Goal: Task Accomplishment & Management: Complete application form

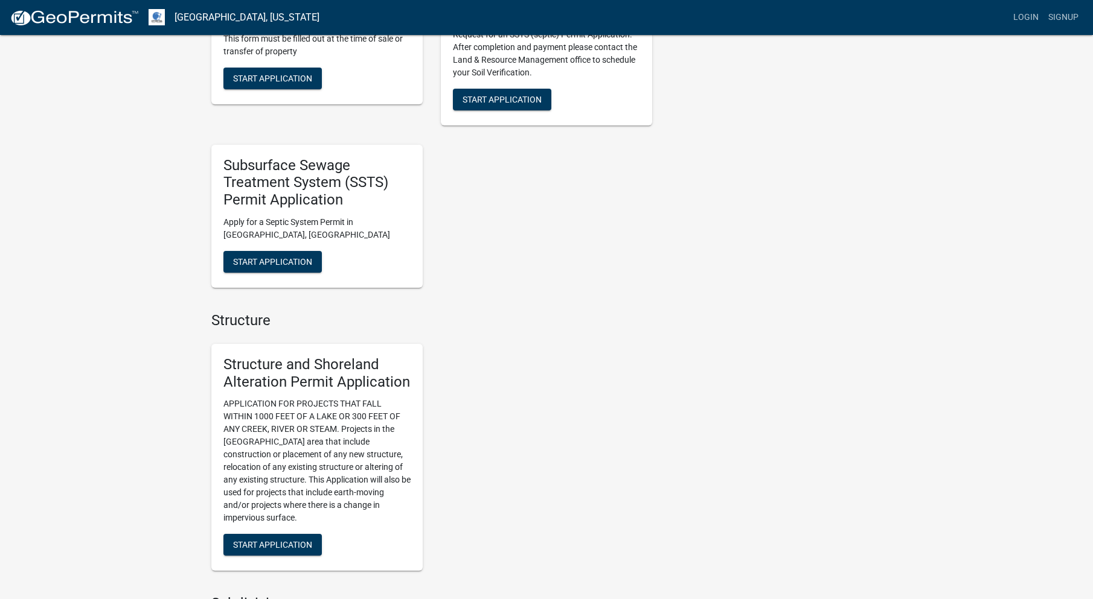
scroll to position [604, 0]
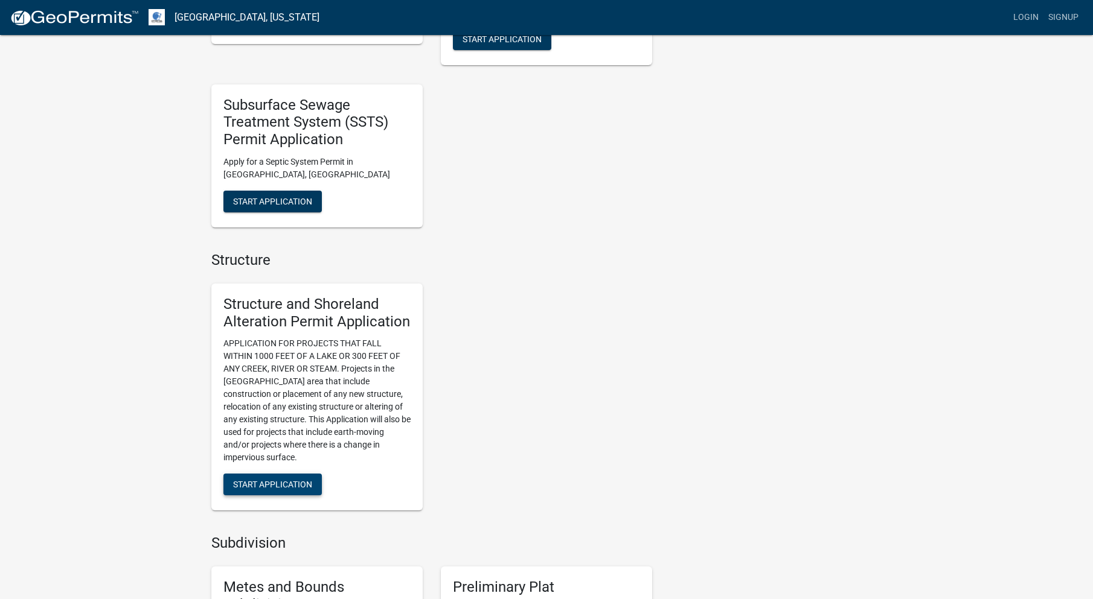
click at [284, 480] on span "Start Application" at bounding box center [272, 485] width 79 height 10
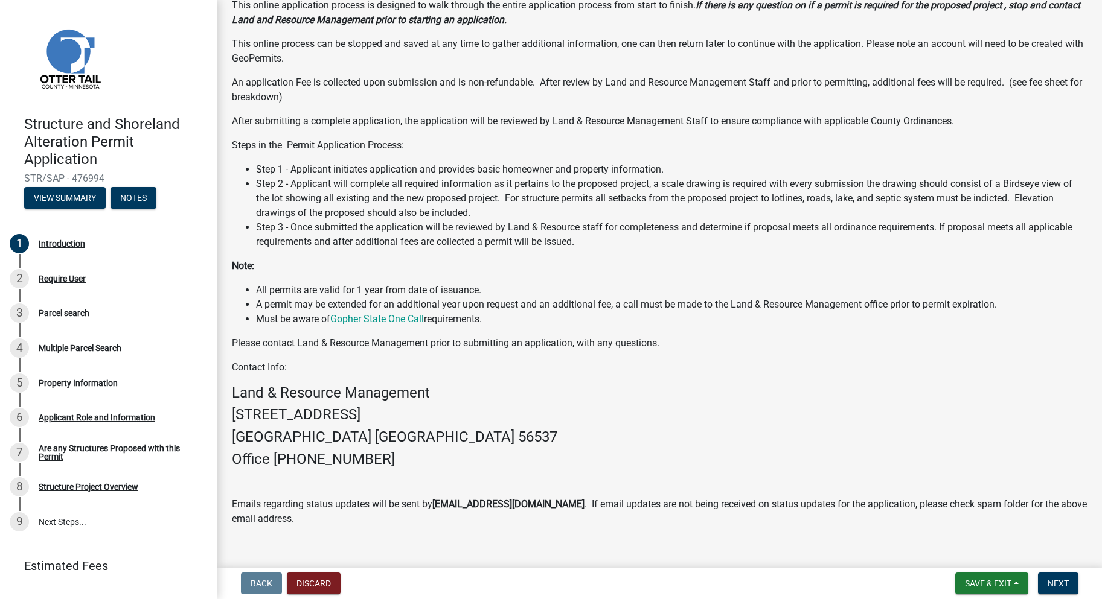
scroll to position [121, 0]
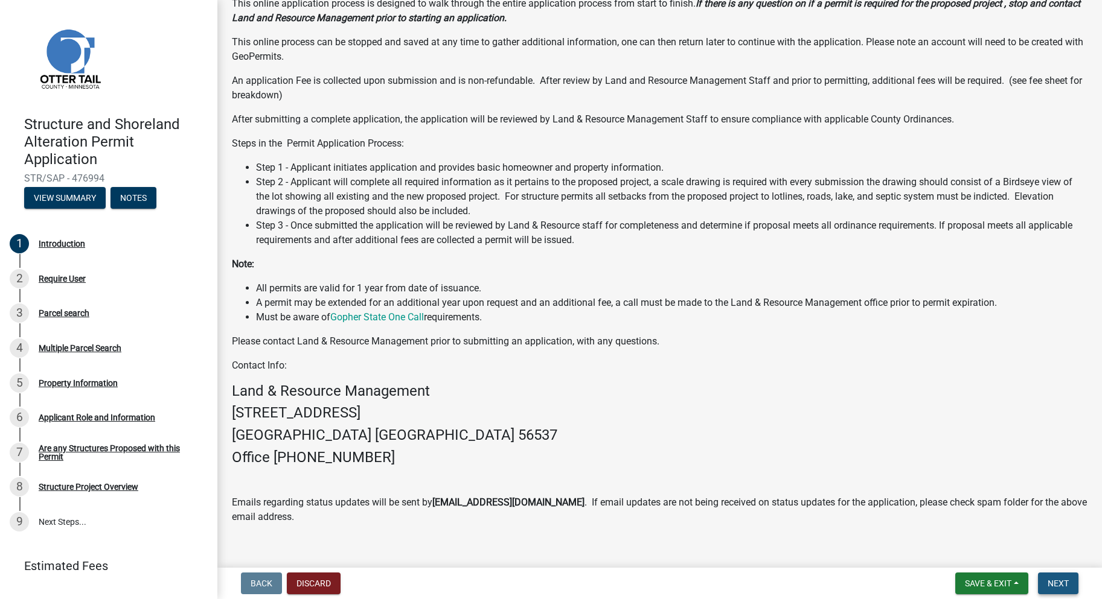
click at [1056, 581] on span "Next" at bounding box center [1057, 584] width 21 height 10
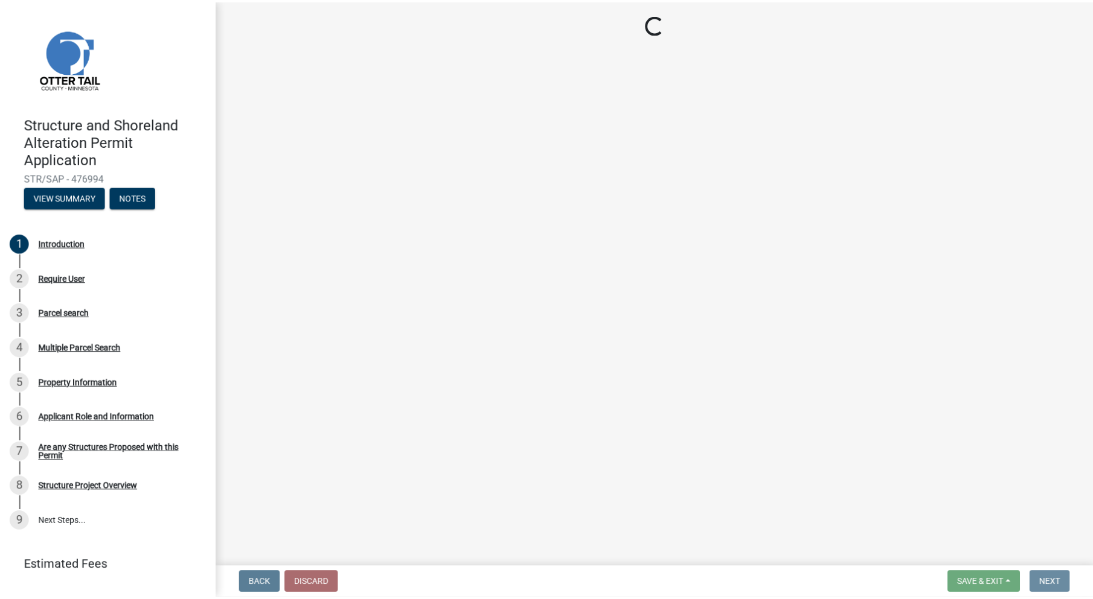
scroll to position [0, 0]
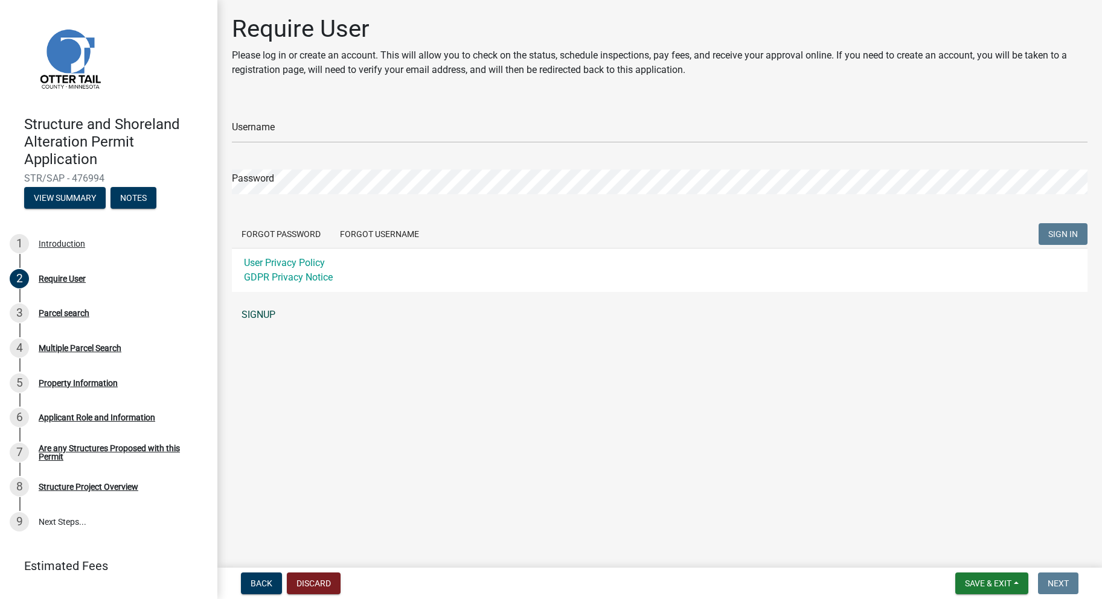
click at [269, 318] on link "SIGNUP" at bounding box center [659, 315] width 855 height 24
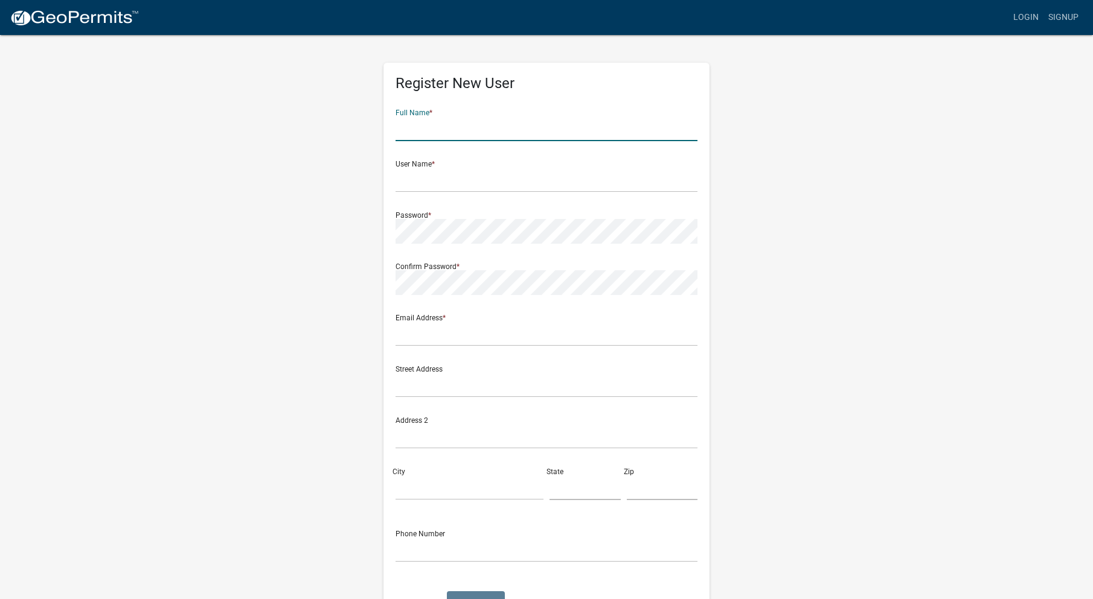
click at [467, 121] on input "text" at bounding box center [546, 128] width 302 height 25
type input "Bruce C Folkedahl"
type input "[EMAIL_ADDRESS][DOMAIN_NAME]"
type input "810 Great Plains Court"
type input "Grand Forks"
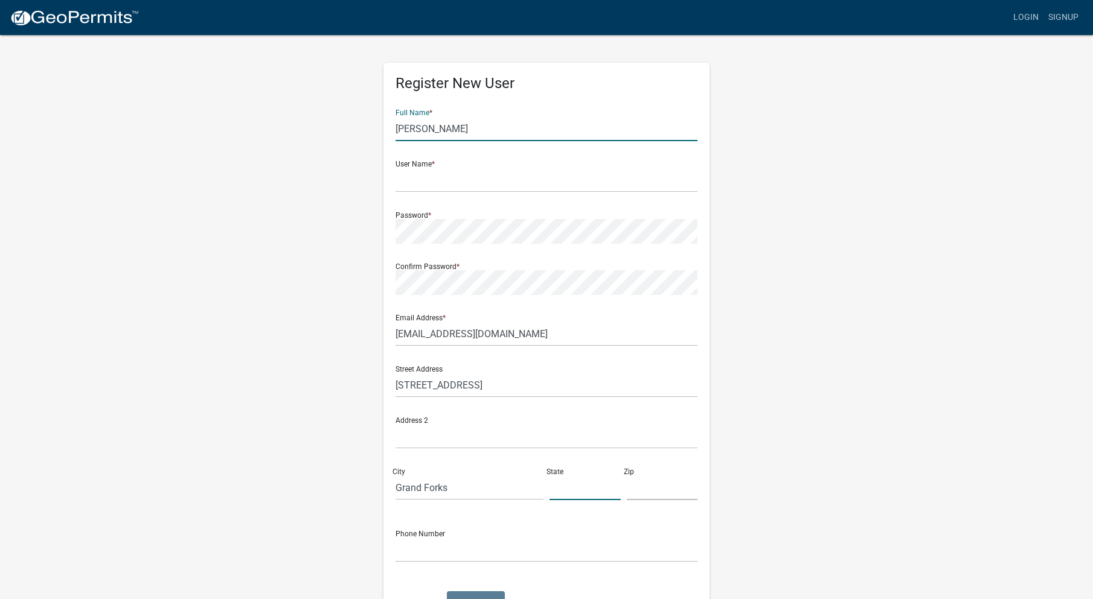
type input "ND"
type input "58201"
type input "7017400556"
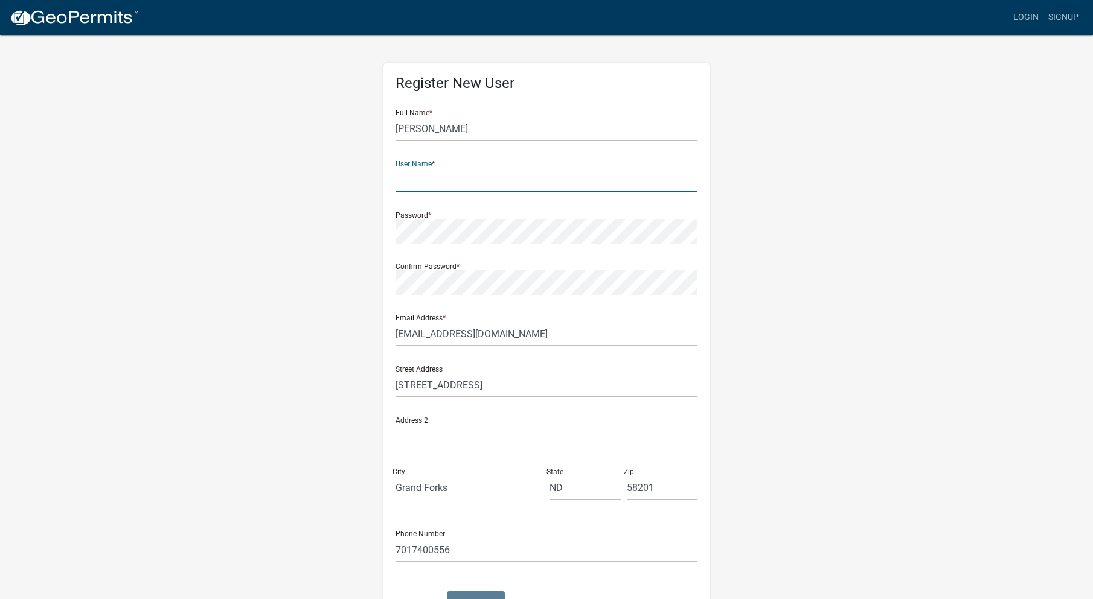
click at [461, 184] on input "text" at bounding box center [546, 180] width 302 height 25
type input "BCF"
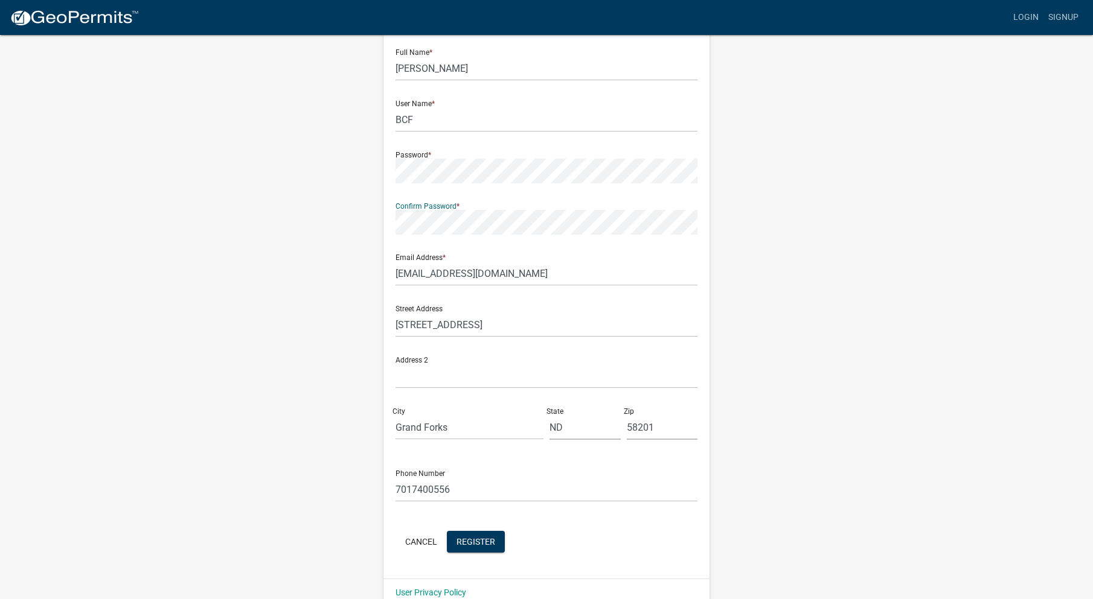
scroll to position [80, 0]
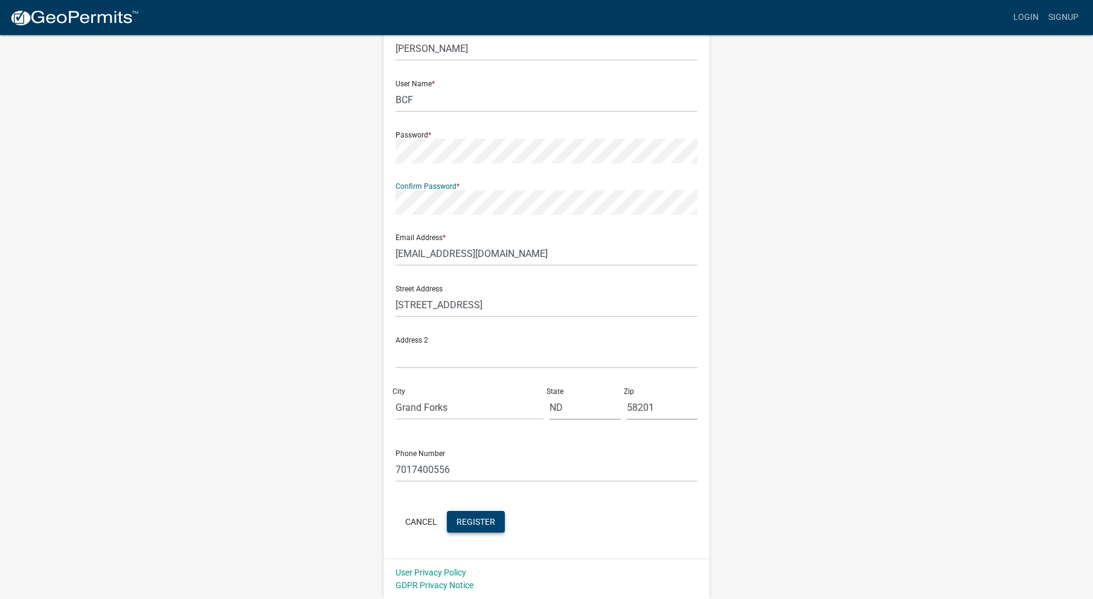
click at [479, 523] on span "Register" at bounding box center [475, 522] width 39 height 10
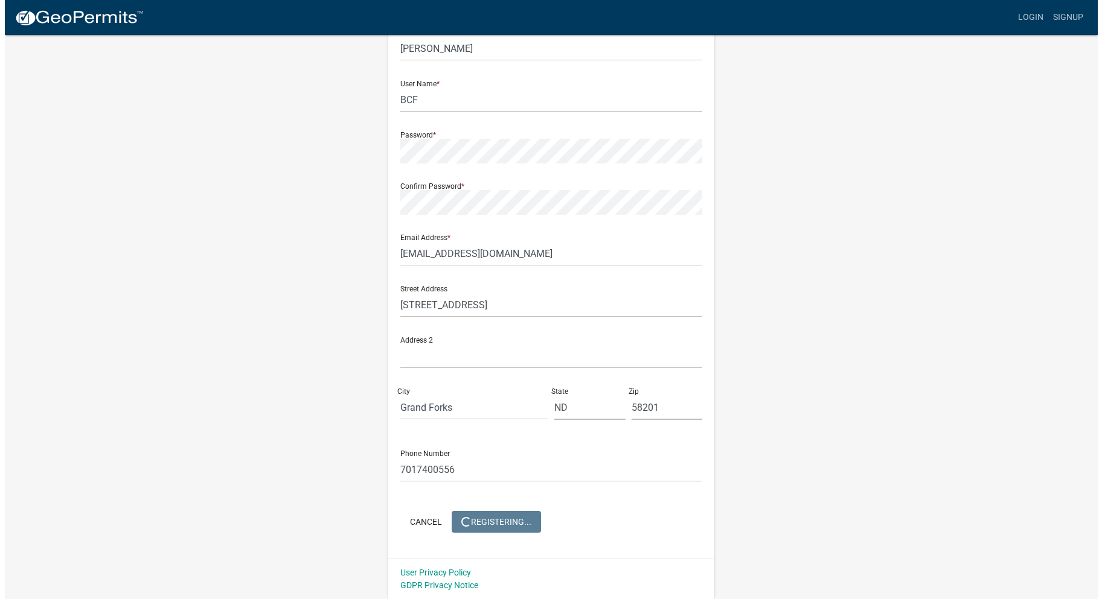
scroll to position [0, 0]
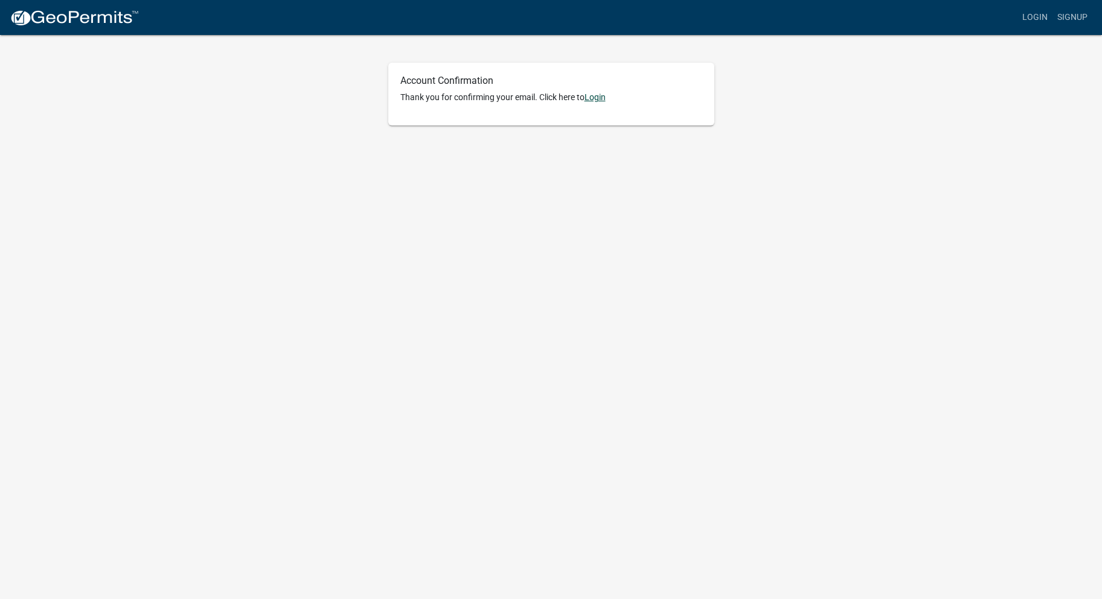
click at [601, 102] on link "Login" at bounding box center [594, 97] width 21 height 10
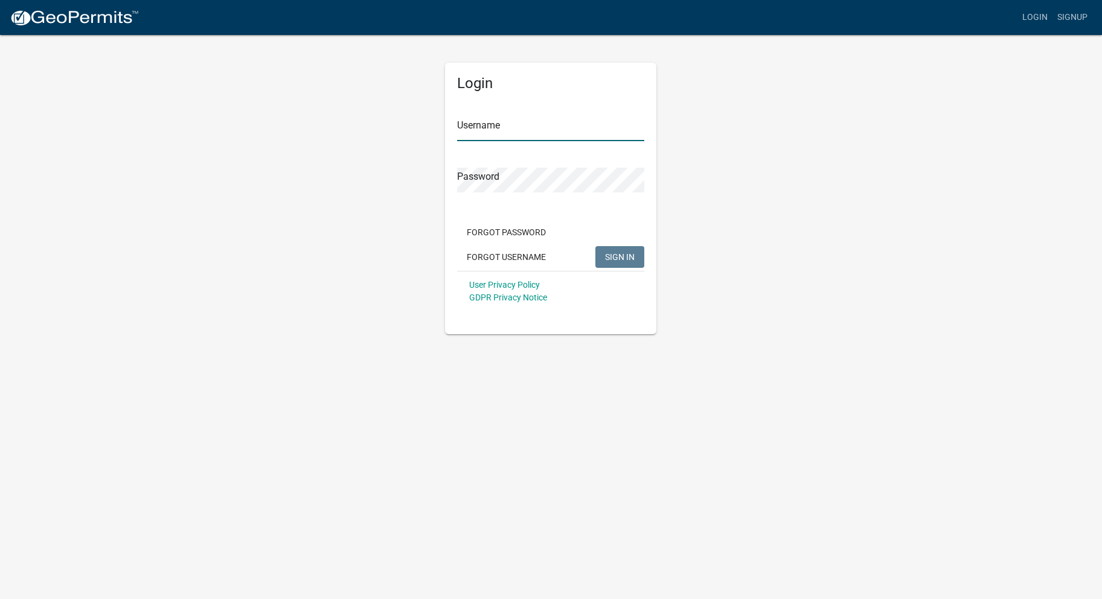
type input "BCF"
click at [610, 258] on span "SIGN IN" at bounding box center [620, 257] width 30 height 10
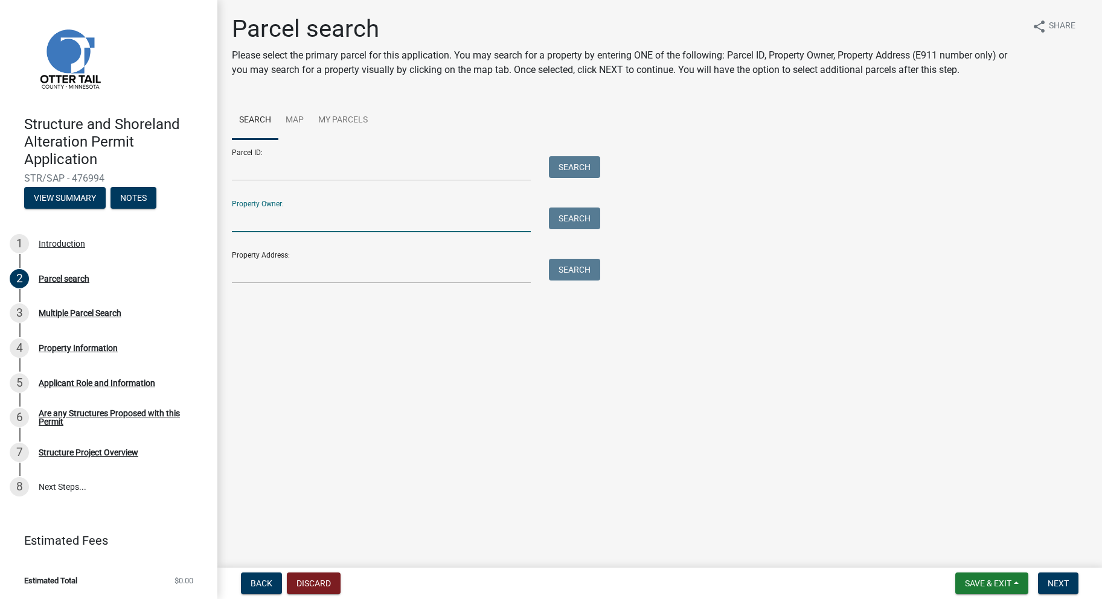
click at [374, 228] on input "Property Owner:" at bounding box center [381, 220] width 299 height 25
type input "[PERSON_NAME]"
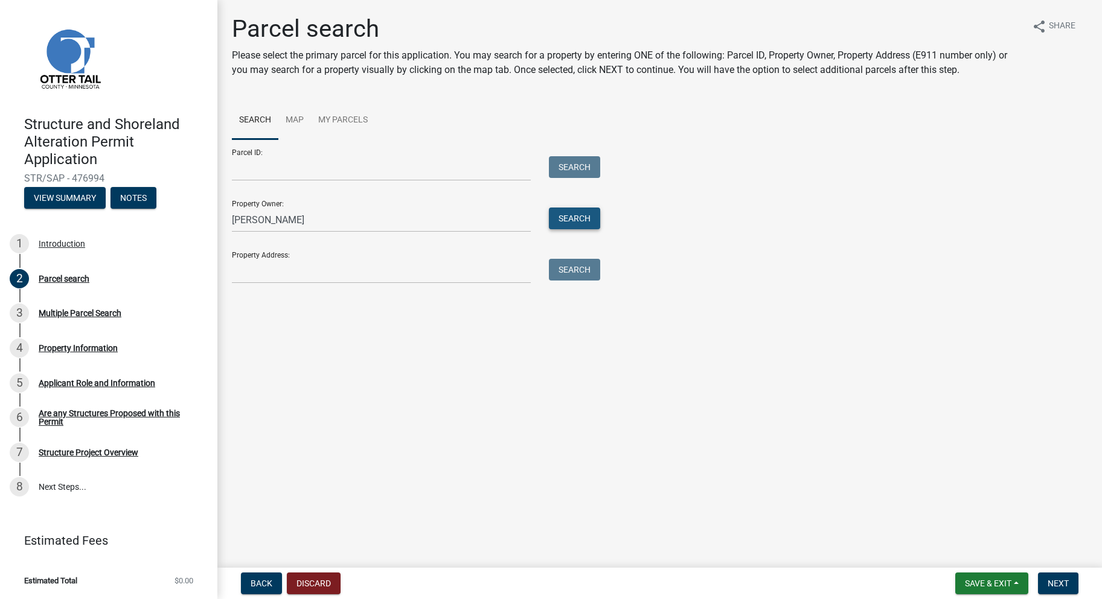
click at [569, 220] on button "Search" at bounding box center [574, 219] width 51 height 22
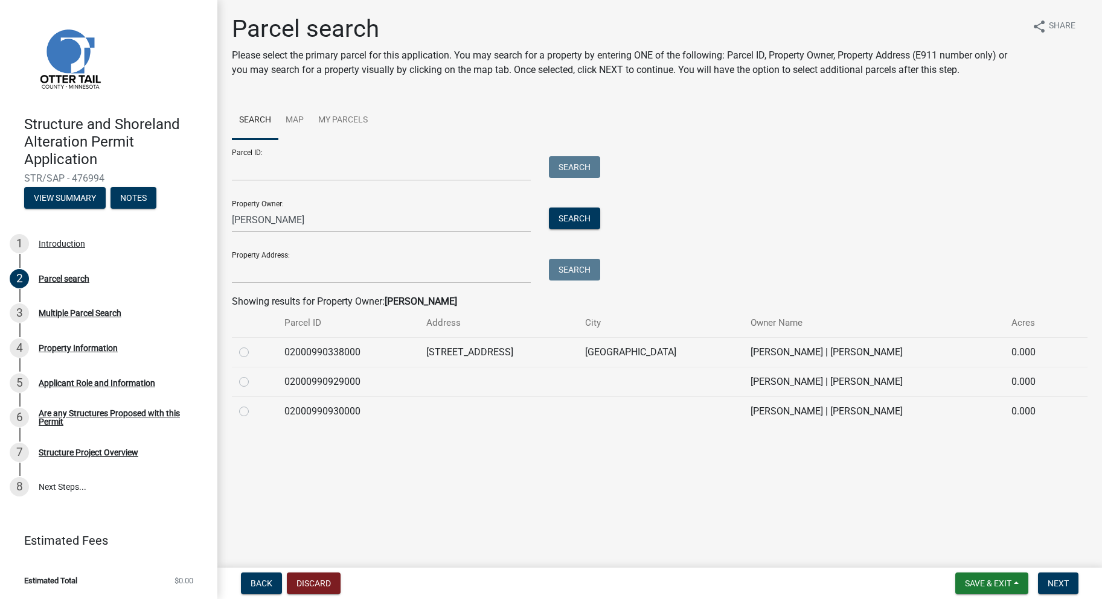
click at [254, 345] on label at bounding box center [254, 345] width 0 height 0
click at [254, 353] on input "radio" at bounding box center [258, 349] width 8 height 8
radio input "true"
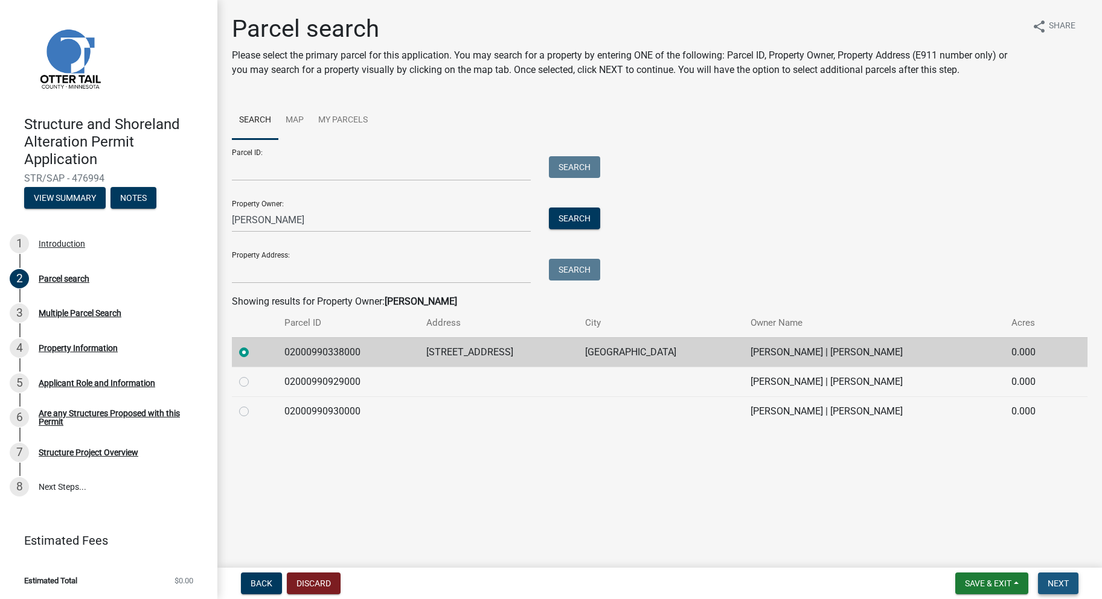
click at [1061, 580] on span "Next" at bounding box center [1057, 584] width 21 height 10
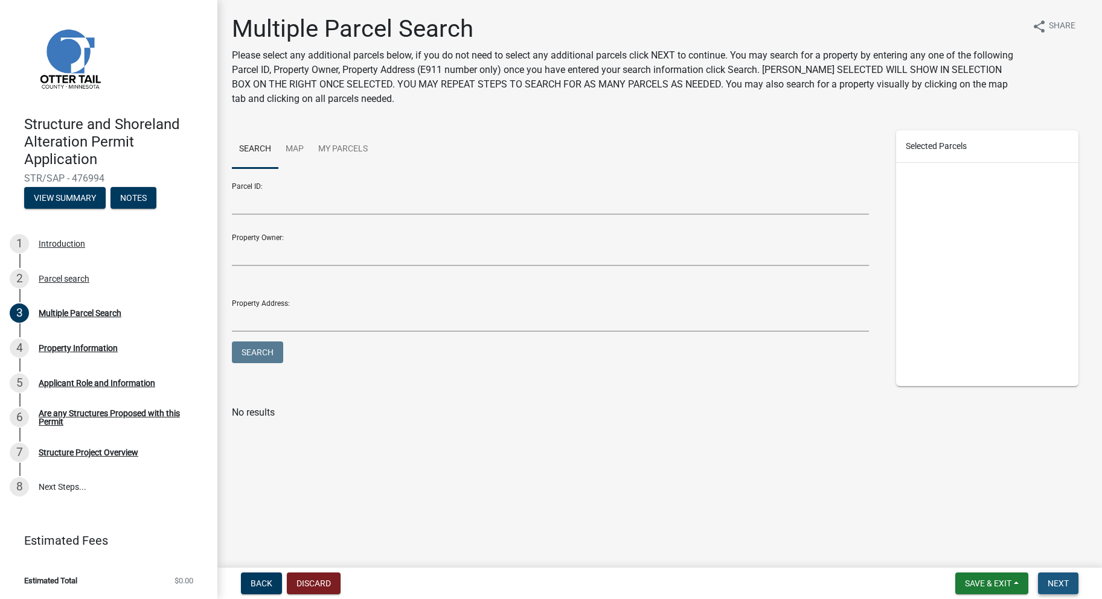
click at [1061, 580] on span "Next" at bounding box center [1057, 584] width 21 height 10
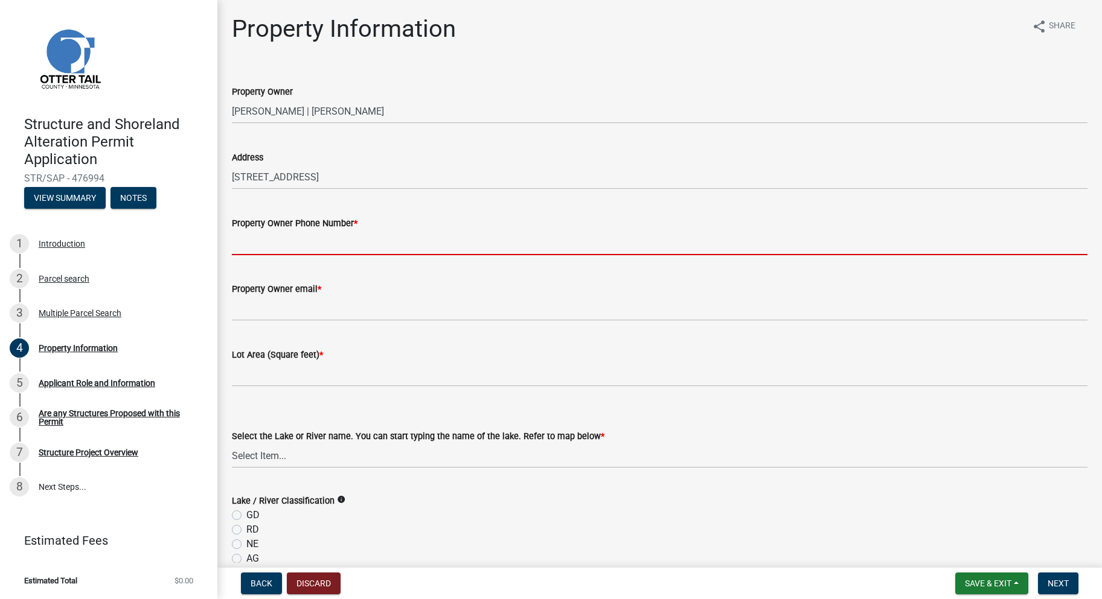
click at [414, 237] on input "Property Owner Phone Number *" at bounding box center [659, 243] width 855 height 25
type input "7017400556"
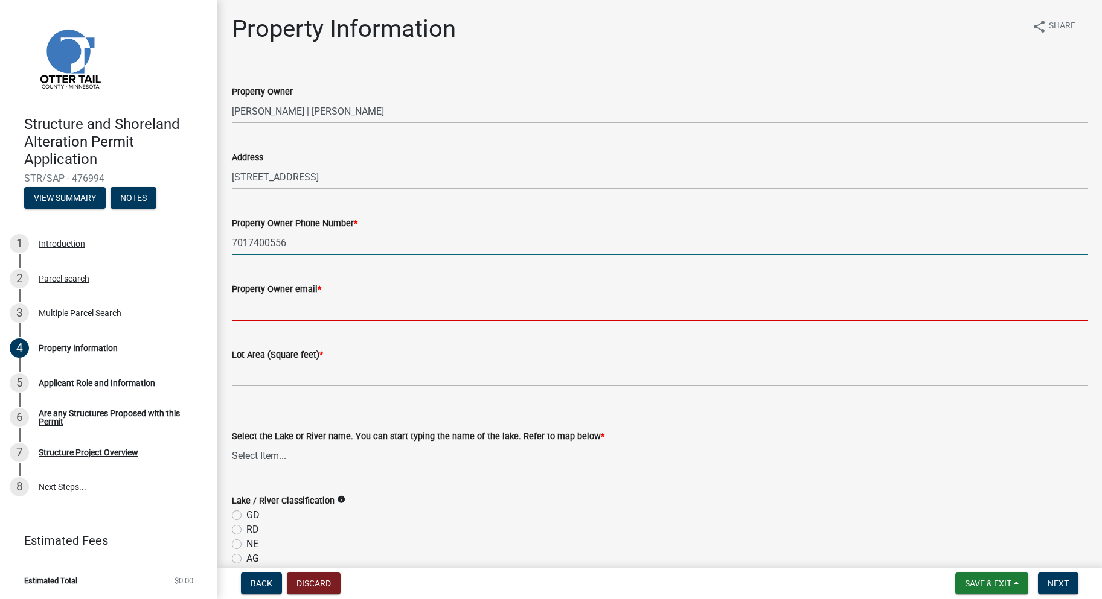
type input "[EMAIL_ADDRESS][DOMAIN_NAME]"
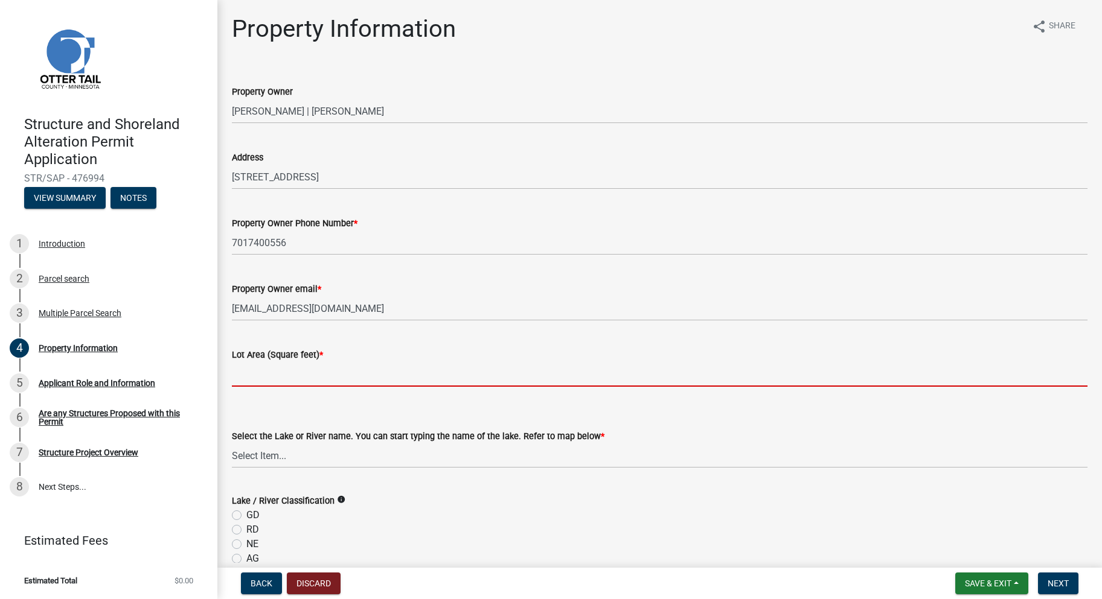
click at [354, 372] on input "text" at bounding box center [659, 374] width 855 height 25
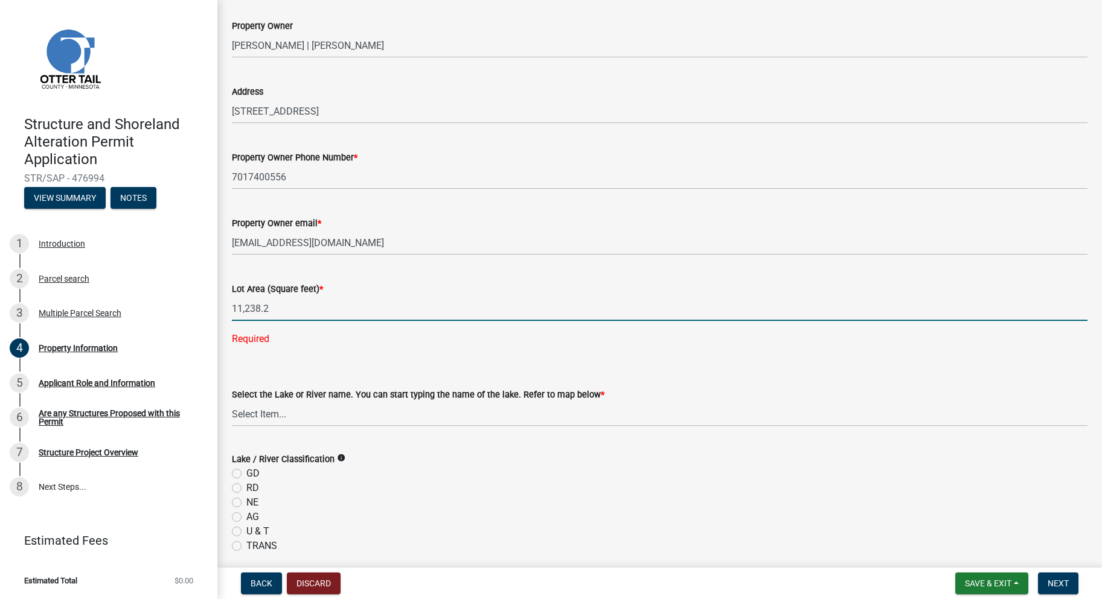
scroll to position [121, 0]
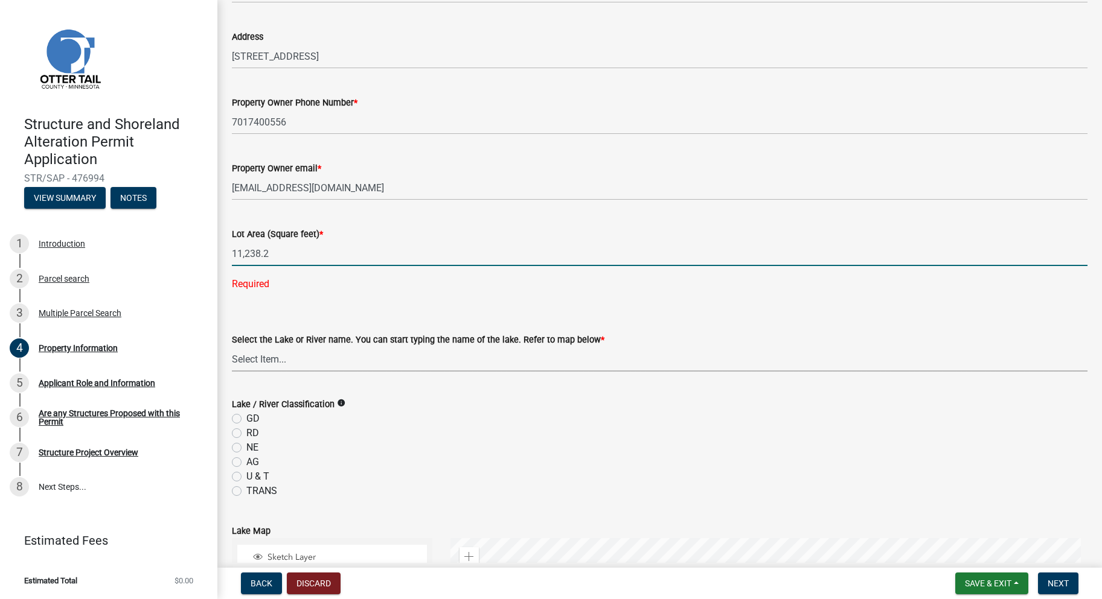
click at [354, 357] on wm-data-entity-input "Select the Lake or River name. You can start typing the name of the lake. Refer…" at bounding box center [659, 341] width 855 height 81
type input "11238.2"
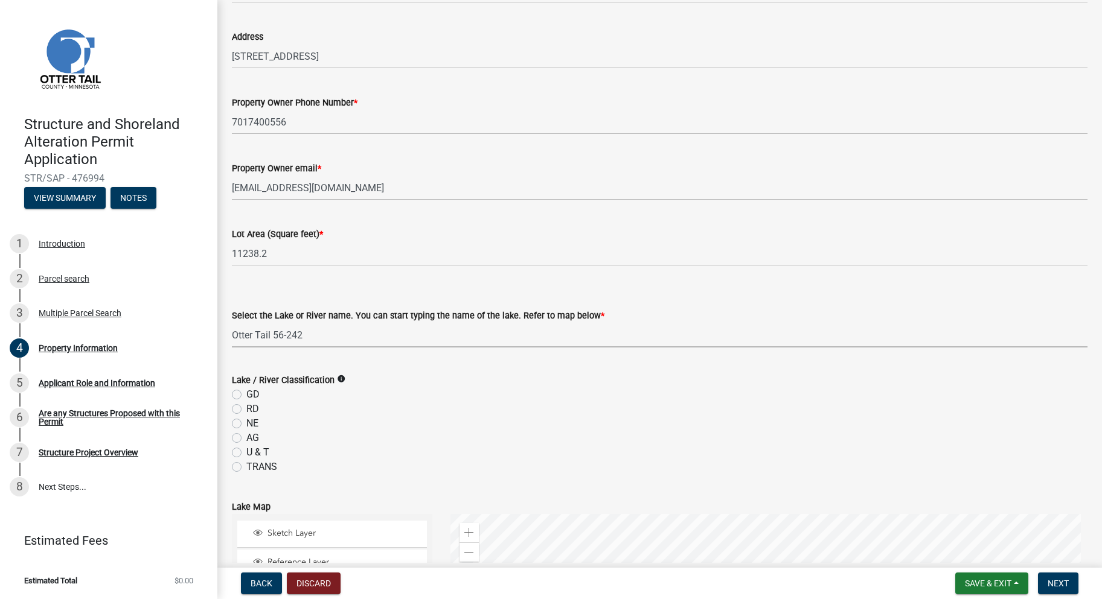
click at [232, 323] on select "Select Item... None [PERSON_NAME] 56-031 [PERSON_NAME] 56-118 [PERSON_NAME] 56-…" at bounding box center [659, 335] width 855 height 25
select select "ebef668c-e666-4f0f-b24a-d79aaee39ebe"
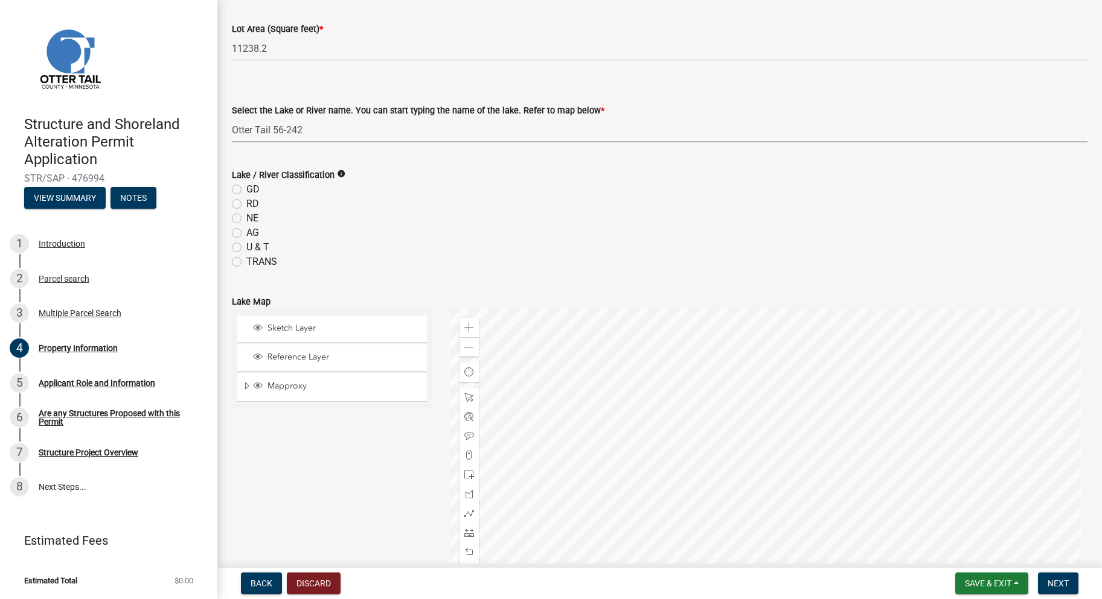
scroll to position [362, 0]
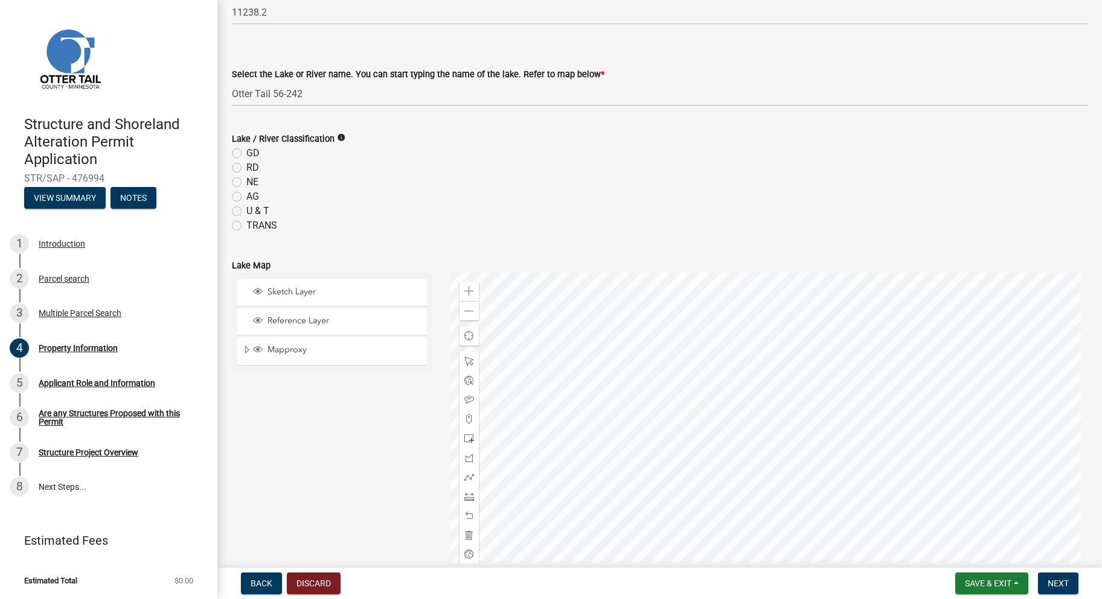
click at [338, 138] on icon "info" at bounding box center [341, 137] width 8 height 8
click at [246, 153] on label "GD" at bounding box center [252, 153] width 13 height 14
click at [246, 153] on input "GD" at bounding box center [250, 150] width 8 height 8
radio input "true"
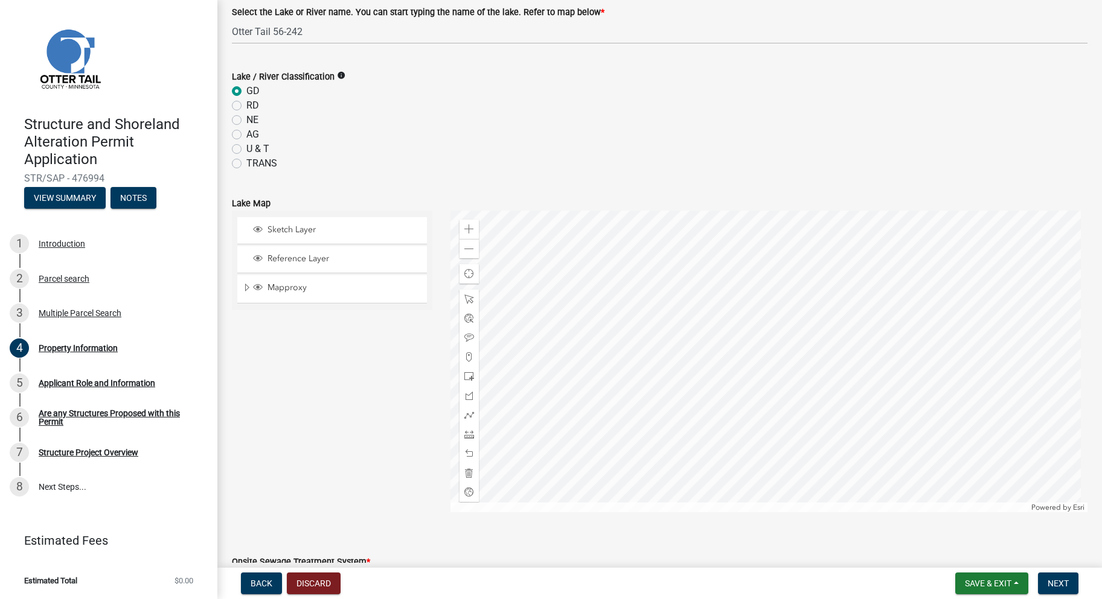
scroll to position [483, 0]
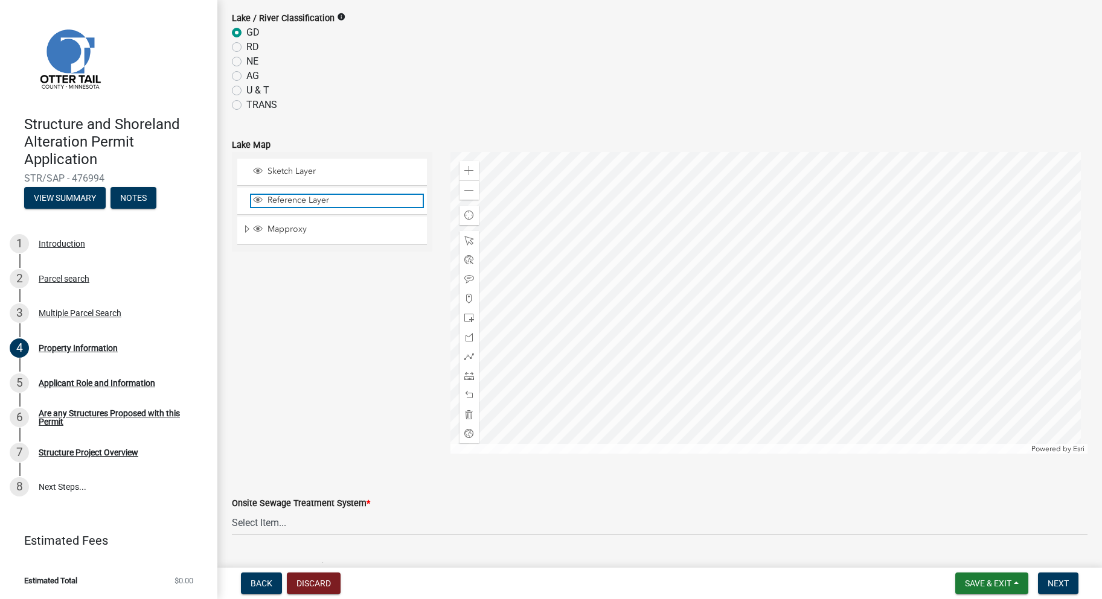
click at [257, 203] on span "Layer List" at bounding box center [258, 200] width 10 height 10
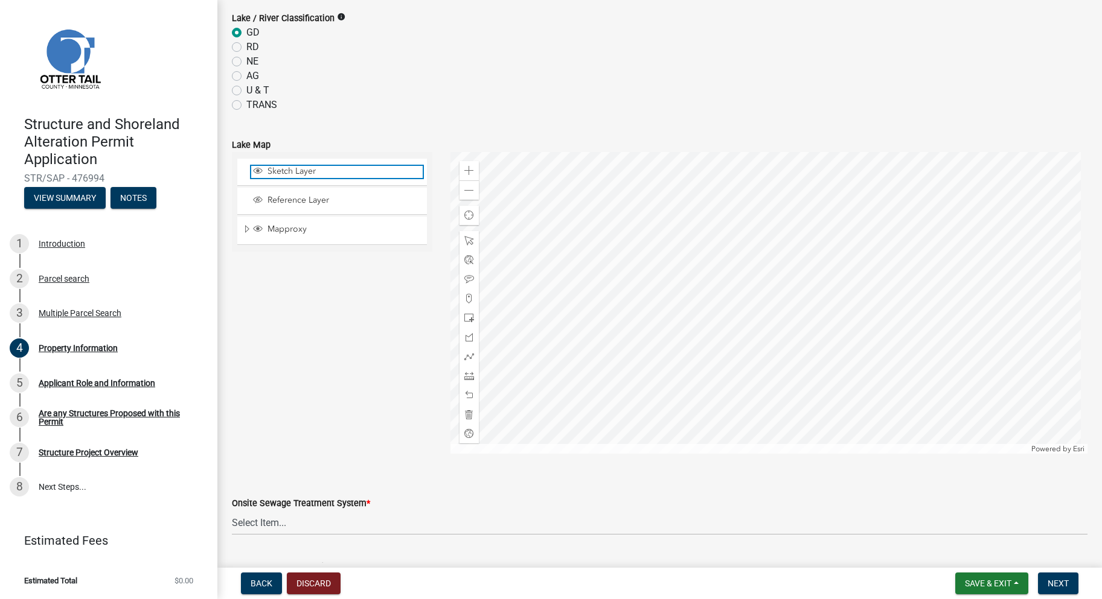
click at [255, 173] on span "Layer List" at bounding box center [258, 171] width 10 height 10
click at [257, 230] on span "Layer List" at bounding box center [258, 229] width 10 height 10
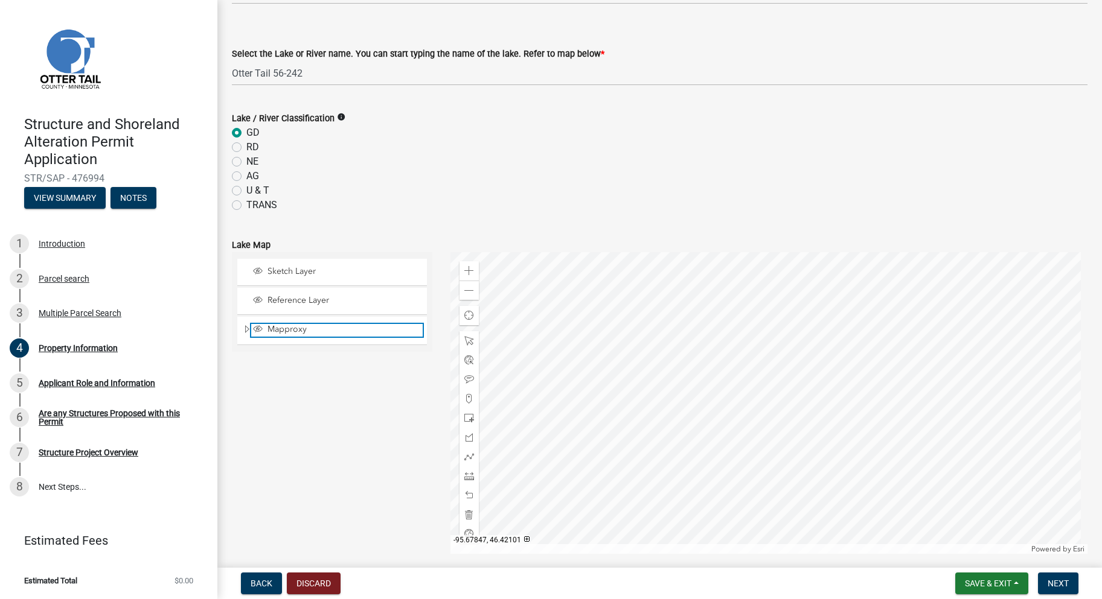
scroll to position [423, 0]
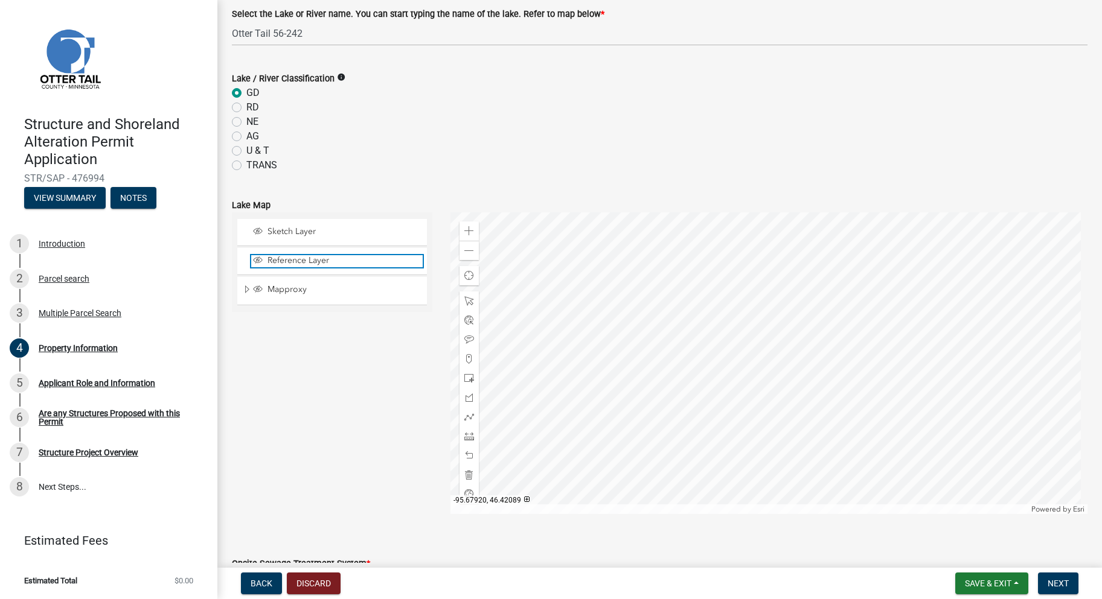
click at [295, 261] on span "Reference Layer" at bounding box center [343, 260] width 158 height 11
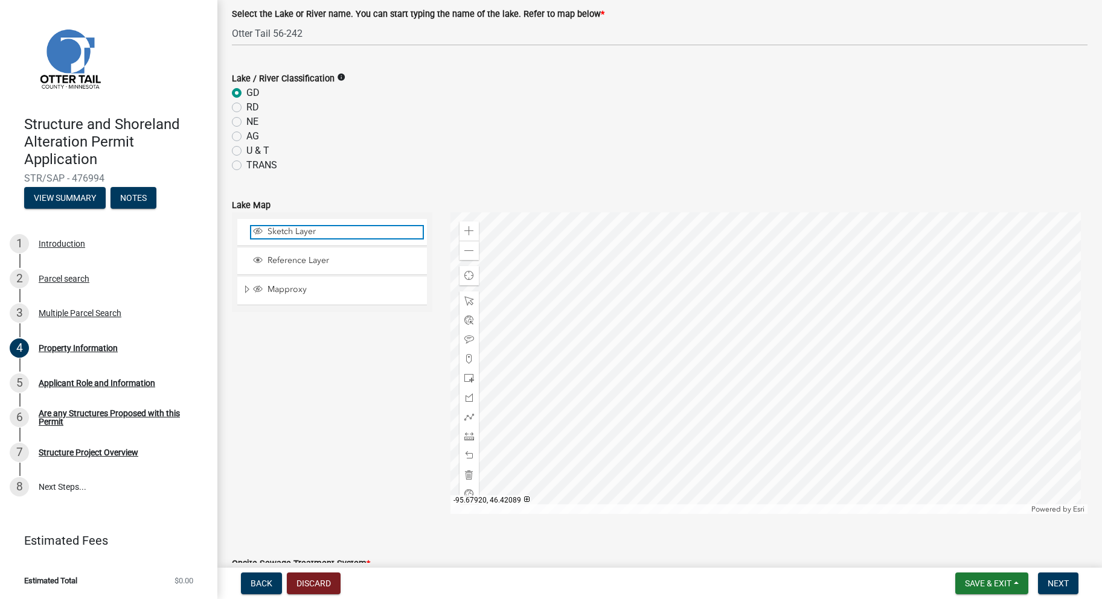
click at [287, 235] on span "Sketch Layer" at bounding box center [343, 231] width 158 height 11
click at [249, 289] on span "Expand" at bounding box center [247, 289] width 10 height 11
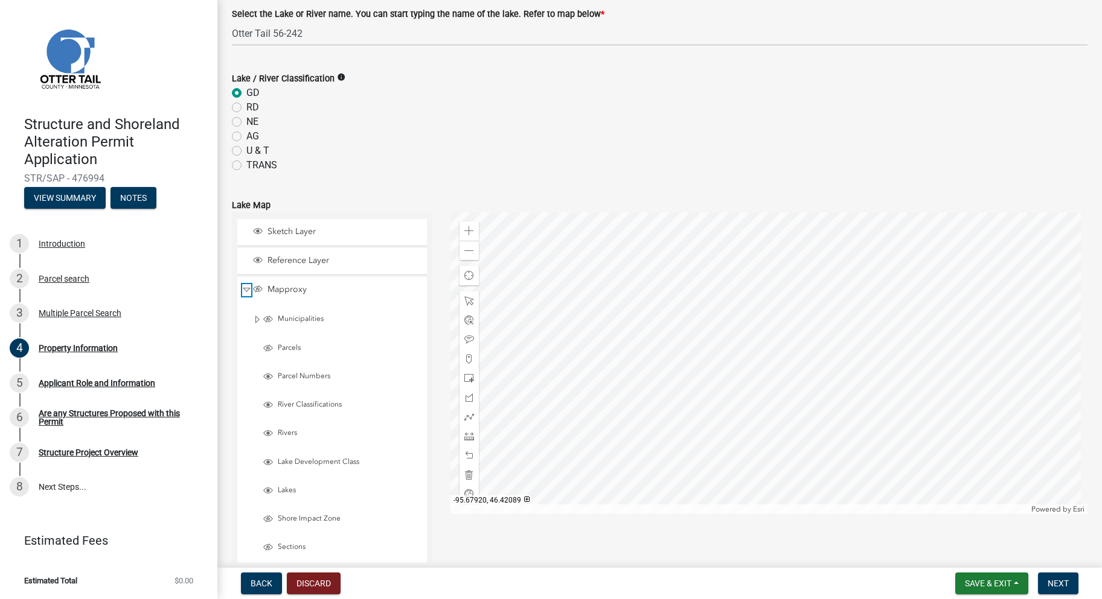
click at [249, 290] on span "Collapse" at bounding box center [246, 289] width 9 height 11
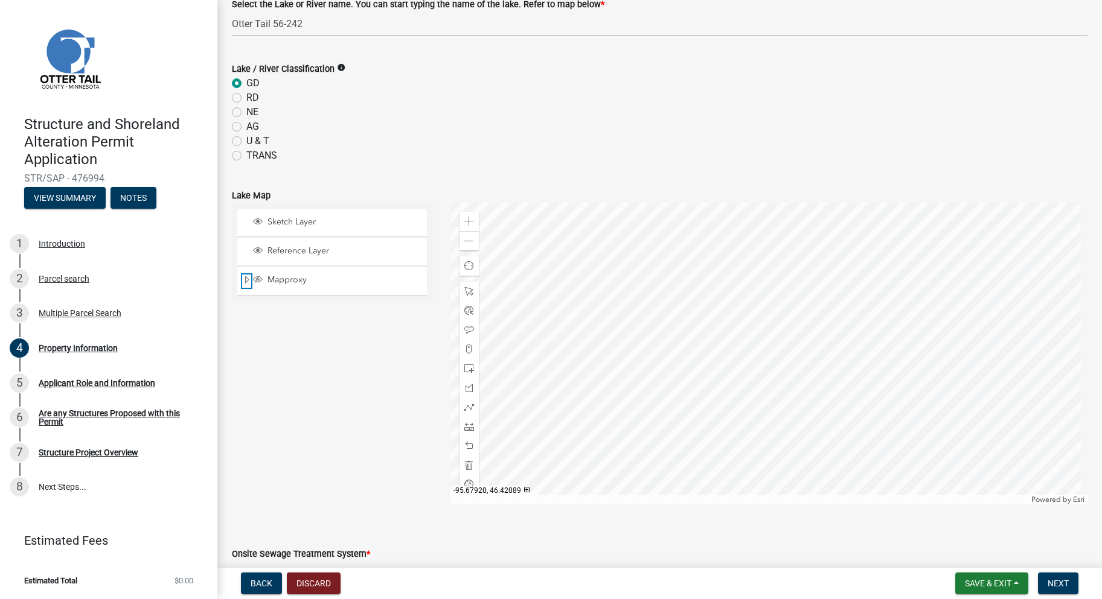
scroll to position [362, 0]
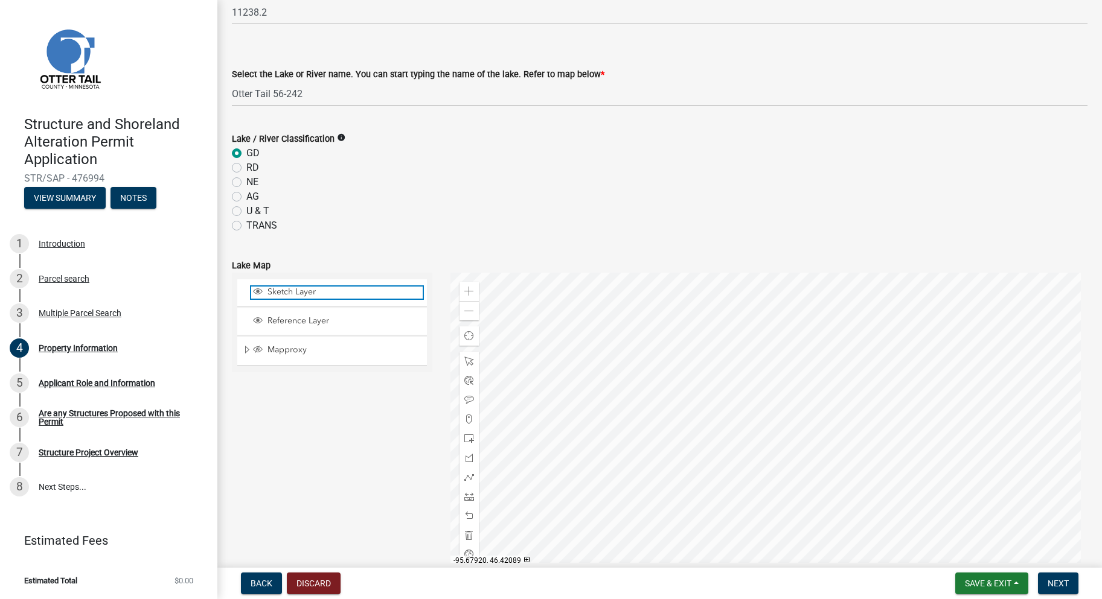
click at [258, 290] on span "Layer List" at bounding box center [258, 292] width 10 height 10
click at [255, 289] on span "Layer List" at bounding box center [258, 292] width 10 height 10
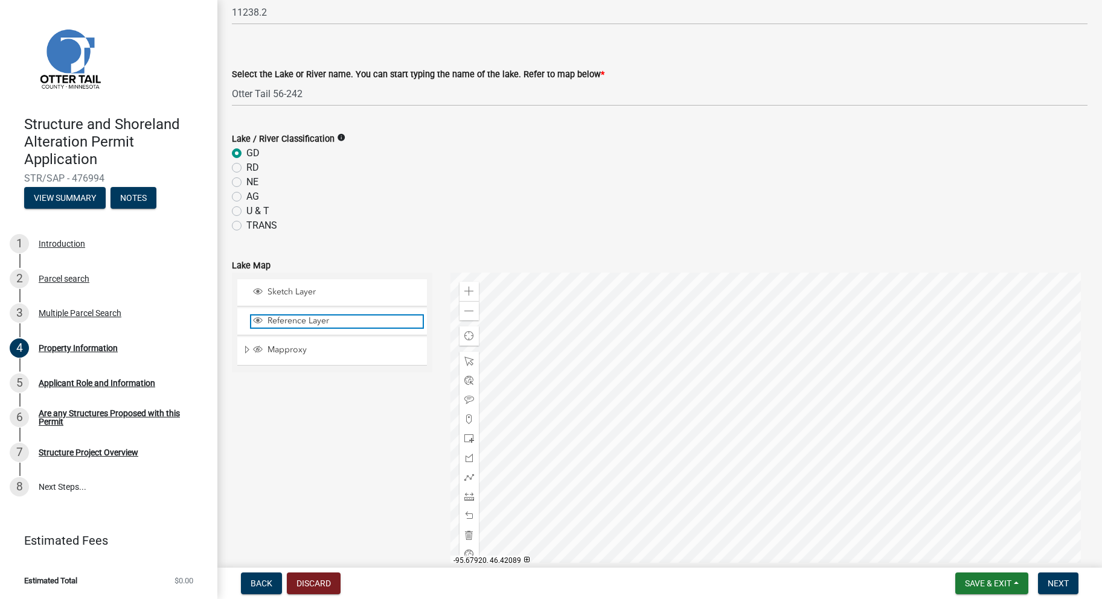
click at [260, 319] on span "Layer List" at bounding box center [258, 321] width 10 height 10
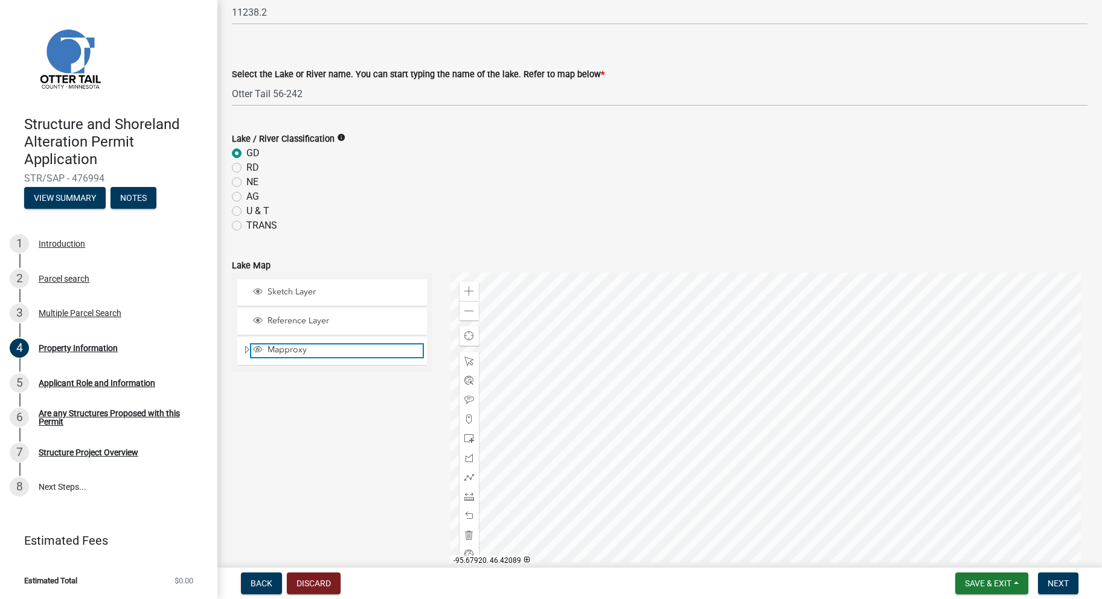
click at [261, 349] on span "Layer List" at bounding box center [258, 350] width 10 height 10
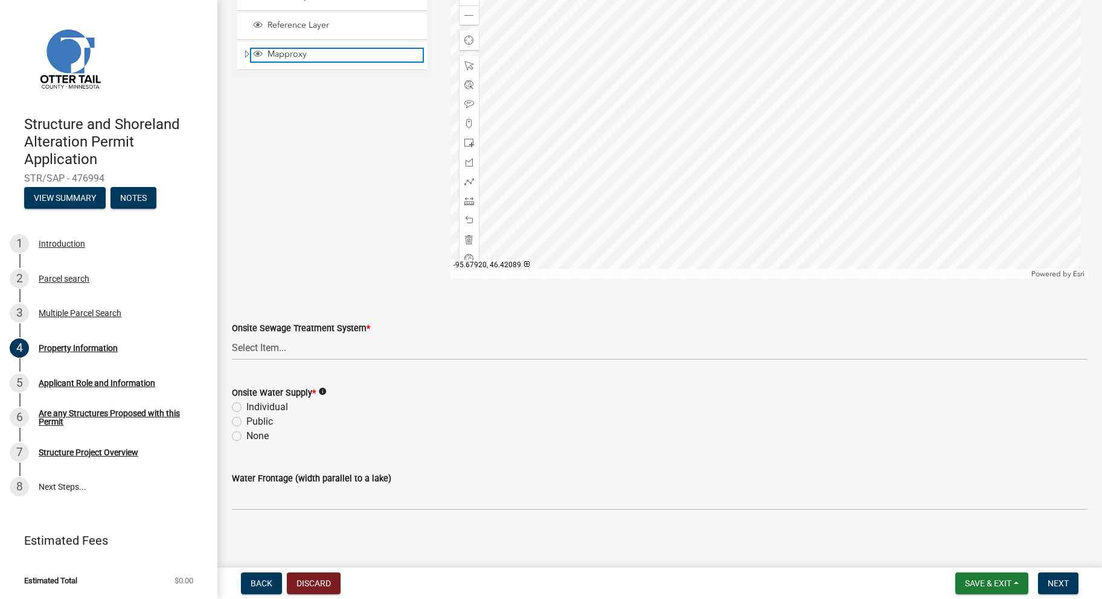
scroll to position [662, 0]
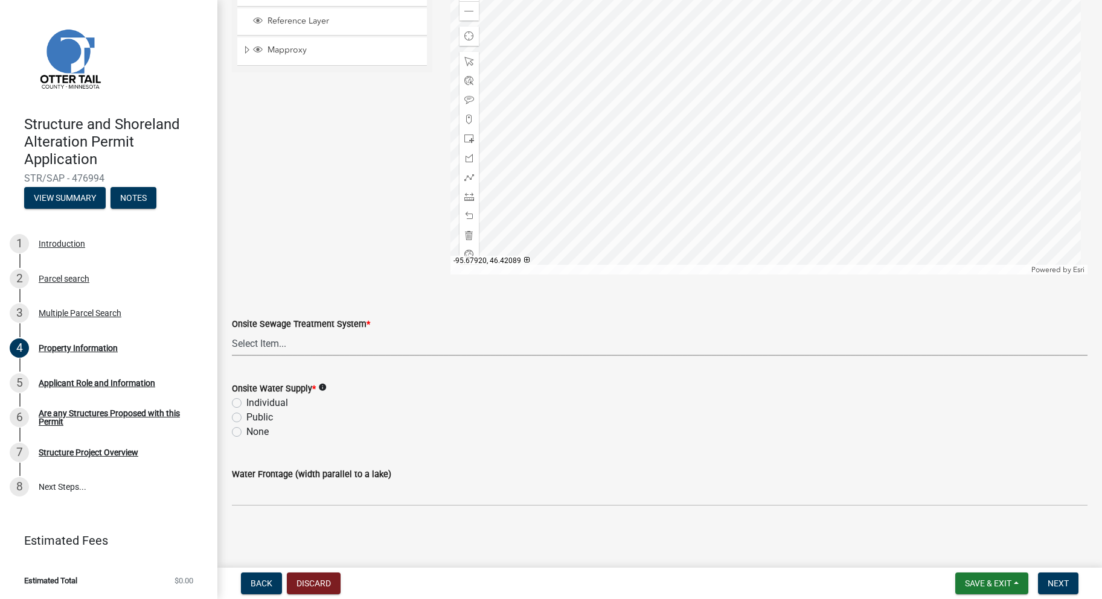
click at [299, 344] on select "Select Item... L&R Certificate of Compliance within 5yrs Compliance Inspection …" at bounding box center [659, 343] width 855 height 25
click at [232, 331] on select "Select Item... L&R Certificate of Compliance within 5yrs Compliance Inspection …" at bounding box center [659, 343] width 855 height 25
select select "9f52d7c9-96dd-4370-b810-ce091165f7c2"
click at [246, 402] on label "Individual" at bounding box center [267, 403] width 42 height 14
click at [246, 402] on input "Individual" at bounding box center [250, 400] width 8 height 8
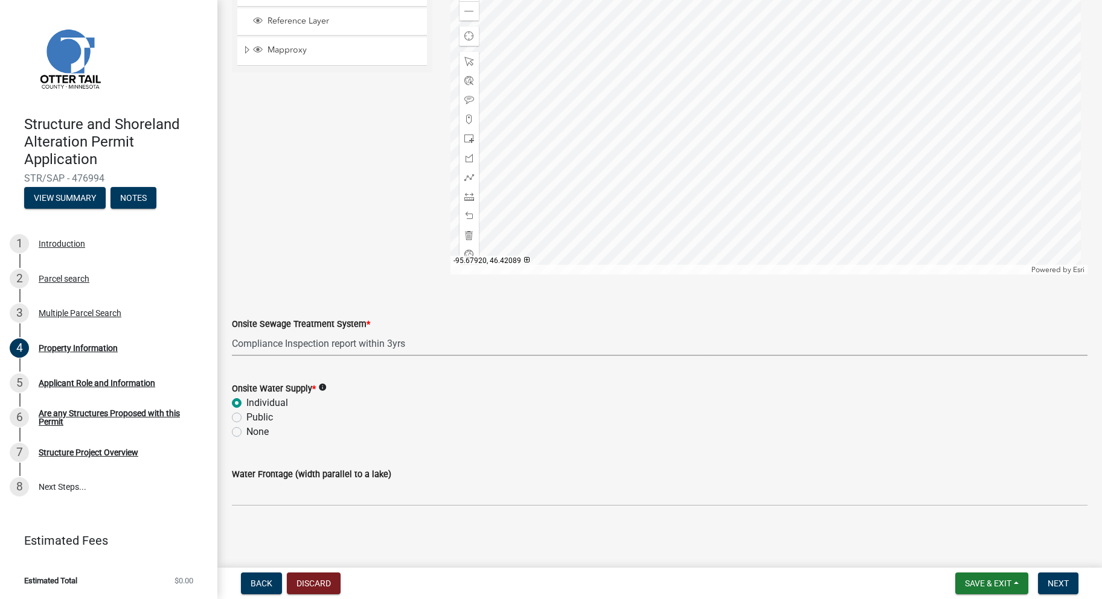
radio input "true"
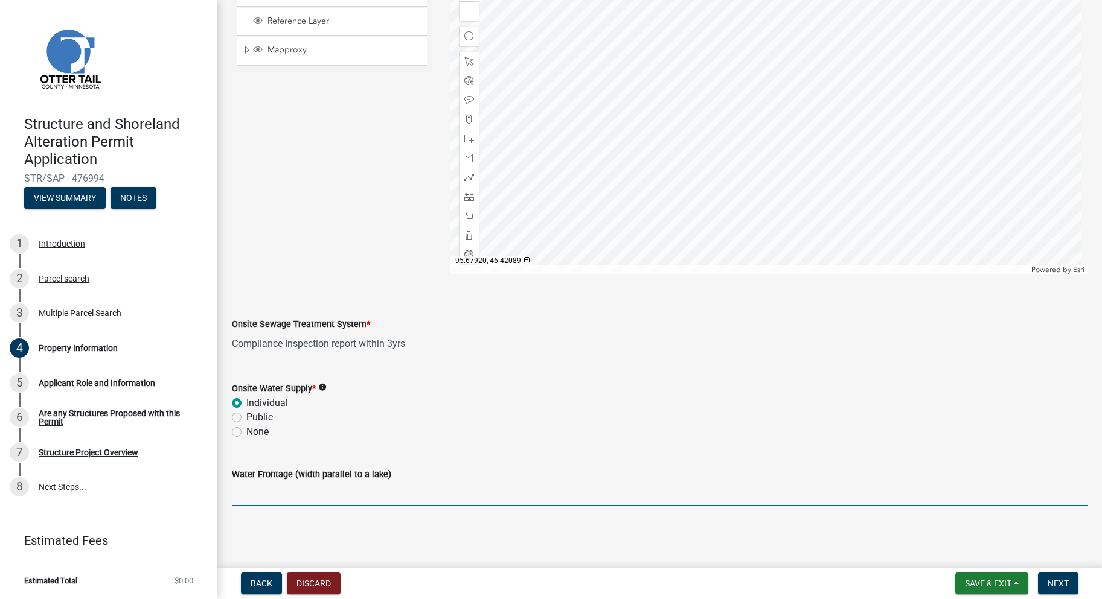
click at [298, 493] on input "Water Frontage (width parallel to a lake)" at bounding box center [659, 494] width 855 height 25
type input "50'"
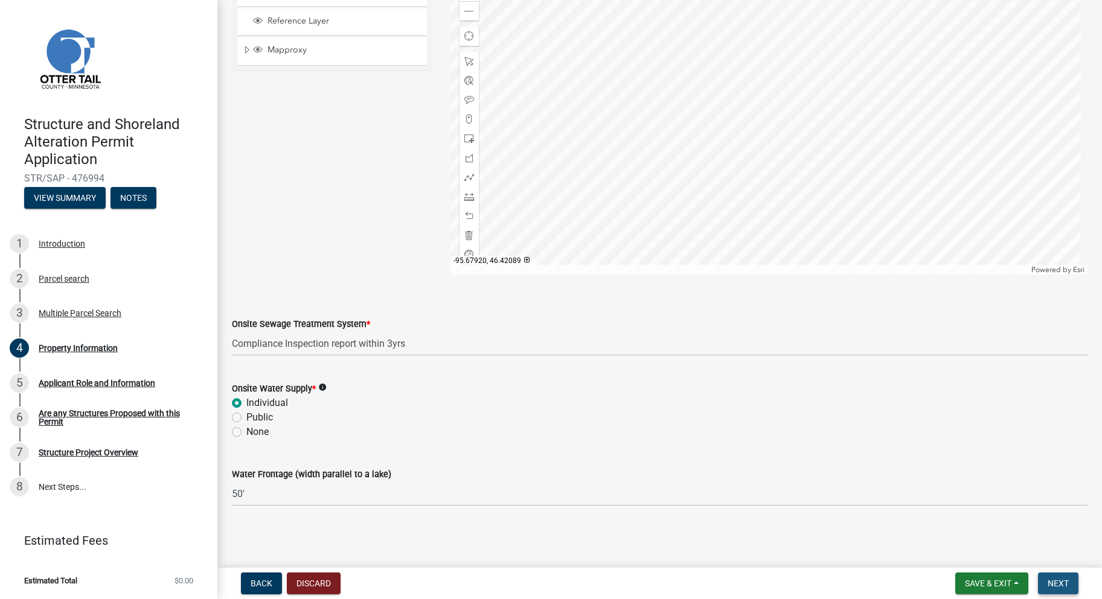
click at [1061, 583] on span "Next" at bounding box center [1057, 584] width 21 height 10
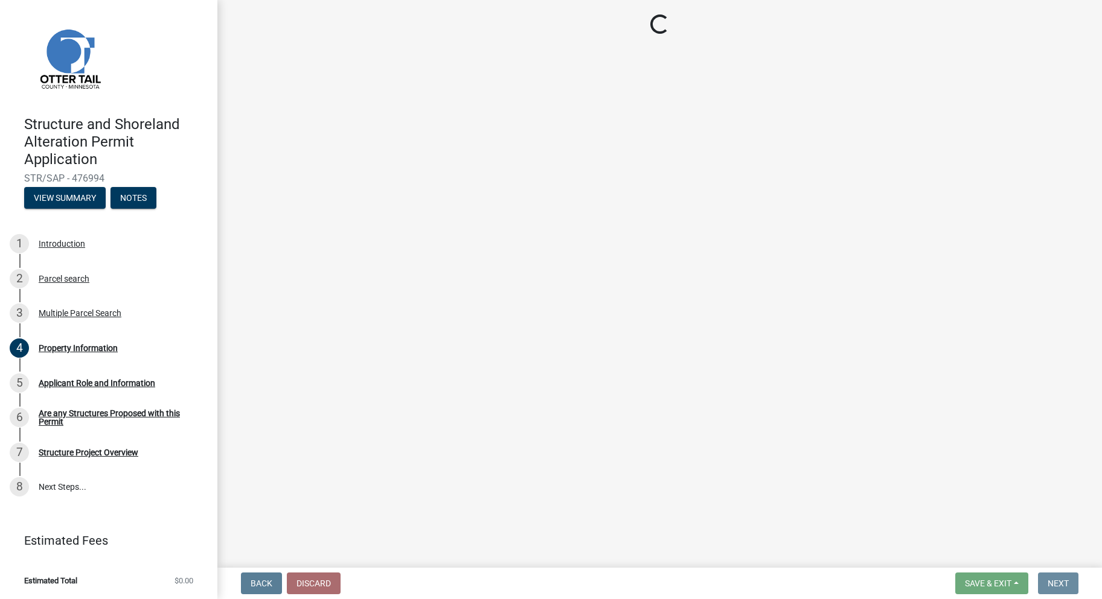
scroll to position [0, 0]
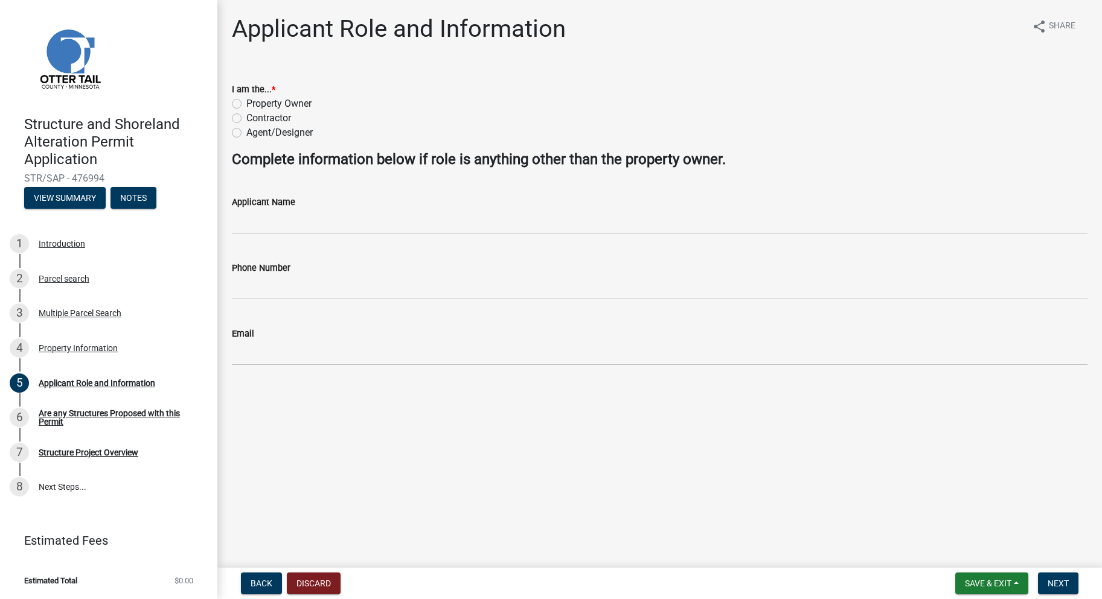
click at [246, 104] on label "Property Owner" at bounding box center [278, 104] width 65 height 14
click at [246, 104] on input "Property Owner" at bounding box center [250, 101] width 8 height 8
radio input "true"
click at [1050, 586] on span "Next" at bounding box center [1057, 584] width 21 height 10
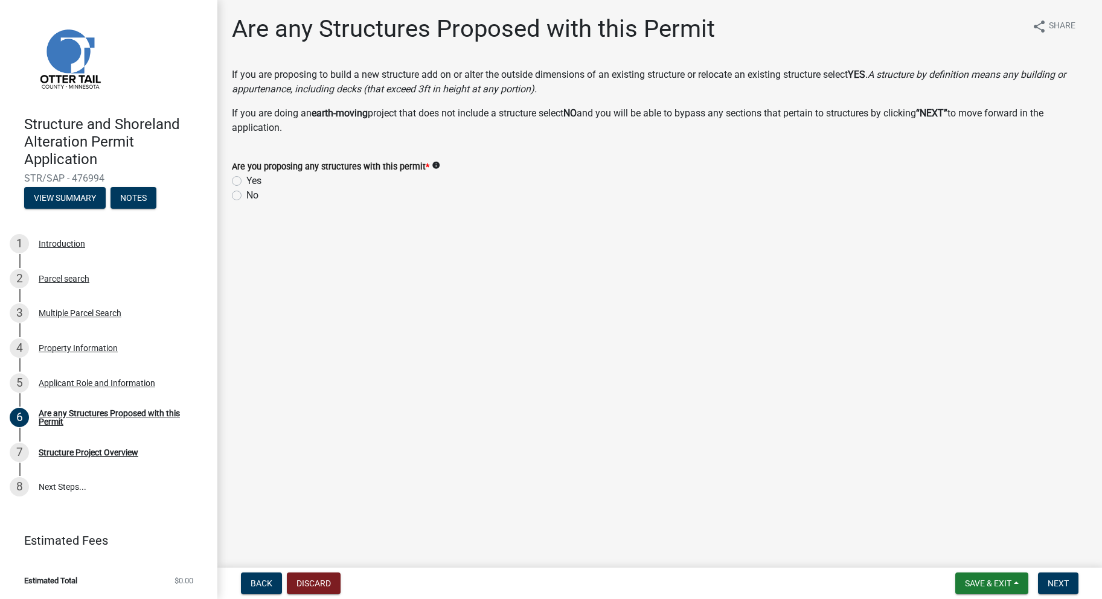
click at [246, 182] on label "Yes" at bounding box center [253, 181] width 15 height 14
click at [246, 182] on input "Yes" at bounding box center [250, 178] width 8 height 8
radio input "true"
click at [246, 197] on label "No" at bounding box center [252, 195] width 12 height 14
click at [246, 196] on input "No" at bounding box center [250, 192] width 8 height 8
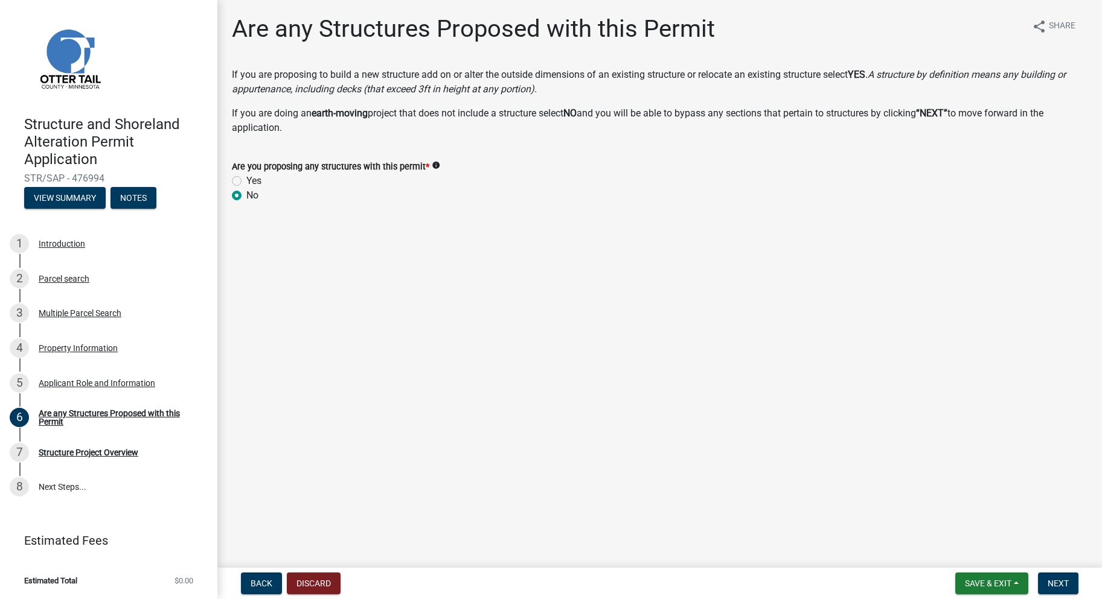
radio input "true"
click at [1061, 584] on span "Next" at bounding box center [1057, 584] width 21 height 10
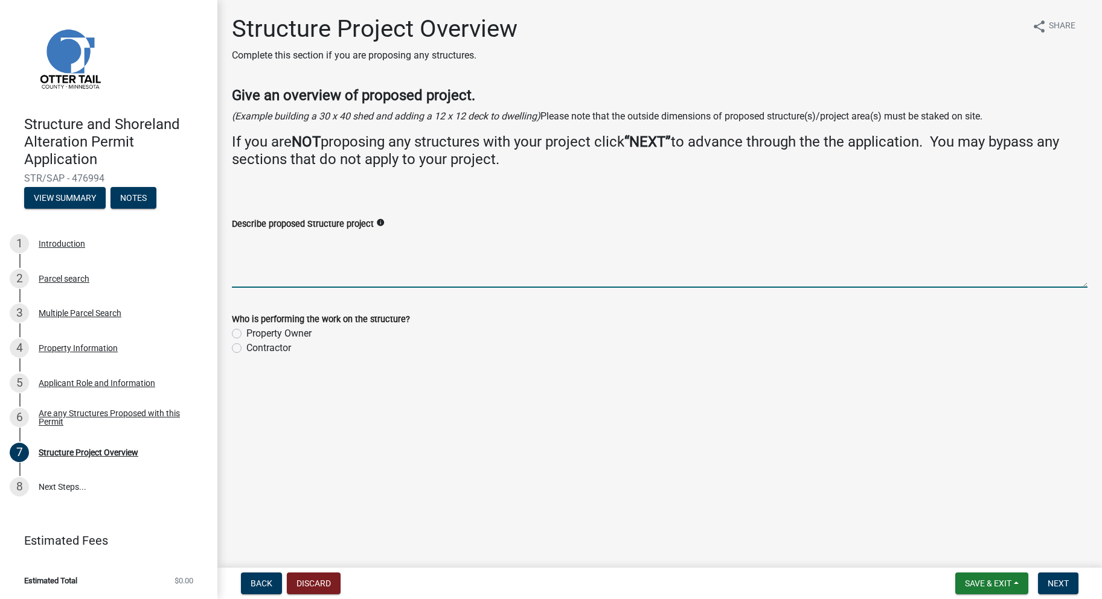
click at [337, 272] on textarea "Describe proposed Structure project" at bounding box center [659, 259] width 855 height 57
click at [332, 241] on textarea "Adding a 12' x 22' deck as approved in original permit" at bounding box center [659, 259] width 855 height 57
type textarea "Adding a 12' x 22' deck to lakeside of house as approved in original permit"
click at [246, 348] on label "Contractor" at bounding box center [268, 348] width 45 height 14
click at [246, 348] on input "Contractor" at bounding box center [250, 345] width 8 height 8
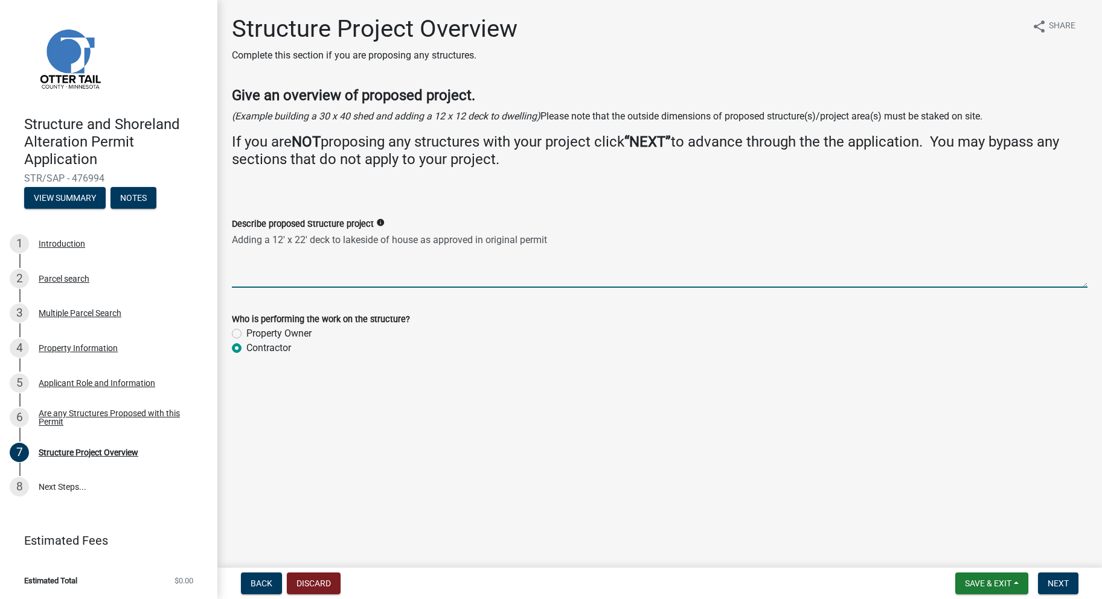
radio input "true"
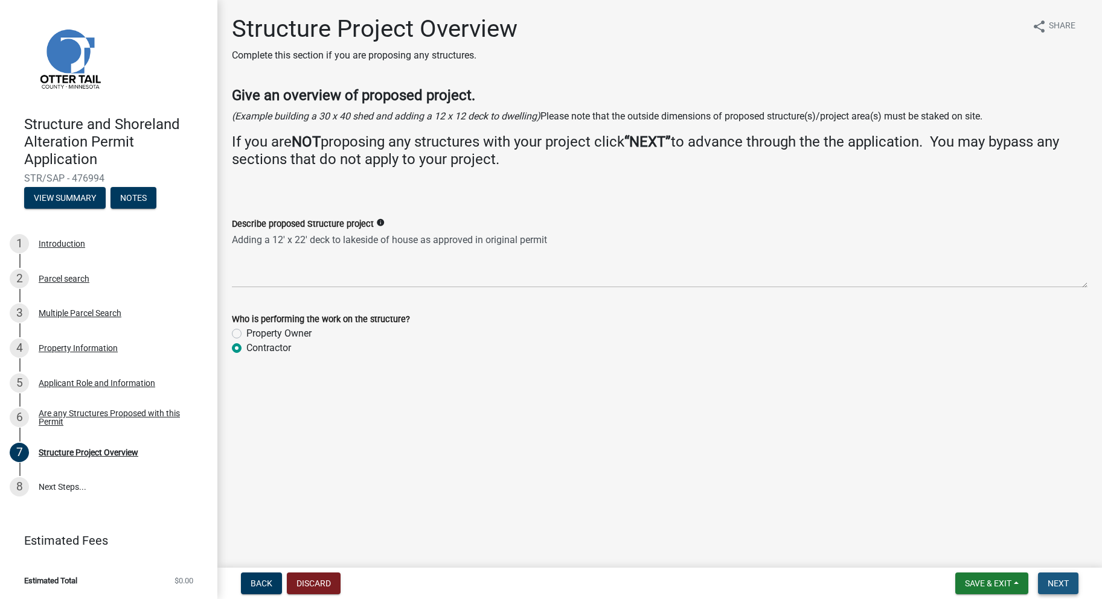
click at [1050, 586] on span "Next" at bounding box center [1057, 584] width 21 height 10
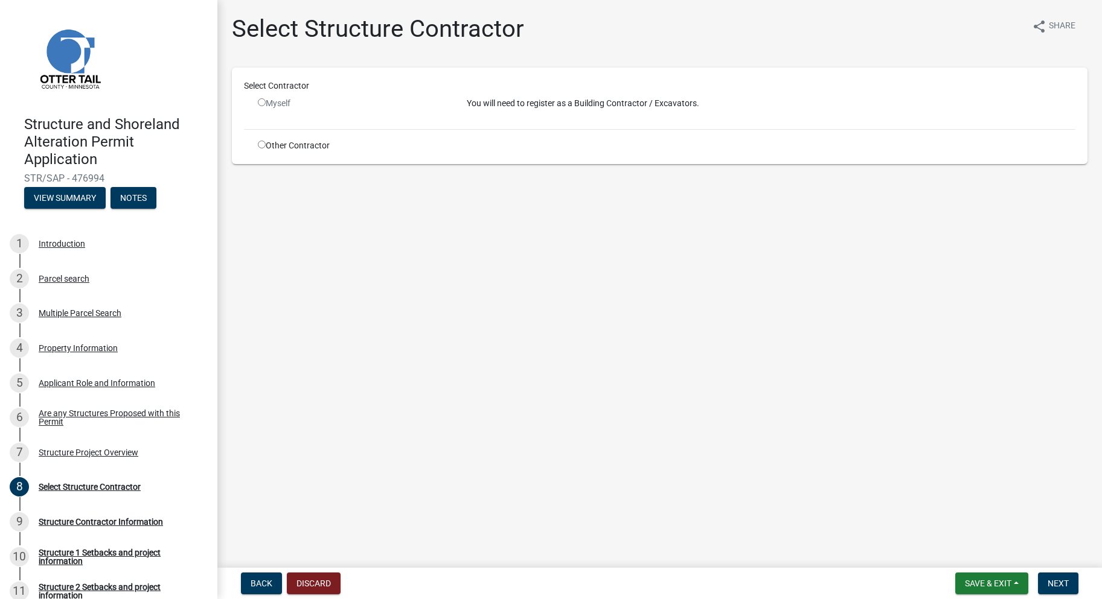
click at [261, 145] on input "radio" at bounding box center [262, 145] width 8 height 8
radio input "true"
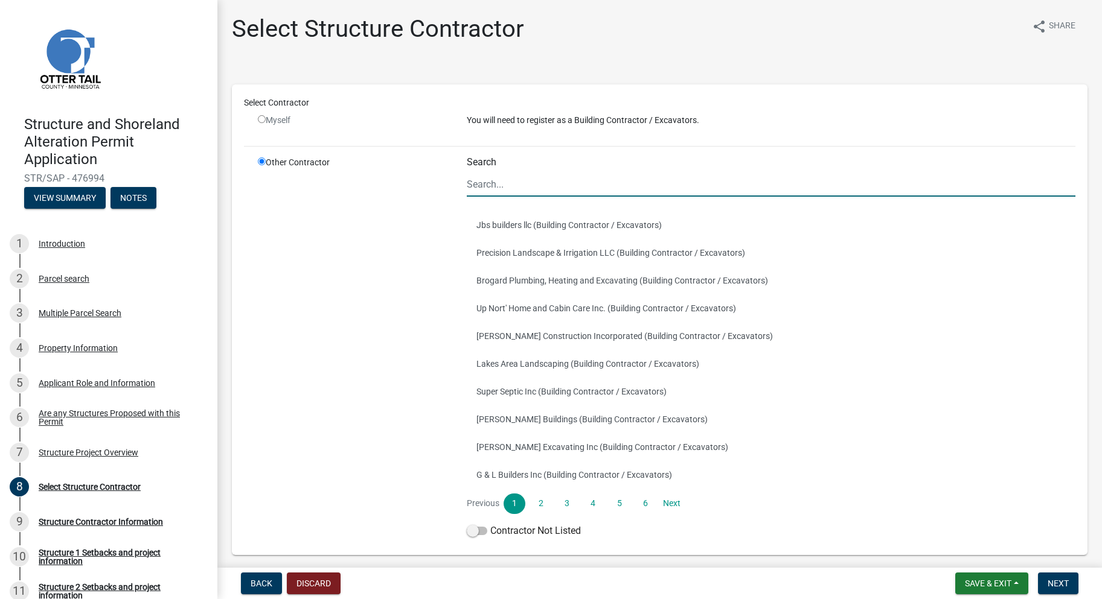
click at [505, 185] on input "Search" at bounding box center [771, 184] width 608 height 25
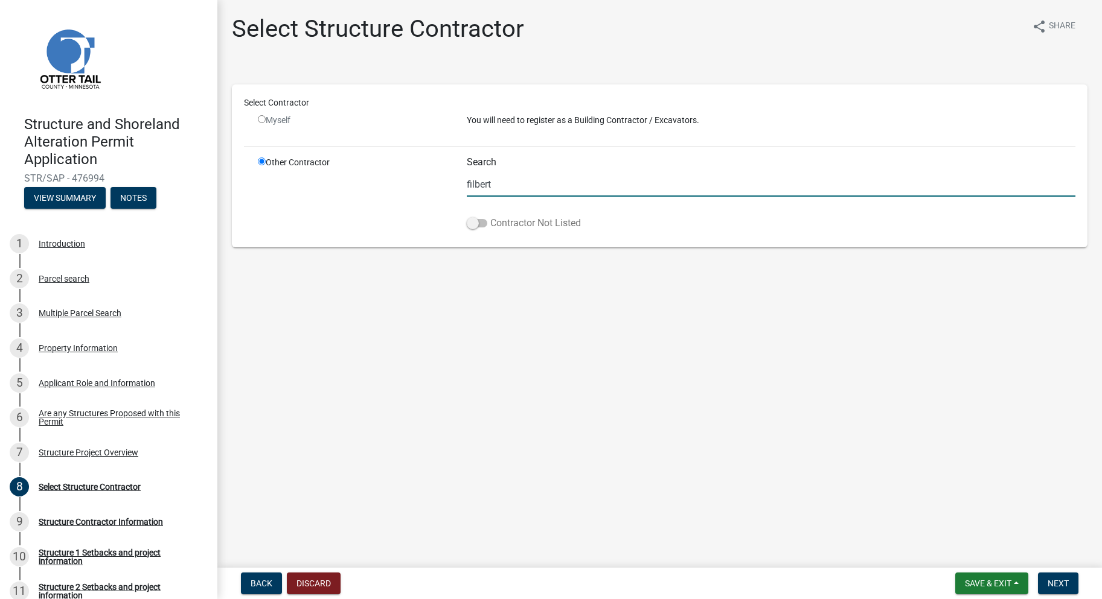
type input "filbert"
click at [486, 223] on span at bounding box center [477, 223] width 21 height 8
click at [490, 216] on input "Contractor Not Listed" at bounding box center [490, 216] width 0 height 0
click at [502, 185] on input "filbert" at bounding box center [771, 184] width 608 height 25
click at [1052, 583] on span "Next" at bounding box center [1057, 584] width 21 height 10
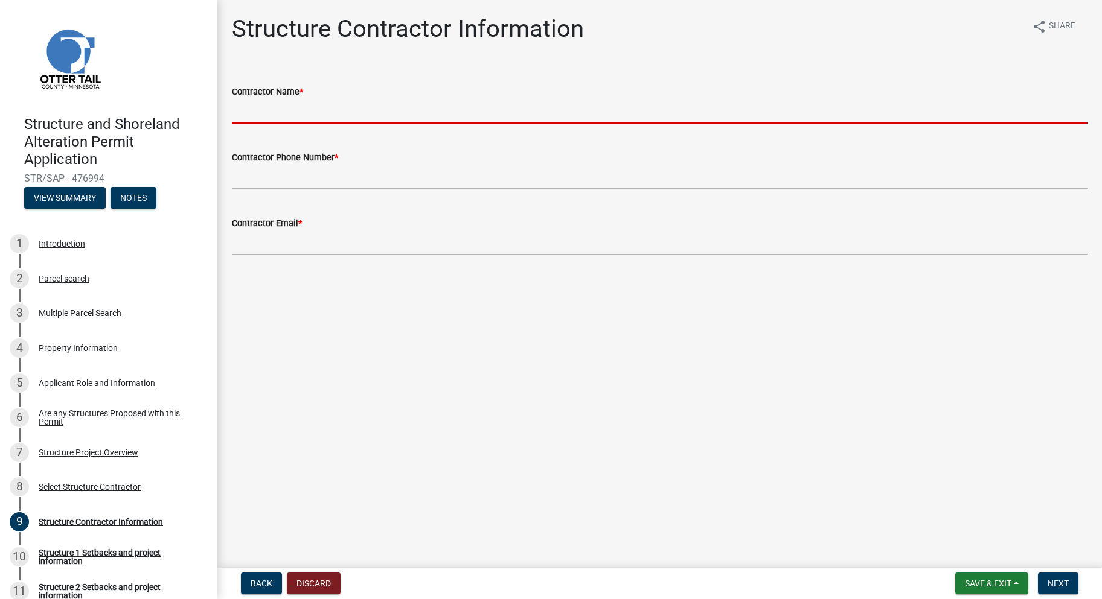
click at [342, 103] on input "Contractor Name *" at bounding box center [659, 111] width 855 height 25
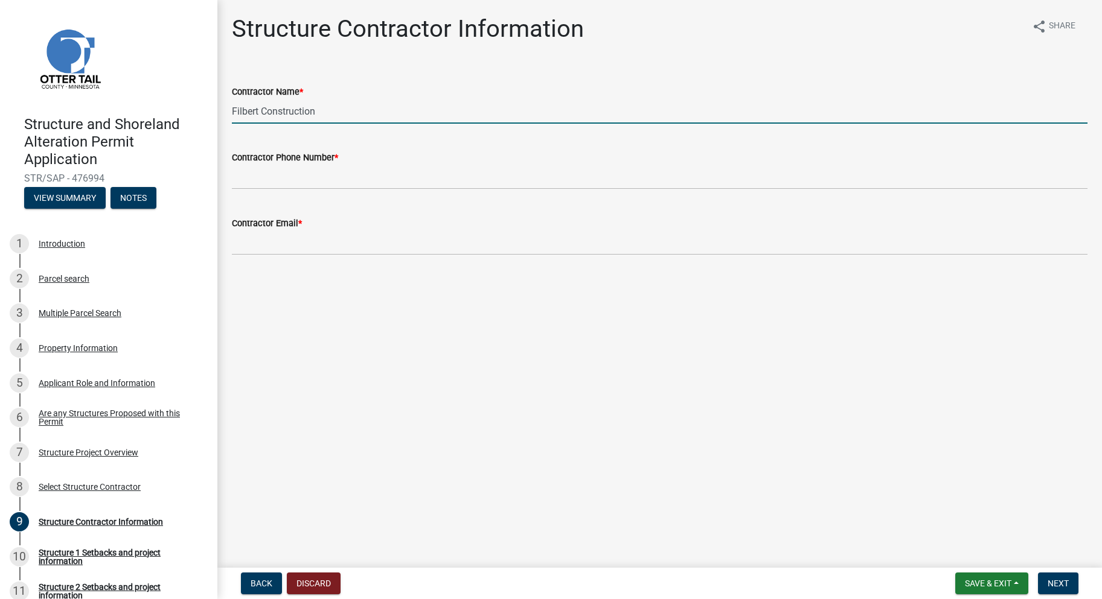
type input "Filbert Construction"
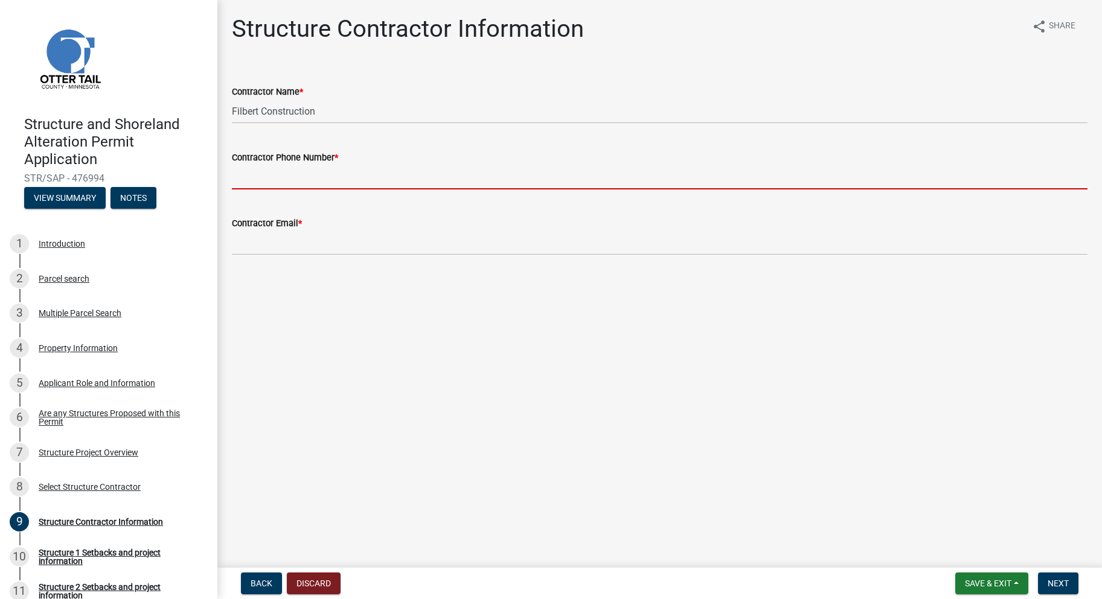
click at [341, 170] on input "Contractor Phone Number *" at bounding box center [659, 177] width 855 height 25
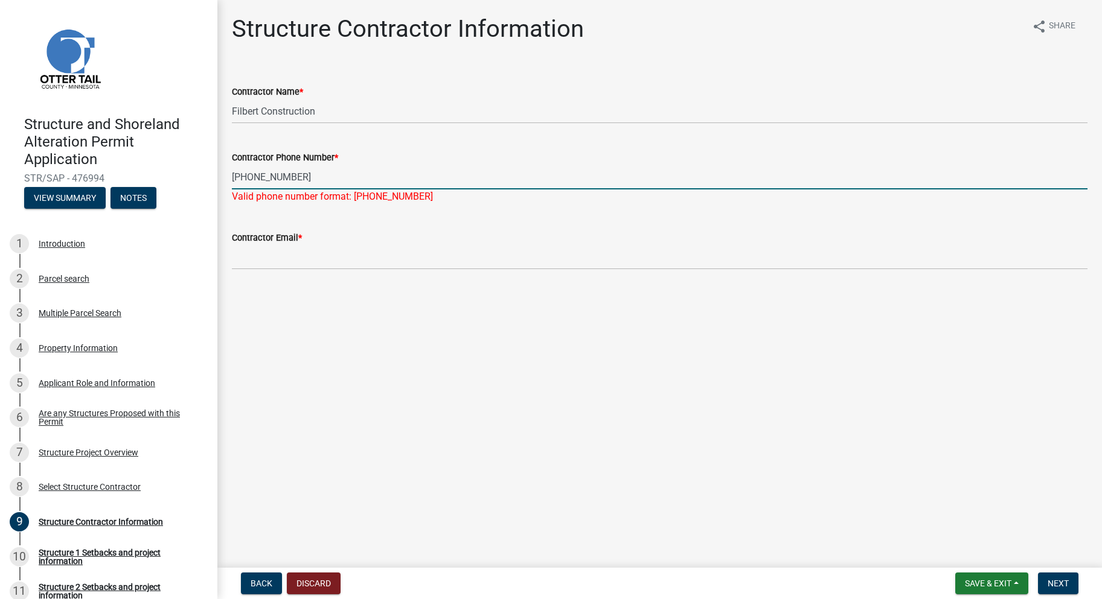
type input "[PHONE_NUMBER]"
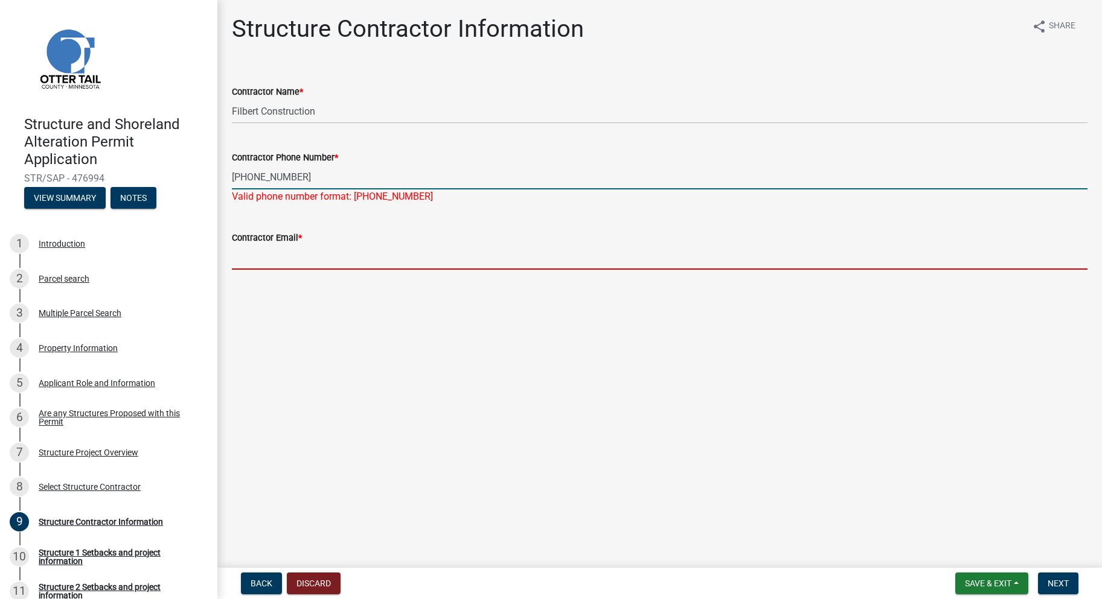
click at [299, 263] on wm-data-entity-input "Contractor Email *" at bounding box center [659, 247] width 855 height 66
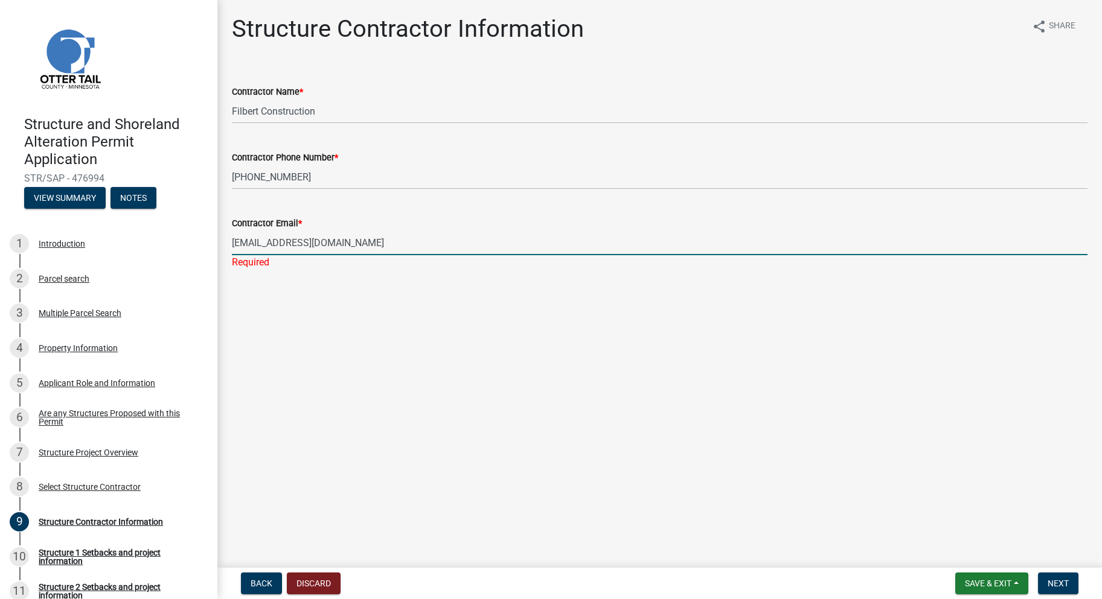
type input "[EMAIL_ADDRESS][DOMAIN_NAME]"
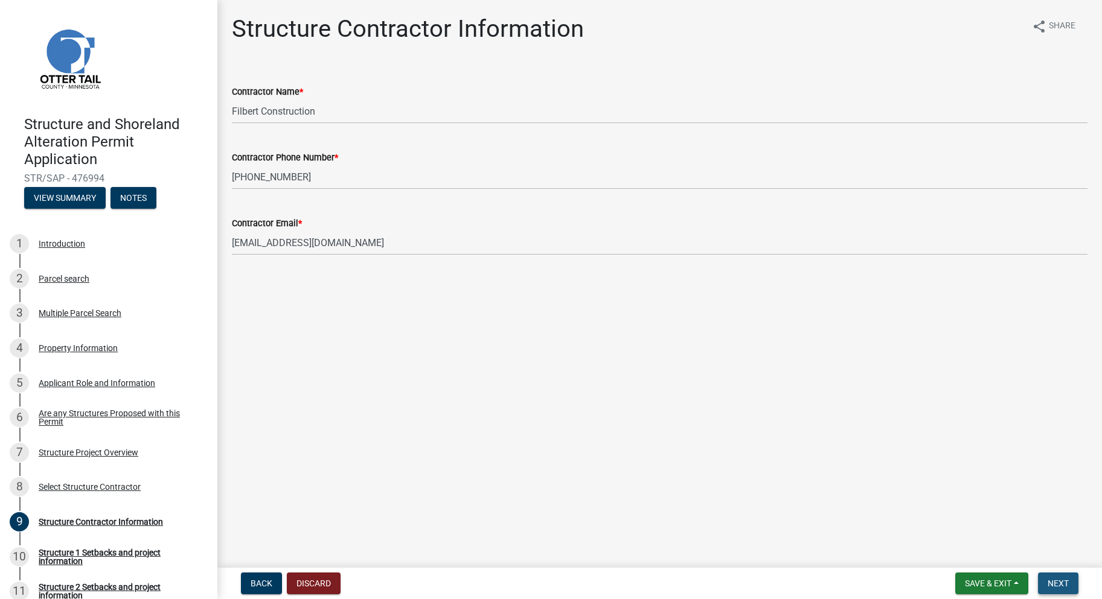
click at [1053, 583] on span "Next" at bounding box center [1057, 584] width 21 height 10
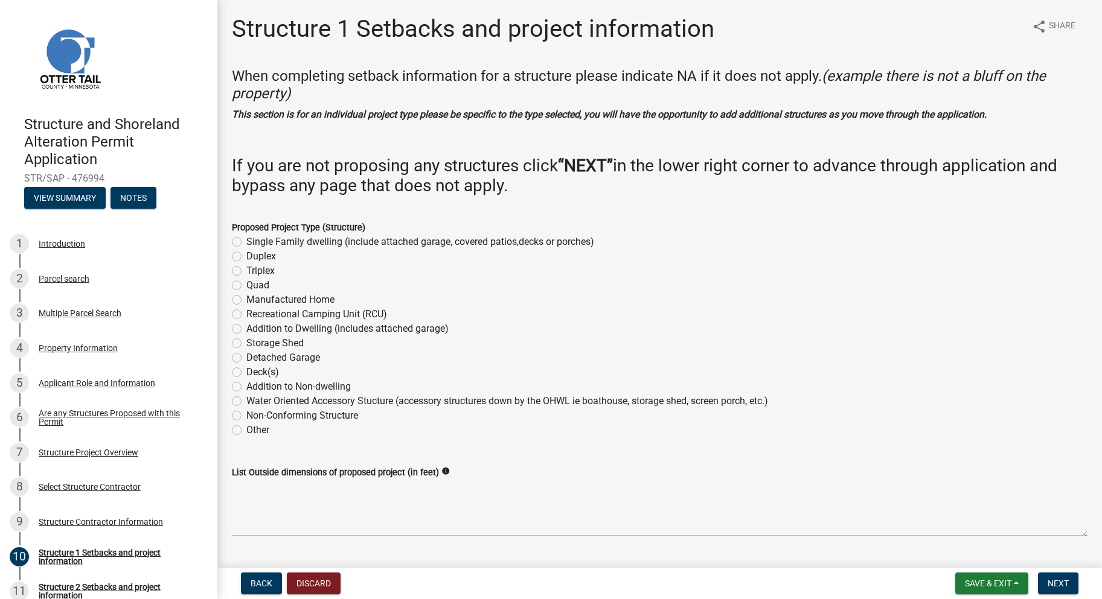
click at [246, 373] on label "Deck(s)" at bounding box center [262, 372] width 33 height 14
click at [246, 373] on input "Deck(s)" at bounding box center [250, 369] width 8 height 8
radio input "true"
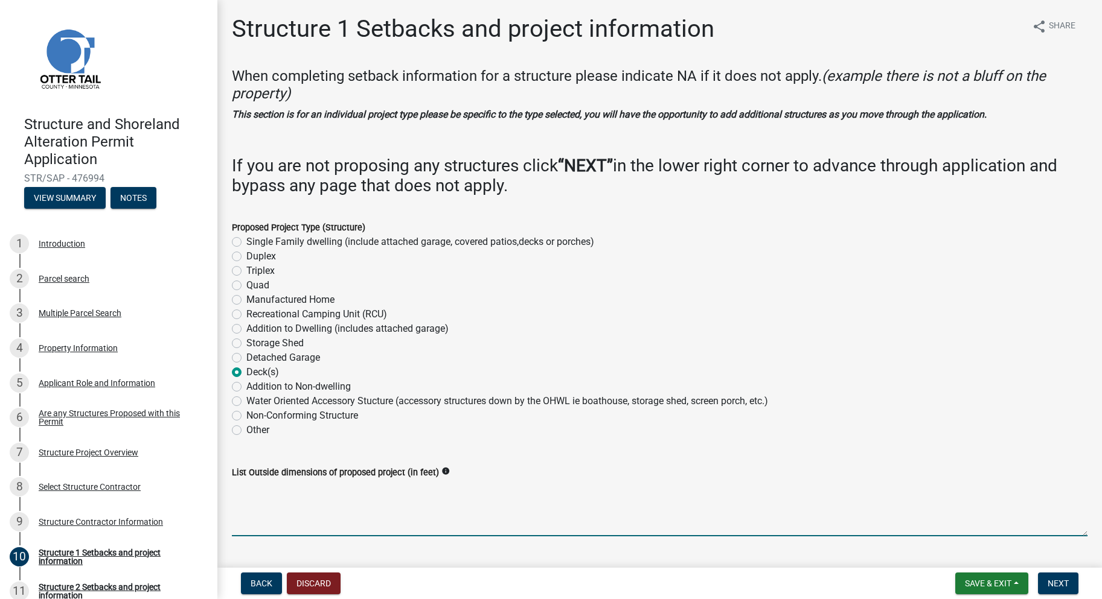
click at [329, 509] on textarea "List Outside dimensions of proposed project (in feet)" at bounding box center [659, 508] width 855 height 57
type textarea "12 x 22"
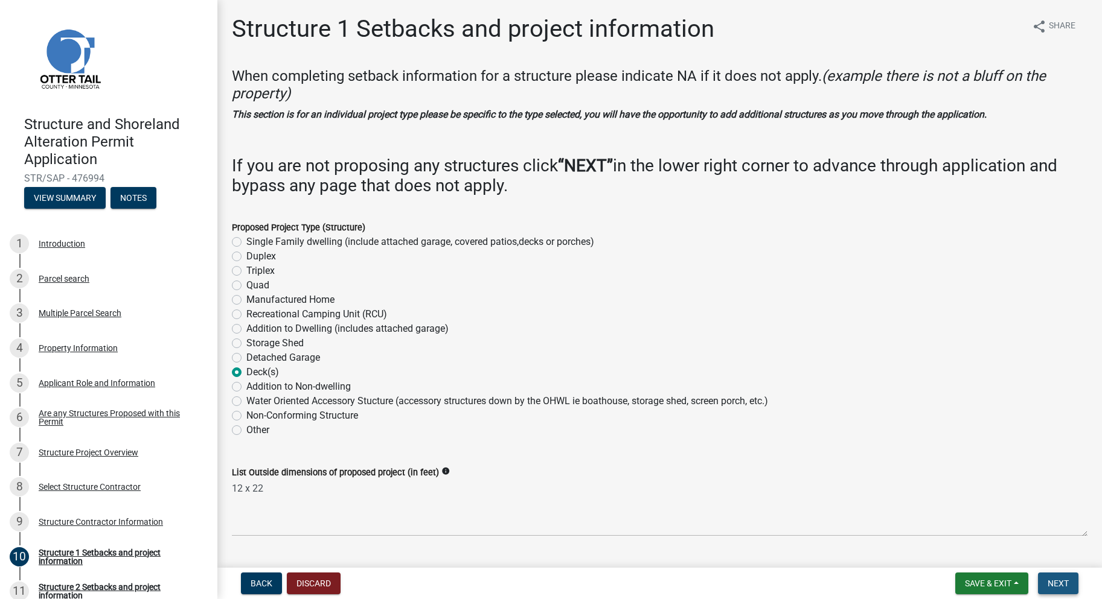
click at [1065, 587] on span "Next" at bounding box center [1057, 584] width 21 height 10
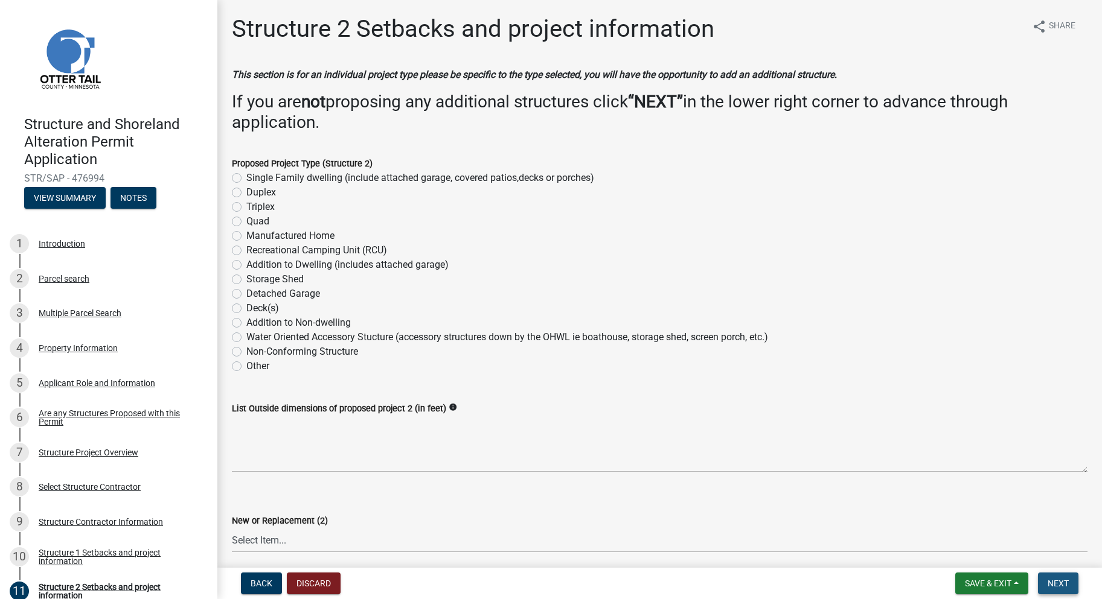
click at [1053, 583] on span "Next" at bounding box center [1057, 584] width 21 height 10
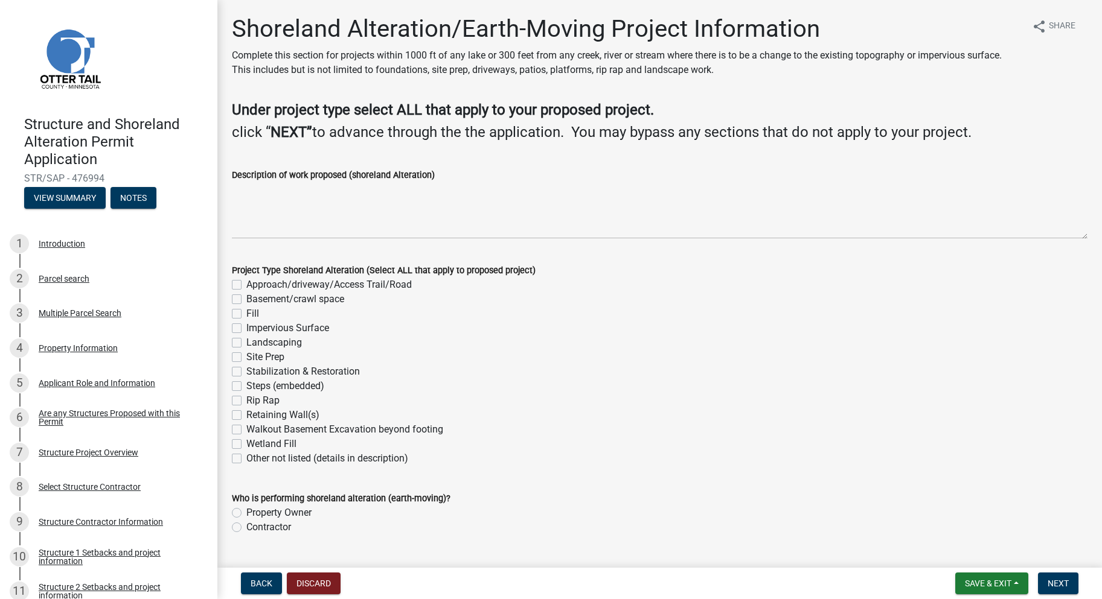
click at [246, 328] on label "Impervious Surface" at bounding box center [287, 328] width 83 height 14
click at [246, 328] on input "Impervious Surface" at bounding box center [250, 325] width 8 height 8
checkbox input "true"
checkbox input "false"
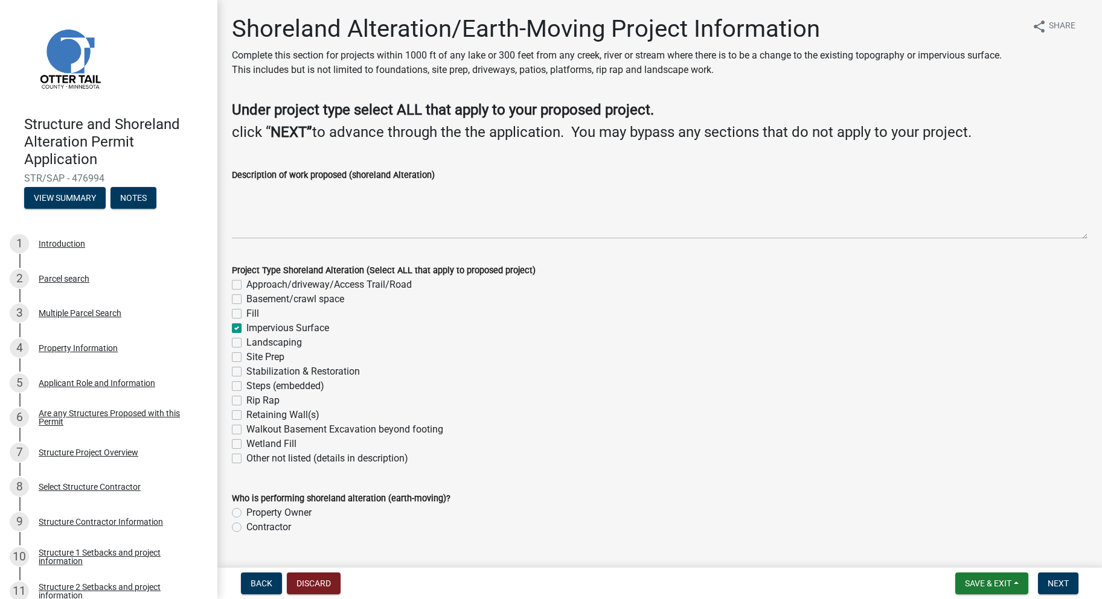
checkbox input "false"
checkbox input "true"
checkbox input "false"
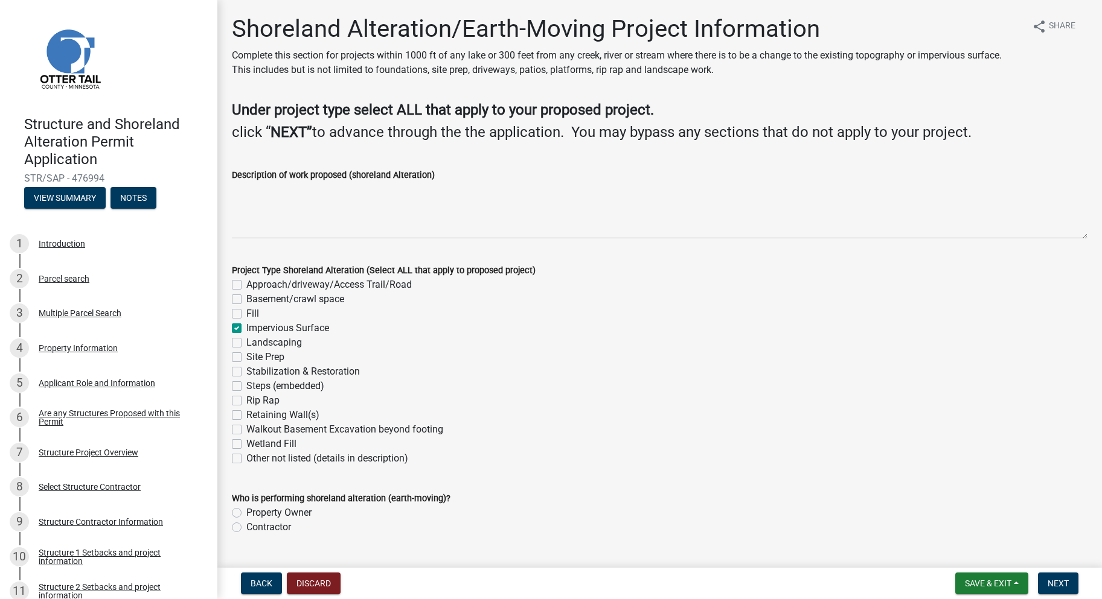
checkbox input "false"
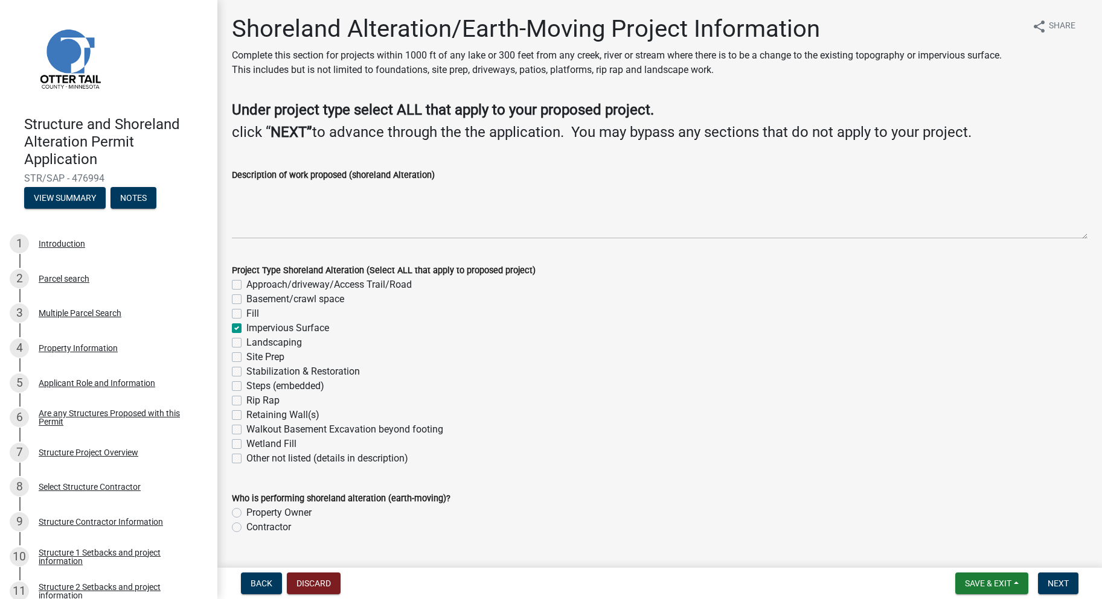
checkbox input "false"
click at [246, 529] on label "Contractor" at bounding box center [268, 527] width 45 height 14
click at [246, 528] on input "Contractor" at bounding box center [250, 524] width 8 height 8
radio input "true"
click at [1060, 586] on span "Next" at bounding box center [1057, 584] width 21 height 10
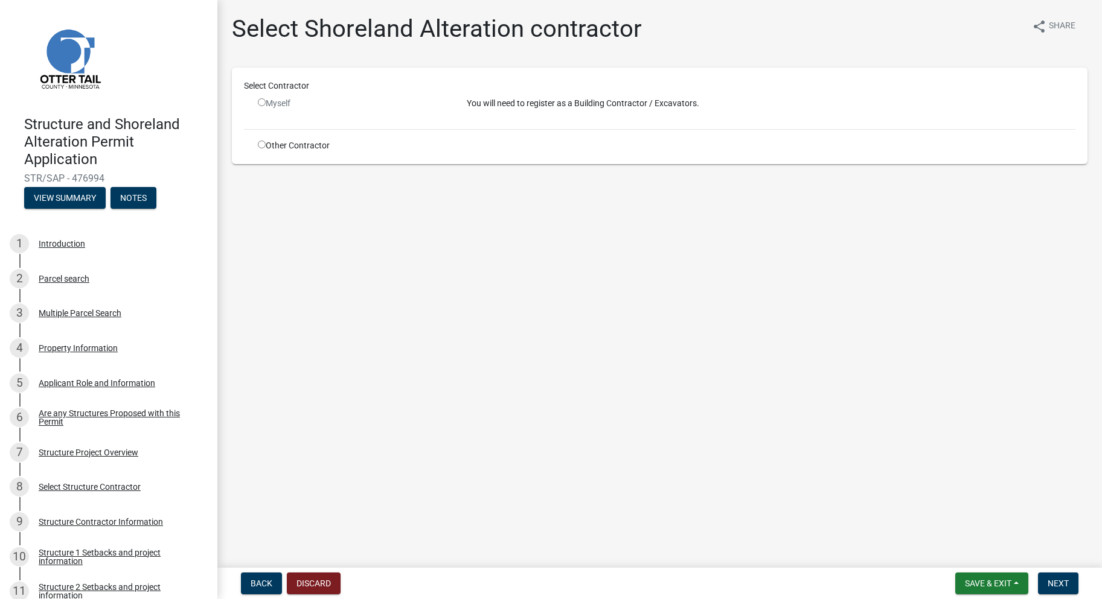
click at [260, 144] on input "radio" at bounding box center [262, 145] width 8 height 8
radio input "true"
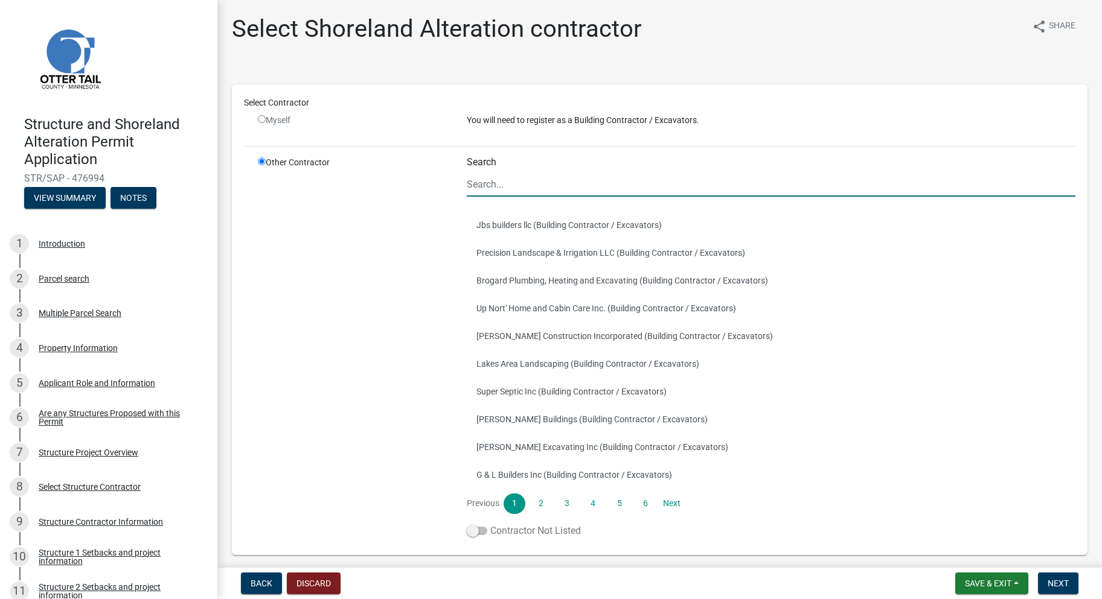
drag, startPoint x: 474, startPoint y: 532, endPoint x: 491, endPoint y: 535, distance: 16.6
click at [491, 535] on label "Contractor Not Listed" at bounding box center [524, 531] width 114 height 14
click at [484, 530] on span at bounding box center [477, 531] width 21 height 8
click at [490, 524] on input "Contractor Not Listed" at bounding box center [490, 524] width 0 height 0
click at [1064, 585] on span "Next" at bounding box center [1057, 584] width 21 height 10
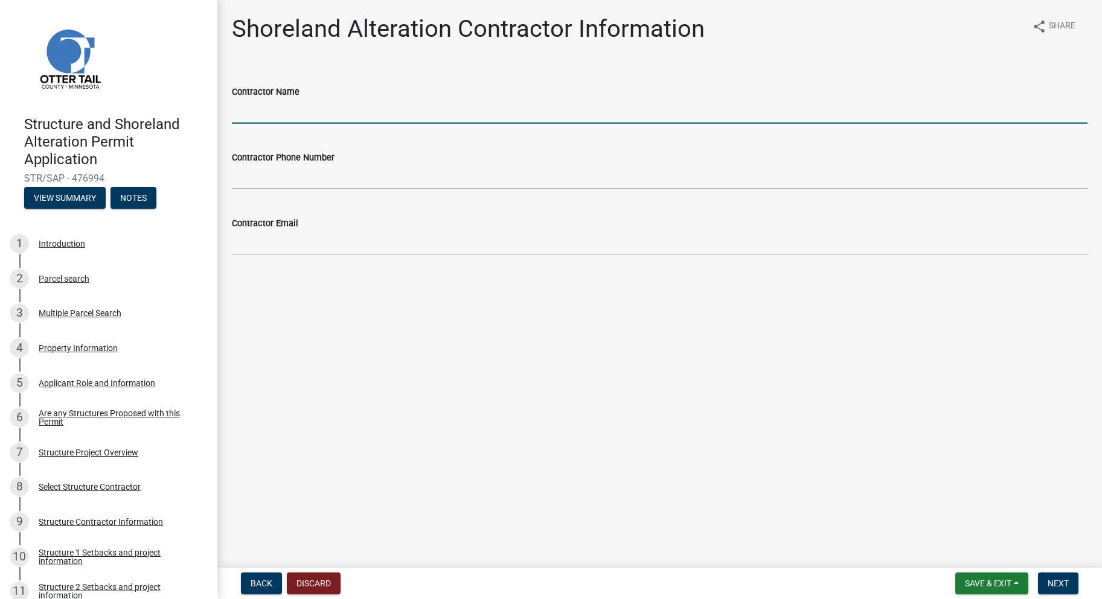
click at [365, 99] on input "Contractor Name" at bounding box center [659, 111] width 855 height 25
type input "Fibert Construction"
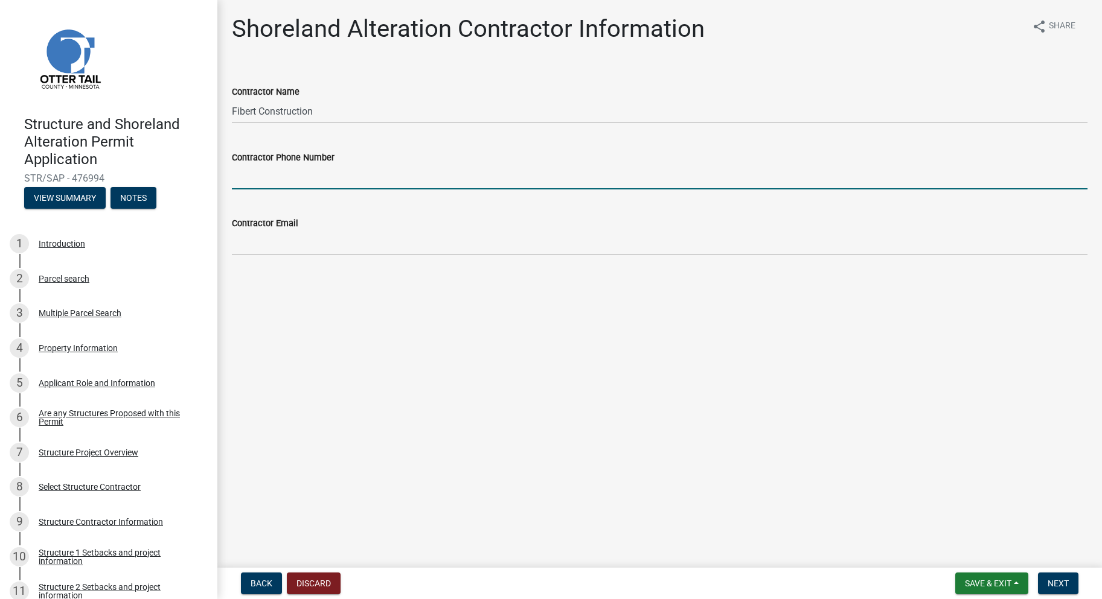
click at [296, 174] on input "Contractor Phone Number" at bounding box center [659, 177] width 855 height 25
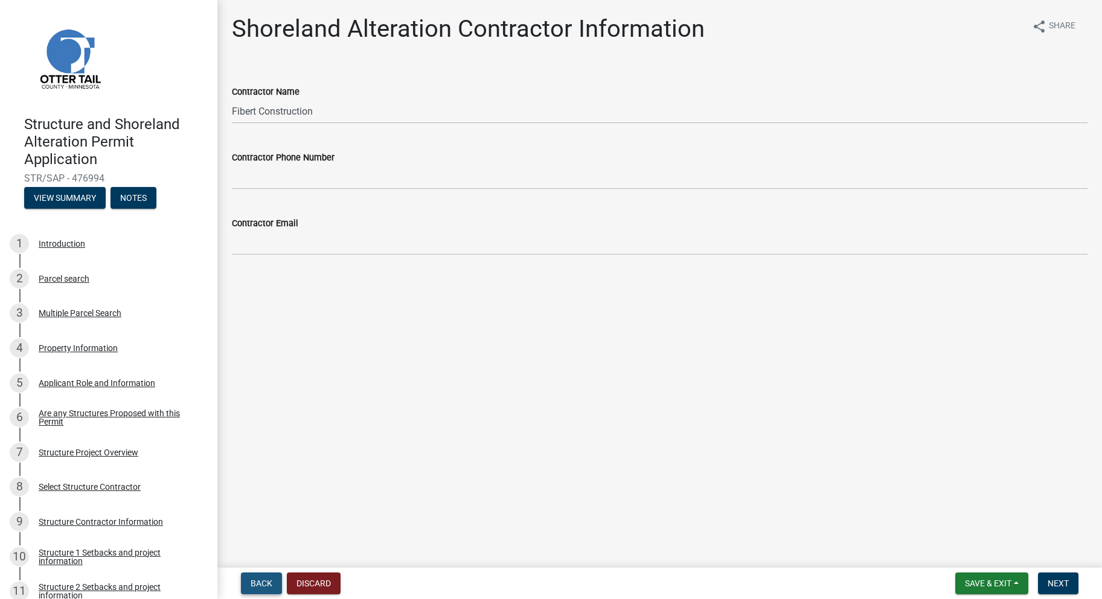
click at [258, 582] on span "Back" at bounding box center [262, 584] width 22 height 10
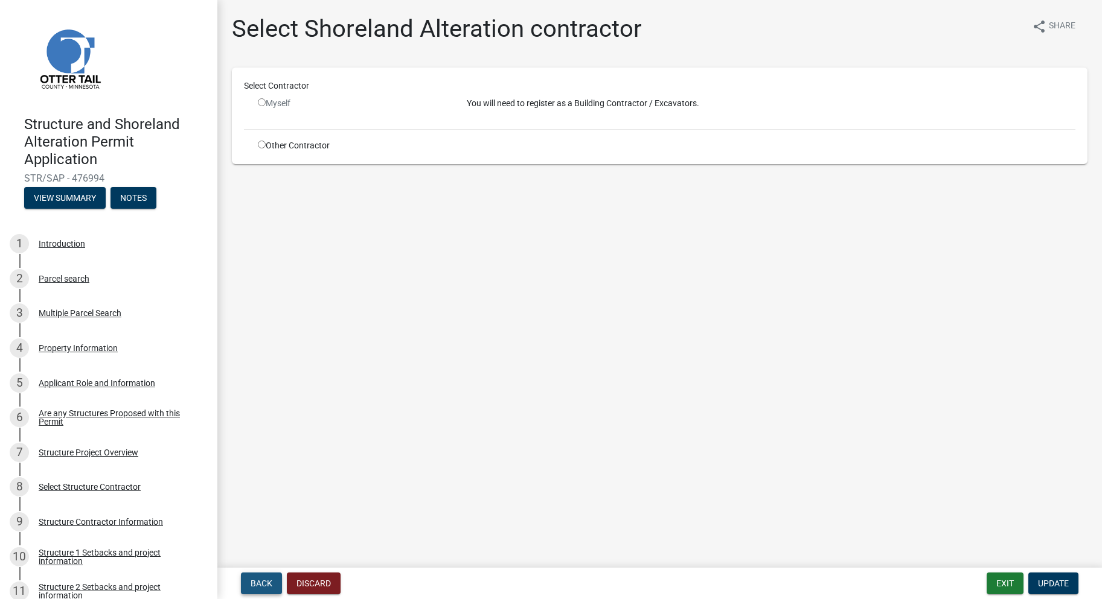
click at [259, 582] on span "Back" at bounding box center [262, 584] width 22 height 10
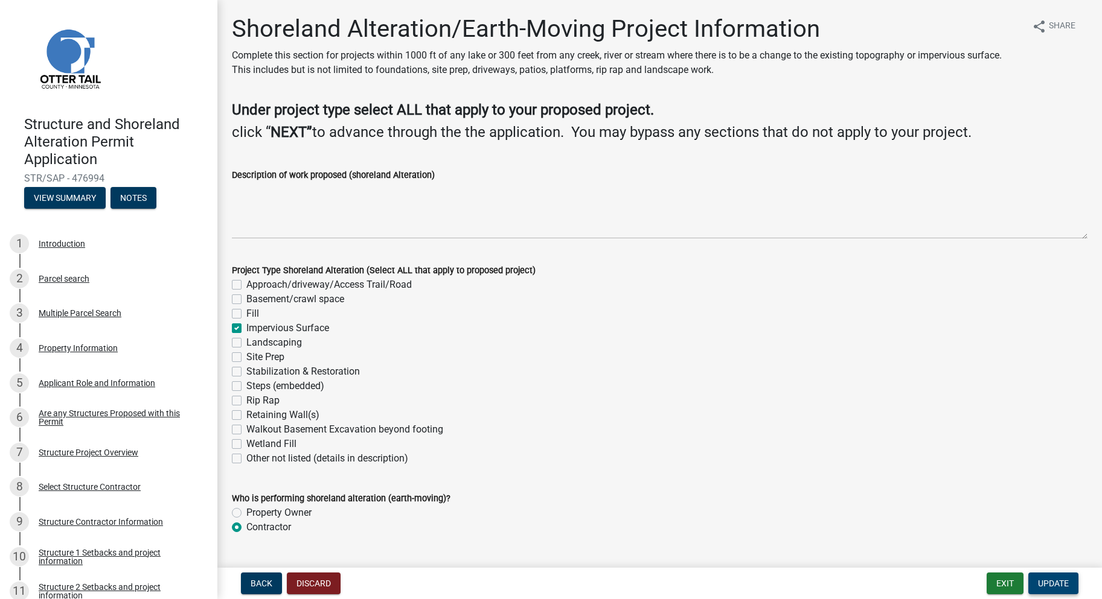
click at [1054, 583] on span "Update" at bounding box center [1053, 584] width 31 height 10
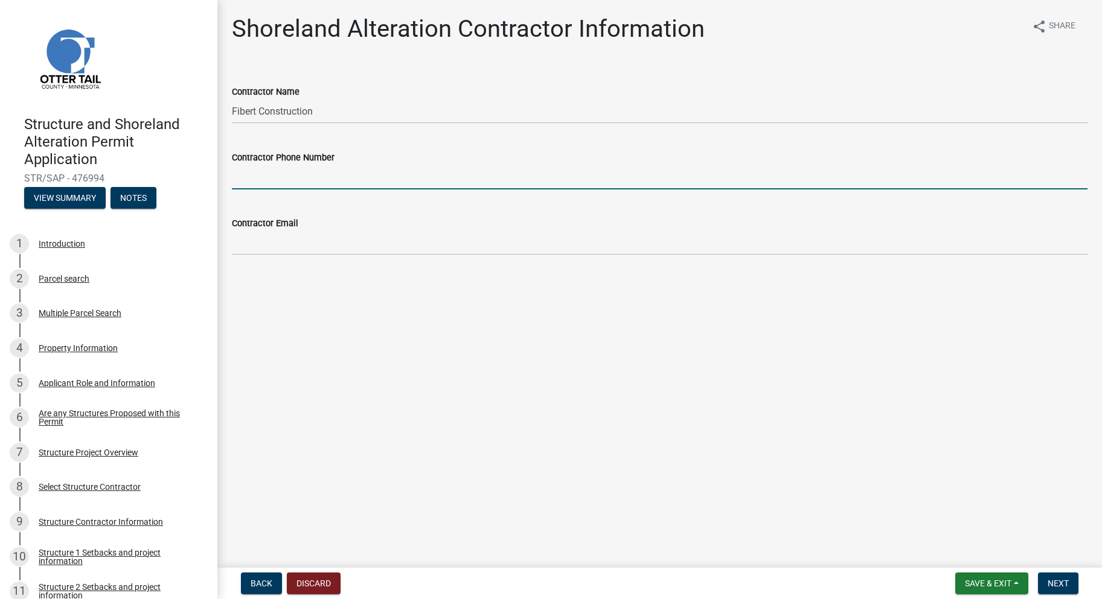
click at [322, 185] on input "Contractor Phone Number" at bounding box center [659, 177] width 855 height 25
type input "[PHONE_NUMBER]"
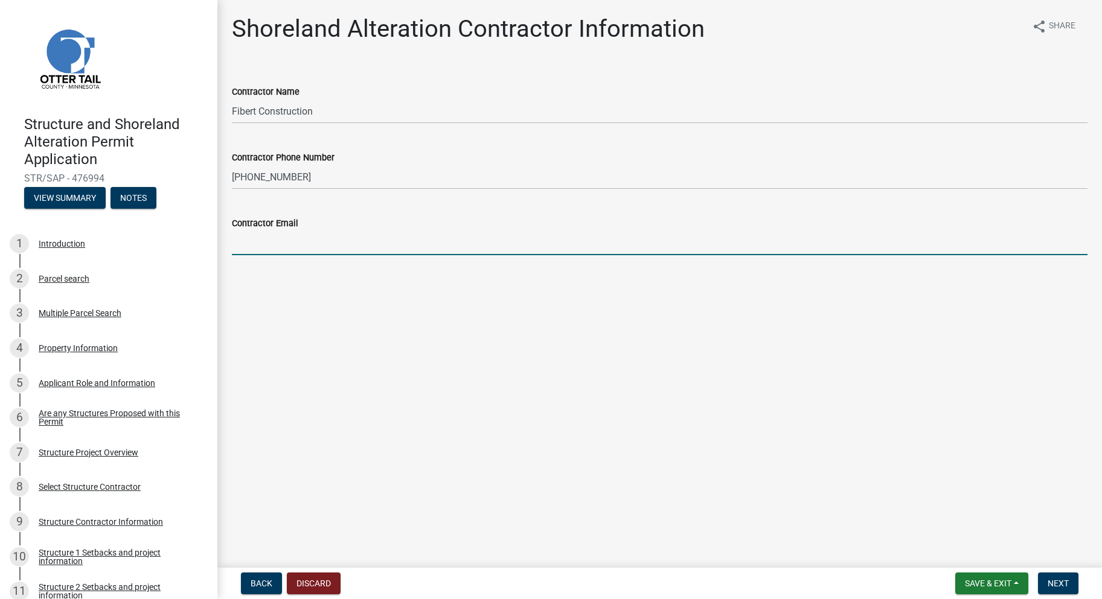
click at [331, 260] on wm-data-entity-input "Contractor Email" at bounding box center [659, 232] width 855 height 66
type input "[EMAIL_ADDRESS][DOMAIN_NAME]"
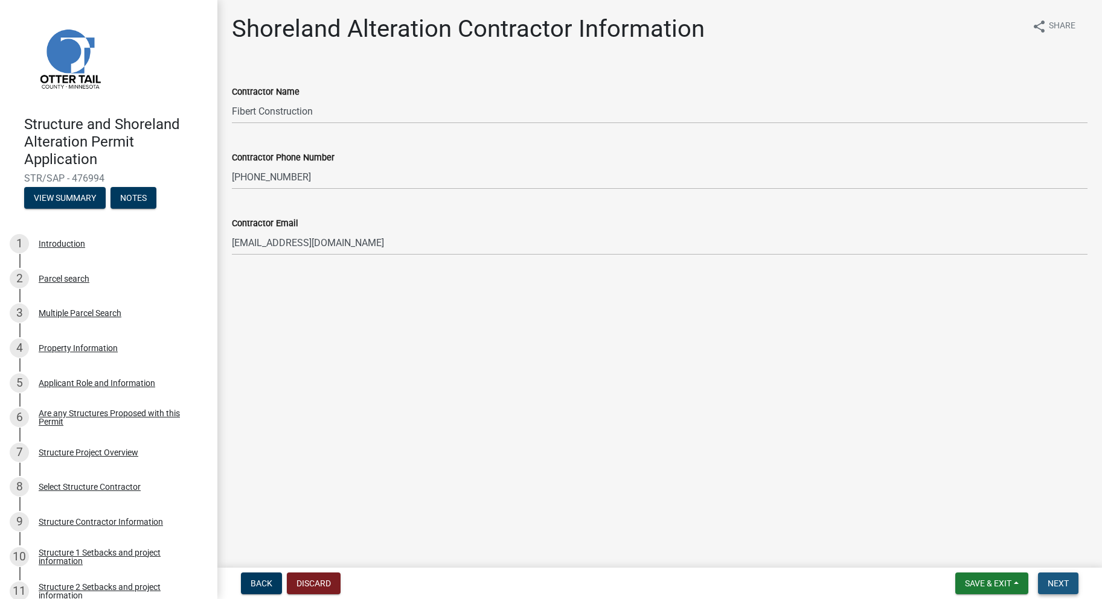
click at [1059, 592] on button "Next" at bounding box center [1058, 584] width 40 height 22
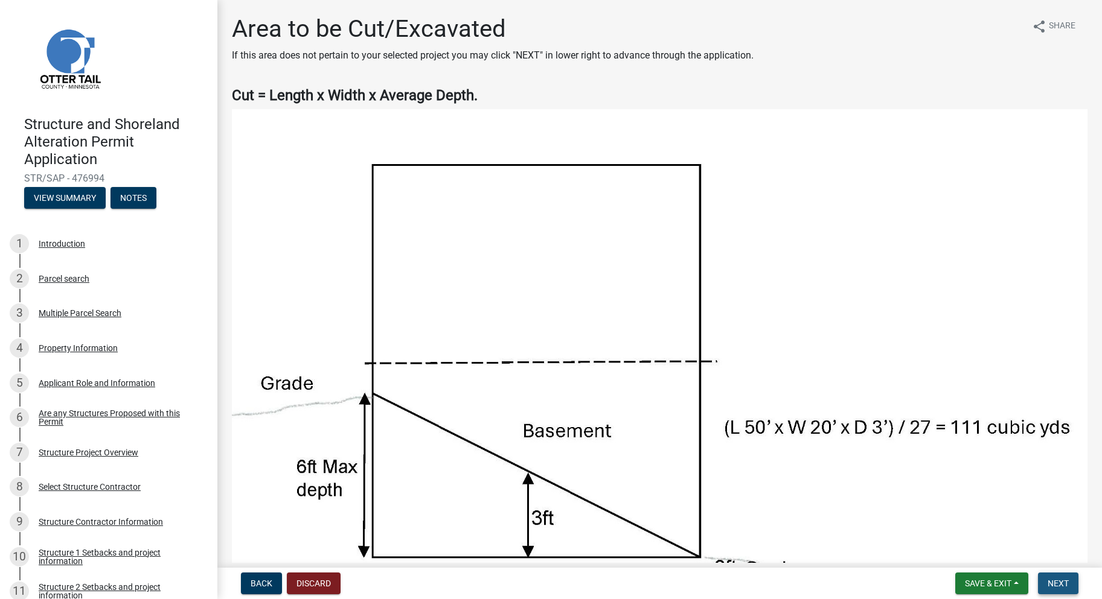
click at [1058, 581] on span "Next" at bounding box center [1057, 584] width 21 height 10
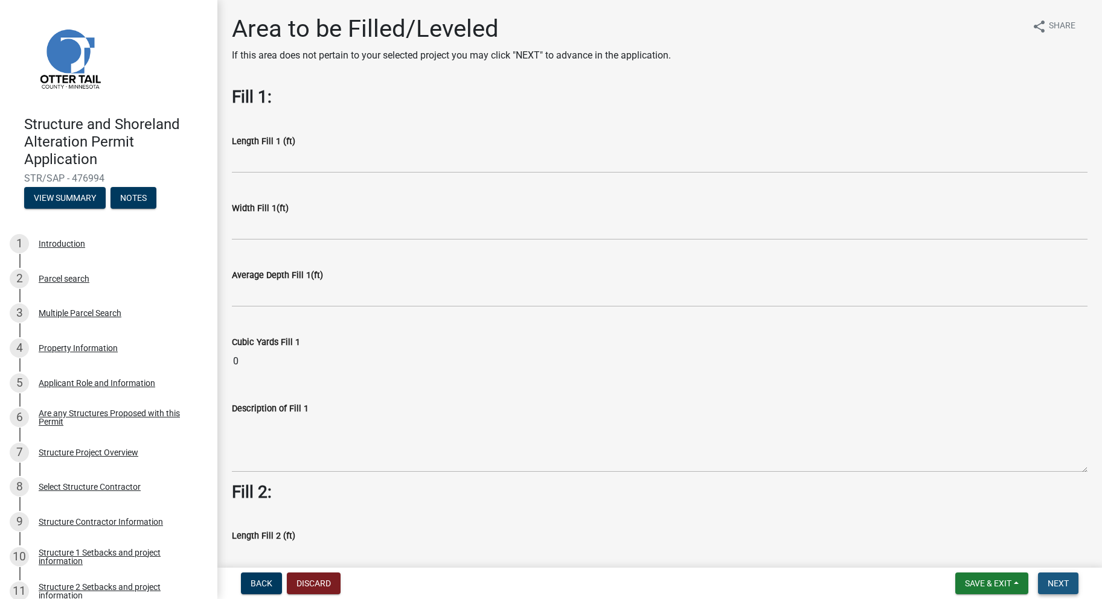
click at [1058, 581] on span "Next" at bounding box center [1057, 584] width 21 height 10
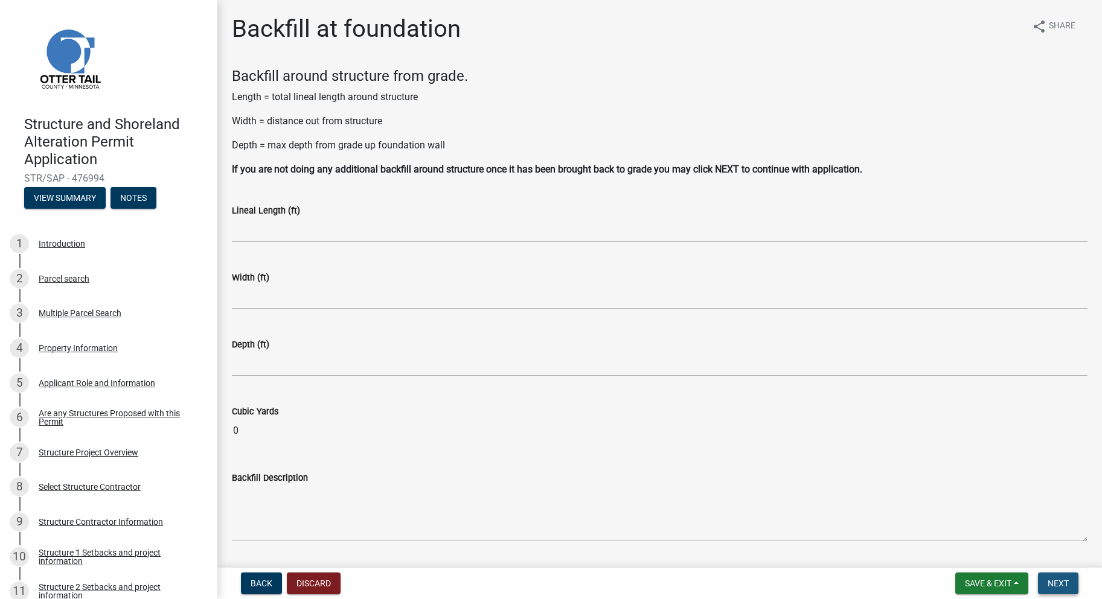
click at [1059, 581] on span "Next" at bounding box center [1057, 584] width 21 height 10
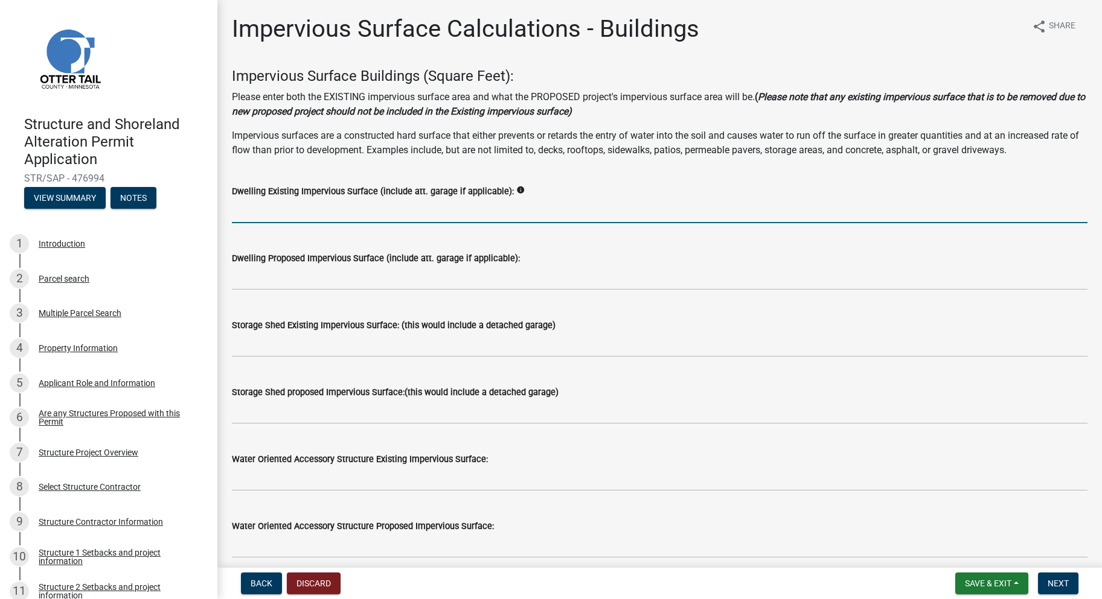
click at [368, 214] on input "text" at bounding box center [659, 211] width 855 height 25
click at [349, 212] on input "1716 square feet house adn attached garage (22'x78')" at bounding box center [659, 211] width 855 height 25
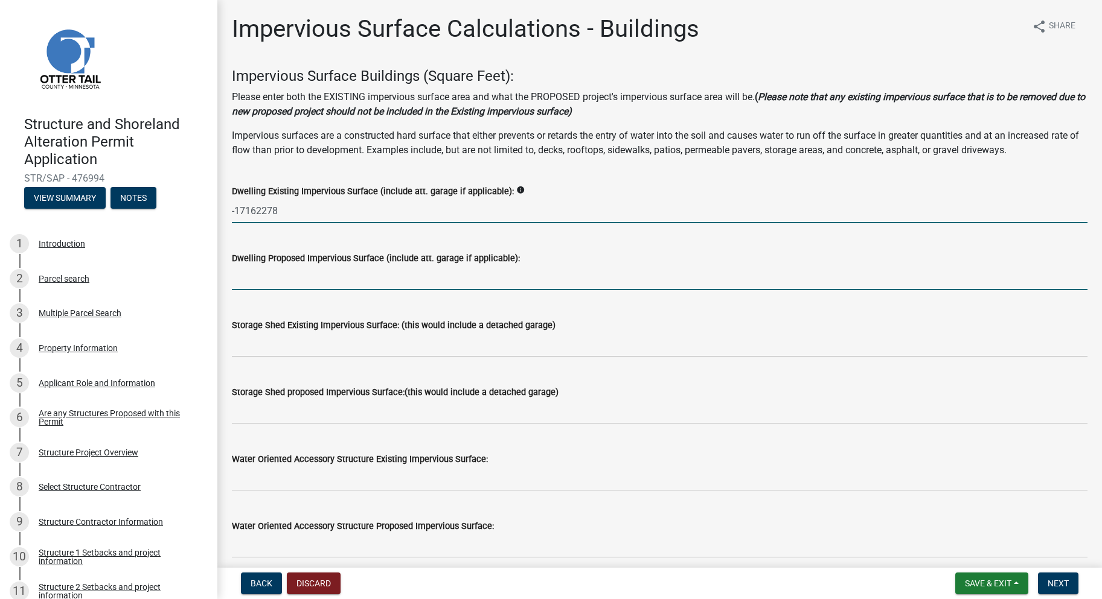
click at [288, 285] on form "Dwelling Proposed Impervious Surface (include att. garage if applicable):" at bounding box center [659, 270] width 855 height 39
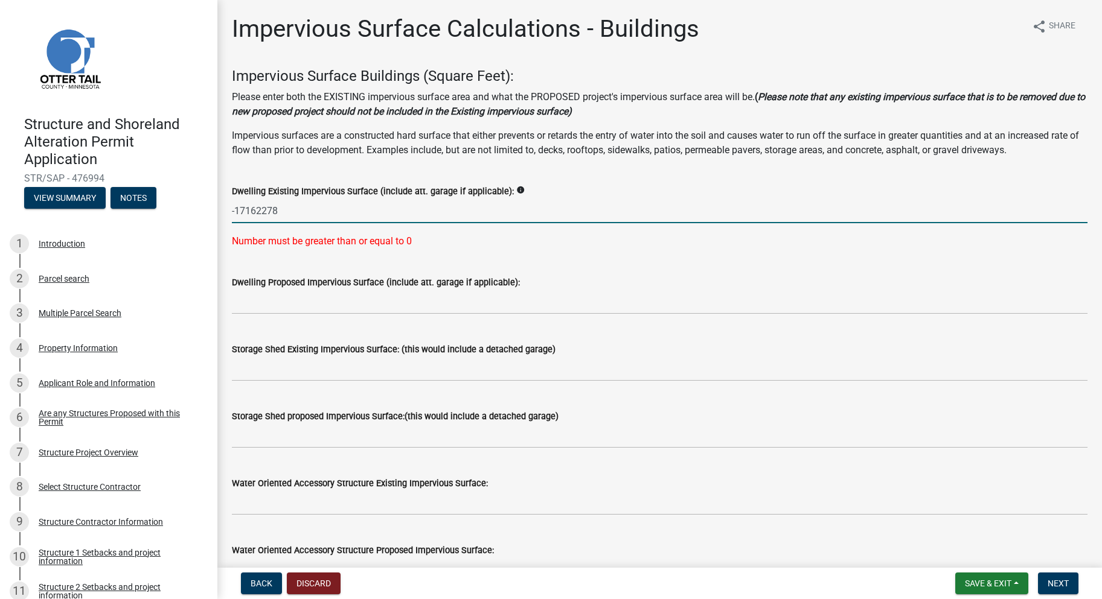
drag, startPoint x: 287, startPoint y: 214, endPoint x: 228, endPoint y: 214, distance: 59.2
click at [228, 214] on div "Dwelling Existing Impervious Surface (include att. garage if applicable): info …" at bounding box center [659, 207] width 873 height 81
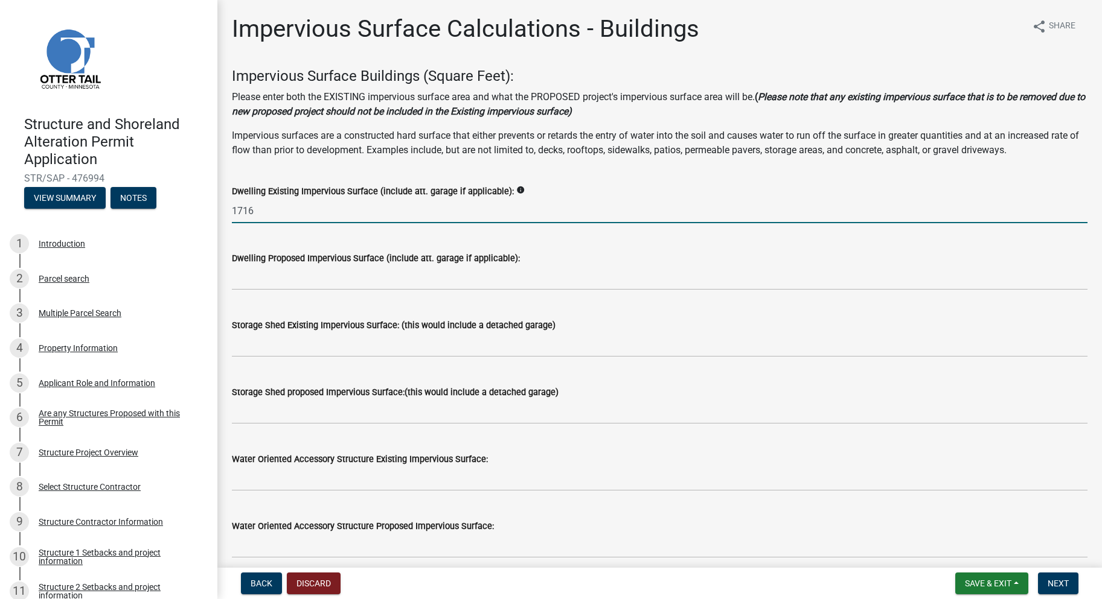
type input "1716"
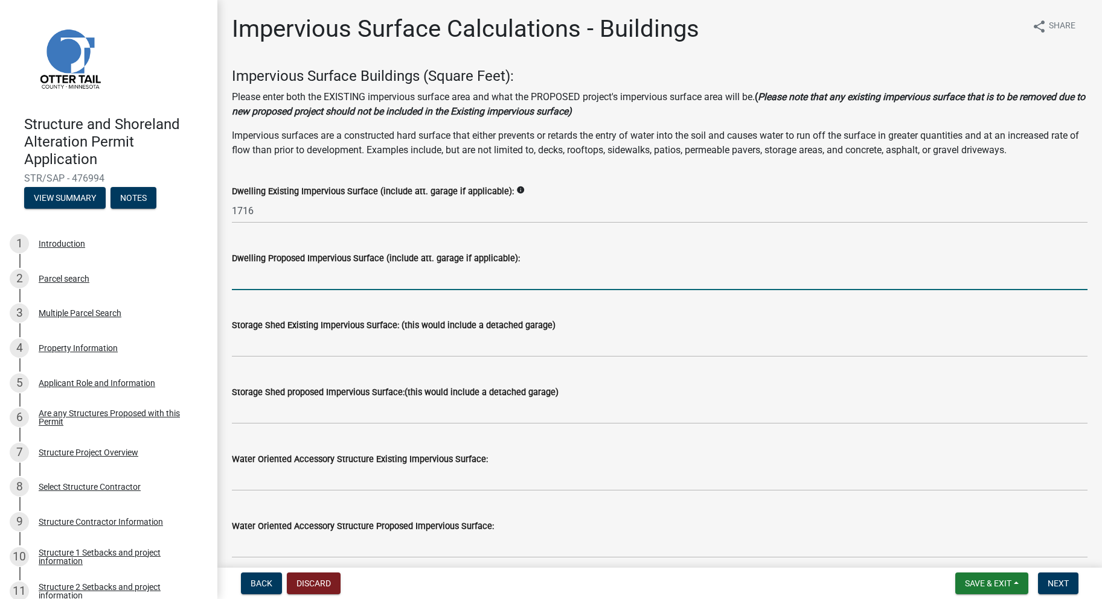
click at [298, 278] on input "text" at bounding box center [659, 278] width 855 height 25
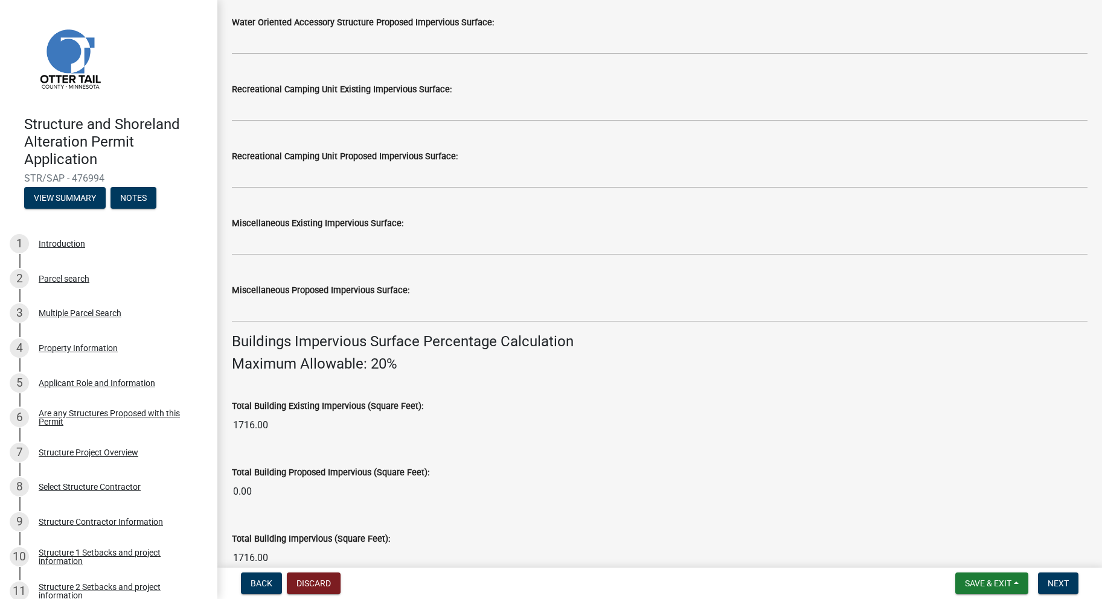
scroll to position [543, 0]
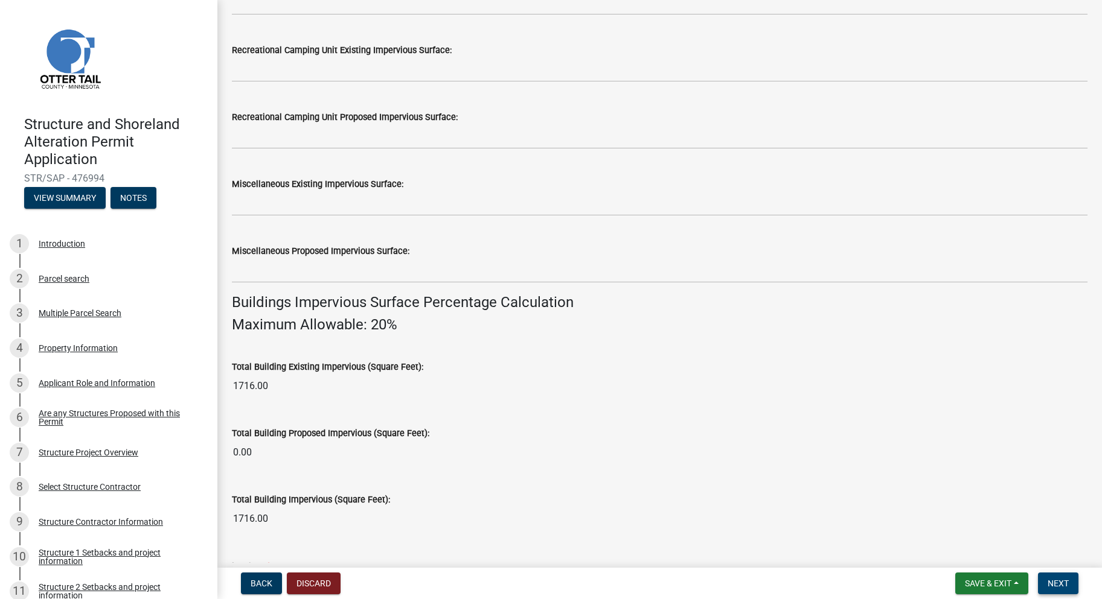
type input "264"
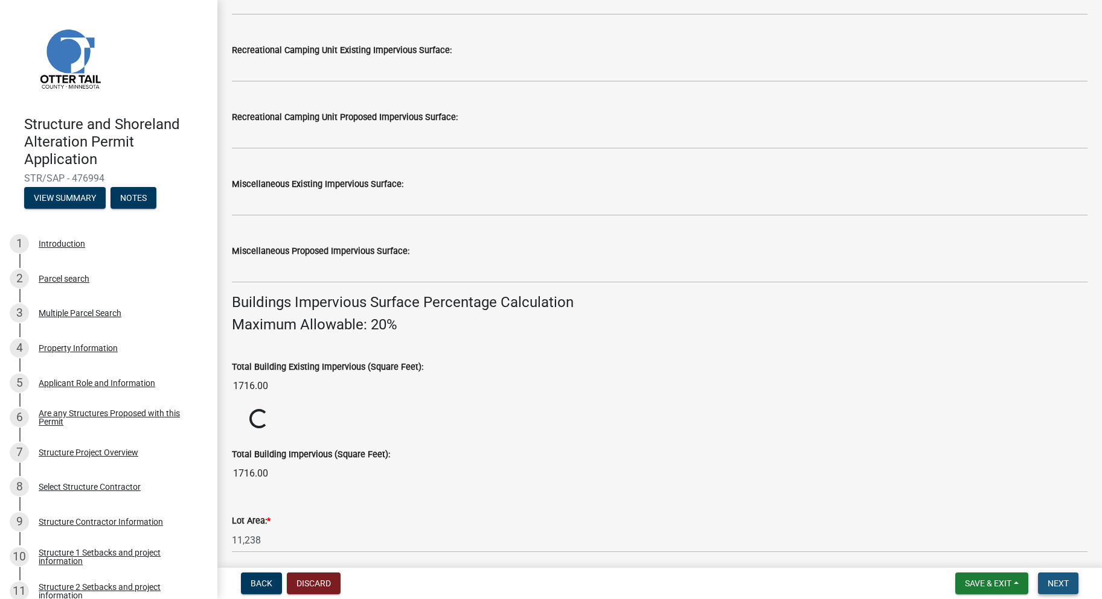
click at [1058, 590] on button "Next" at bounding box center [1058, 584] width 40 height 22
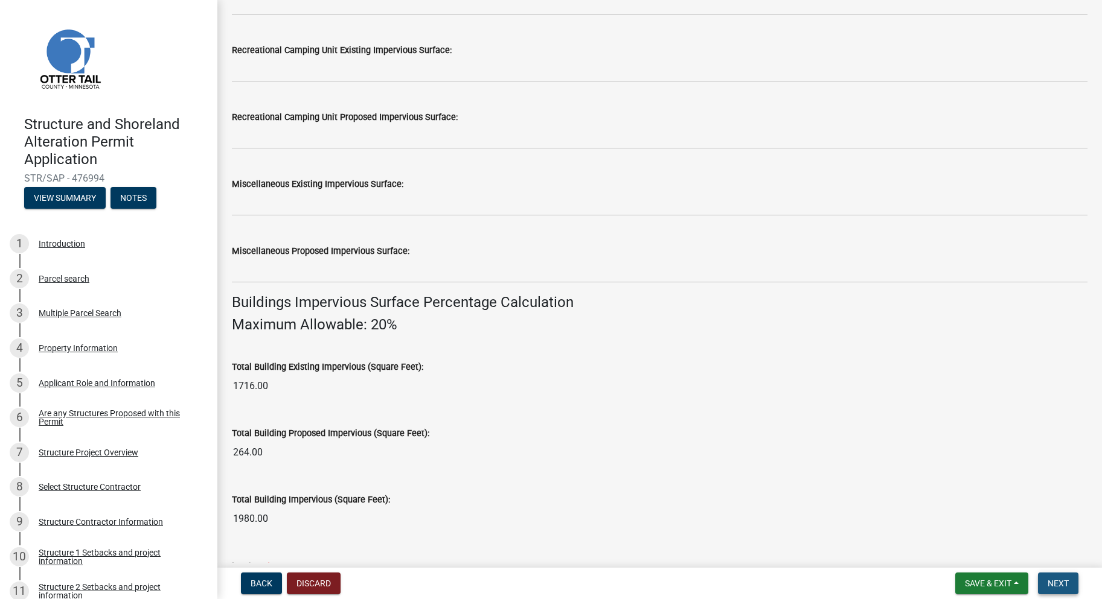
click at [1058, 589] on span "Next" at bounding box center [1057, 584] width 21 height 10
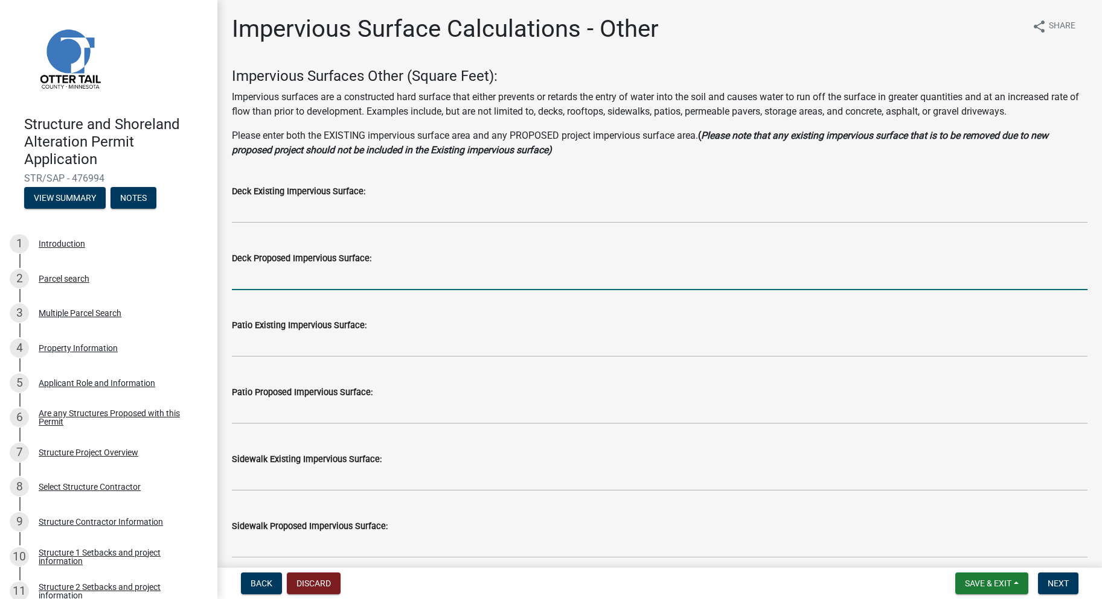
click at [282, 282] on input "text" at bounding box center [659, 278] width 855 height 25
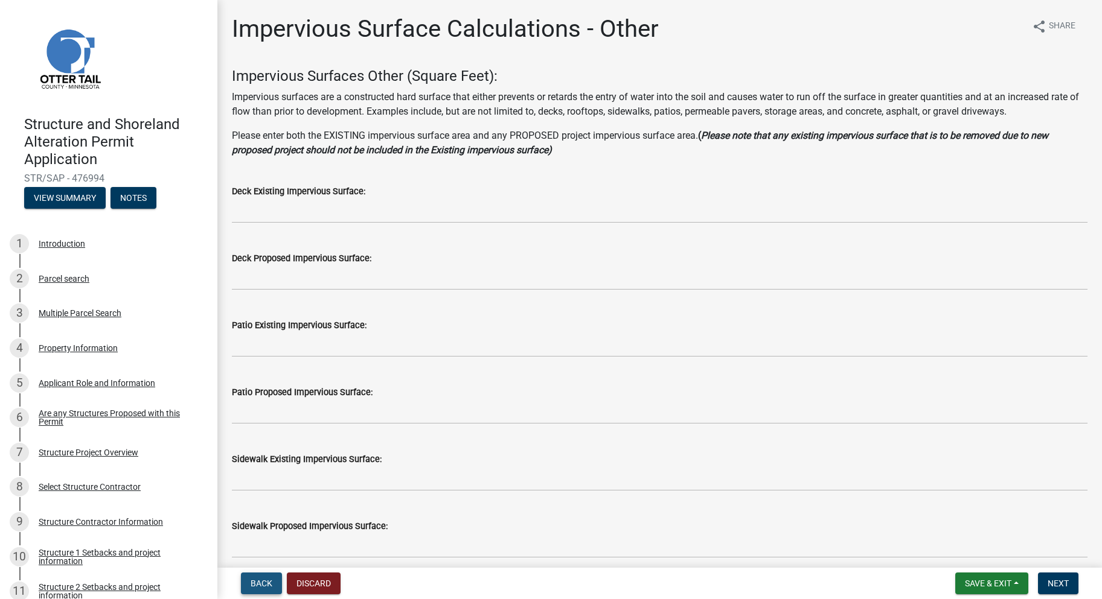
click at [266, 586] on span "Back" at bounding box center [262, 584] width 22 height 10
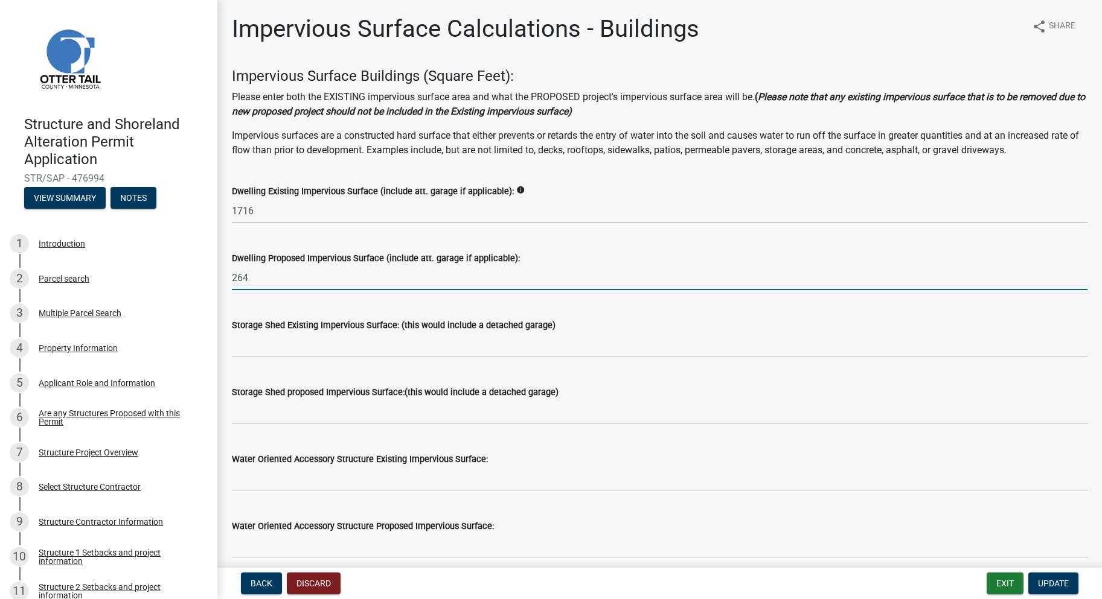
click at [254, 283] on input "264" at bounding box center [659, 278] width 855 height 25
type input "2"
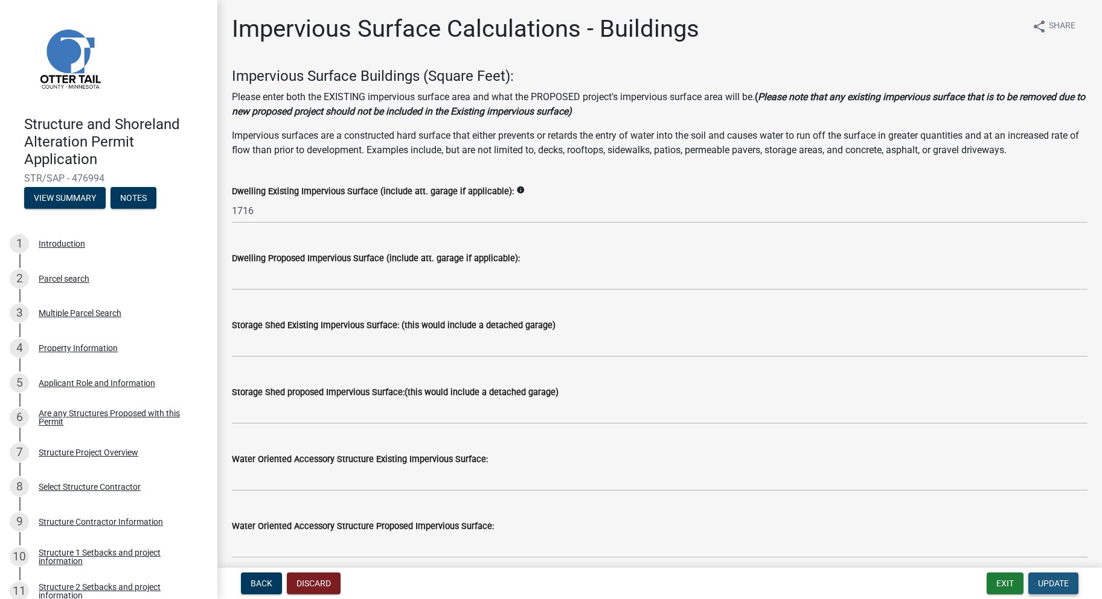
click at [1058, 582] on span "Update" at bounding box center [1053, 584] width 31 height 10
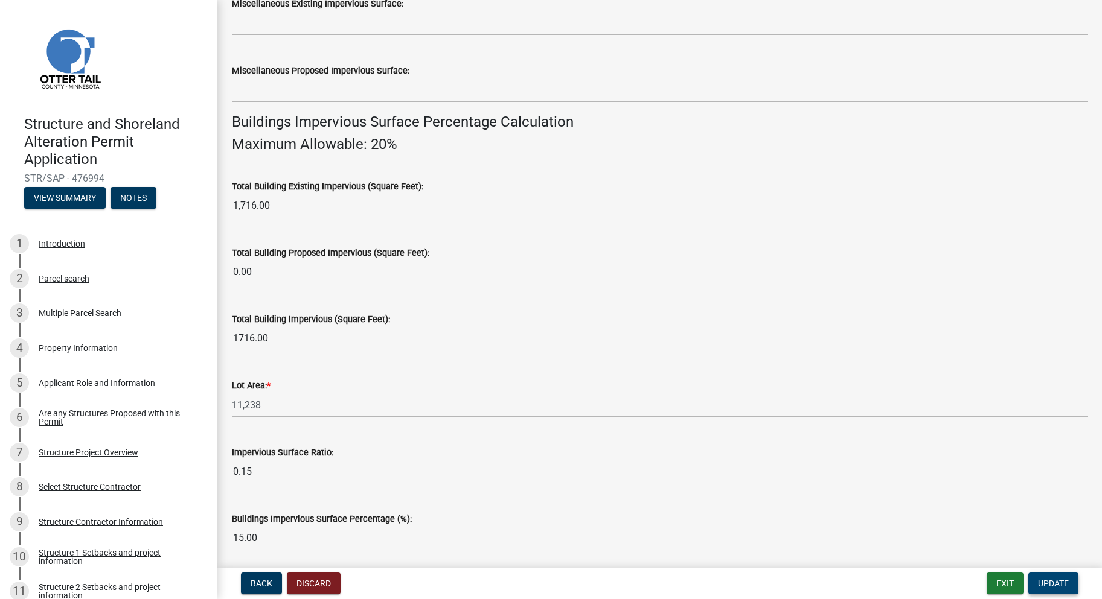
scroll to position [769, 0]
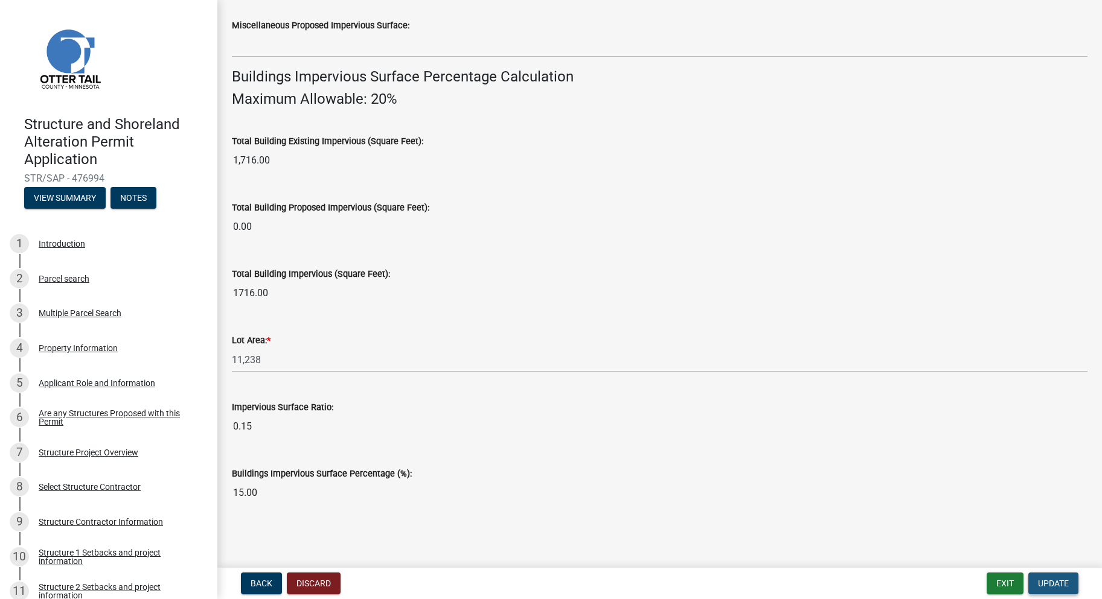
click at [1056, 587] on span "Update" at bounding box center [1053, 584] width 31 height 10
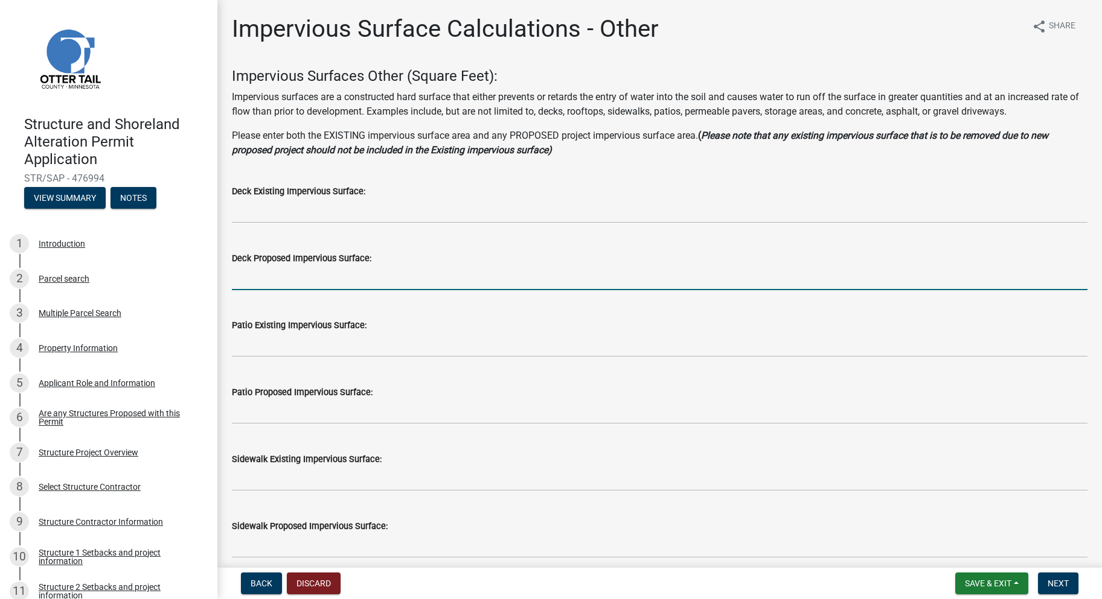
click at [294, 283] on input "text" at bounding box center [659, 278] width 855 height 25
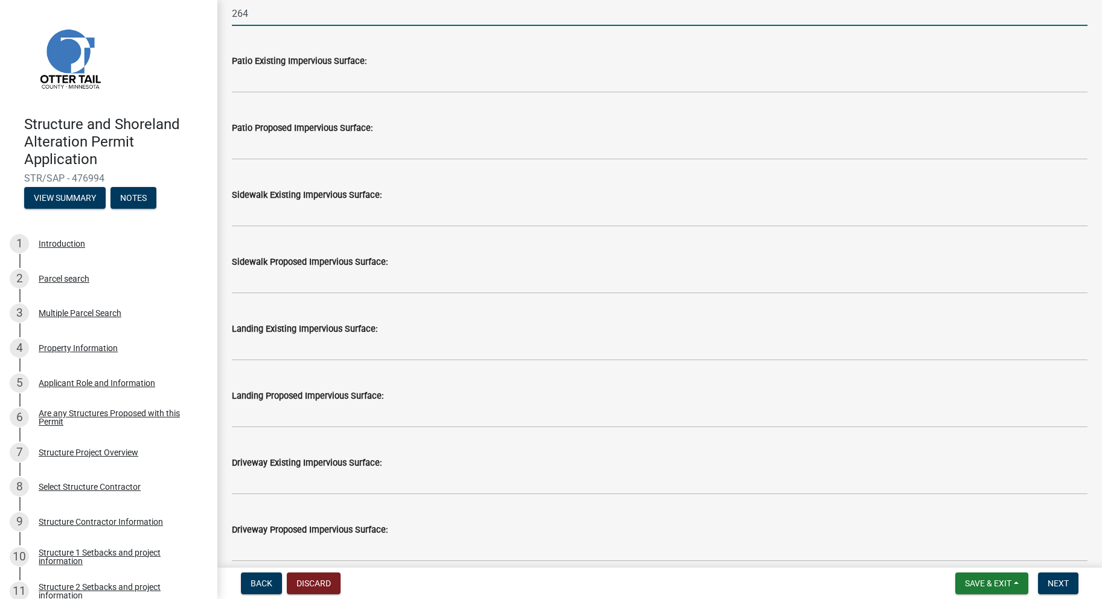
scroll to position [302, 0]
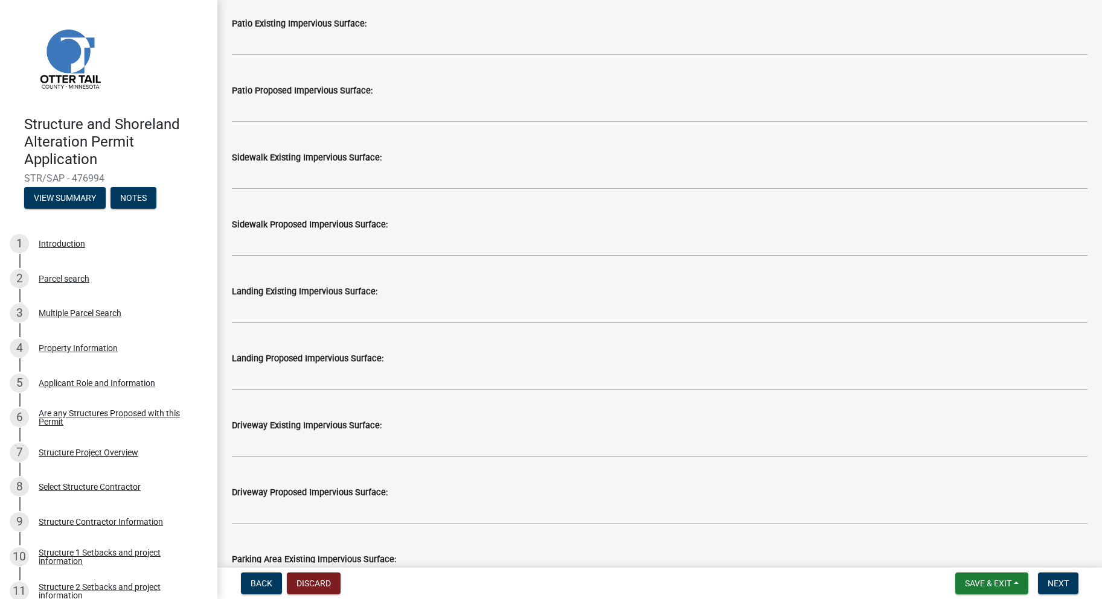
type input "264"
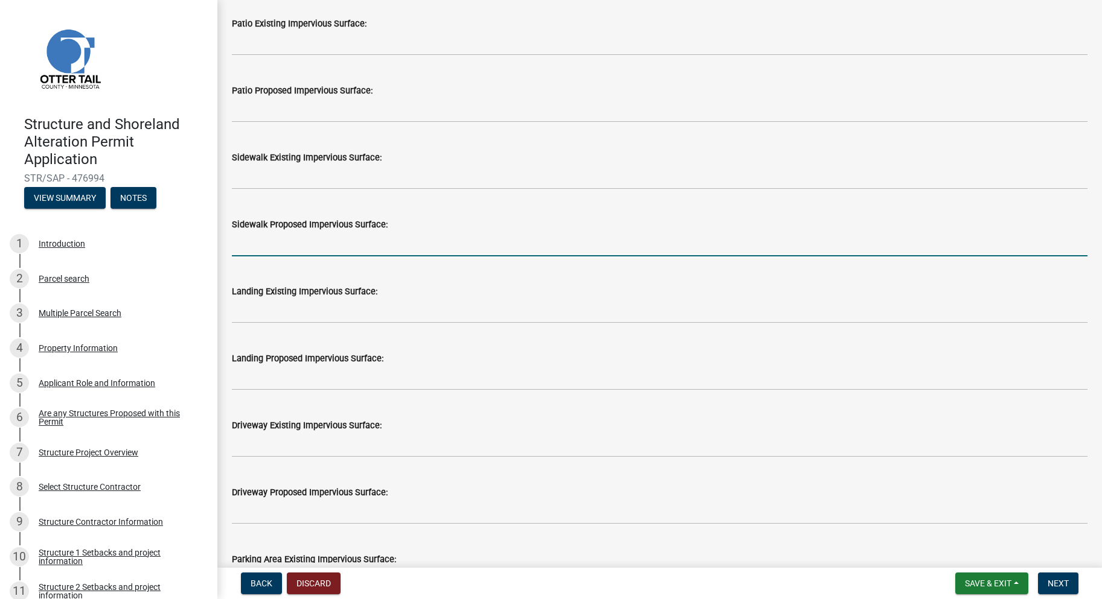
click at [313, 244] on input "text" at bounding box center [659, 244] width 855 height 25
type input "30"
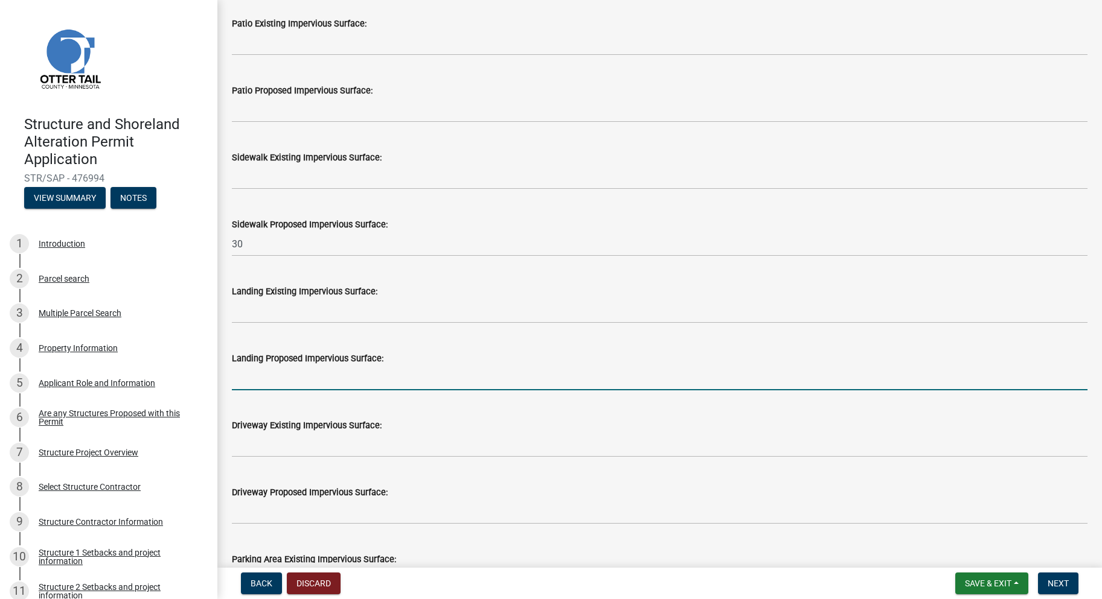
click at [316, 381] on input "text" at bounding box center [659, 378] width 855 height 25
type input "128"
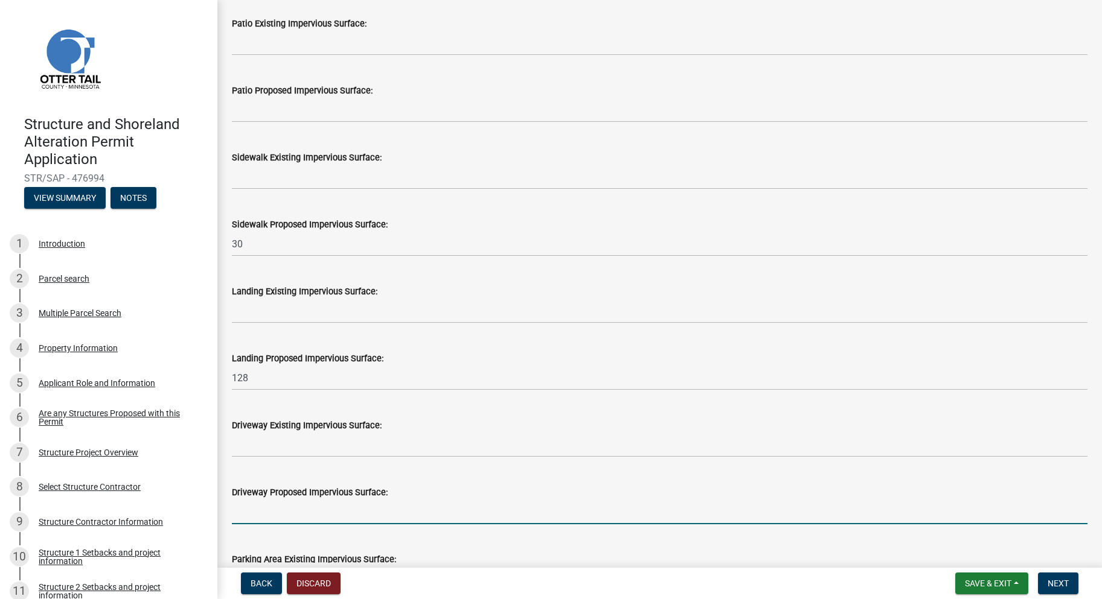
click at [284, 511] on input "text" at bounding box center [659, 512] width 855 height 25
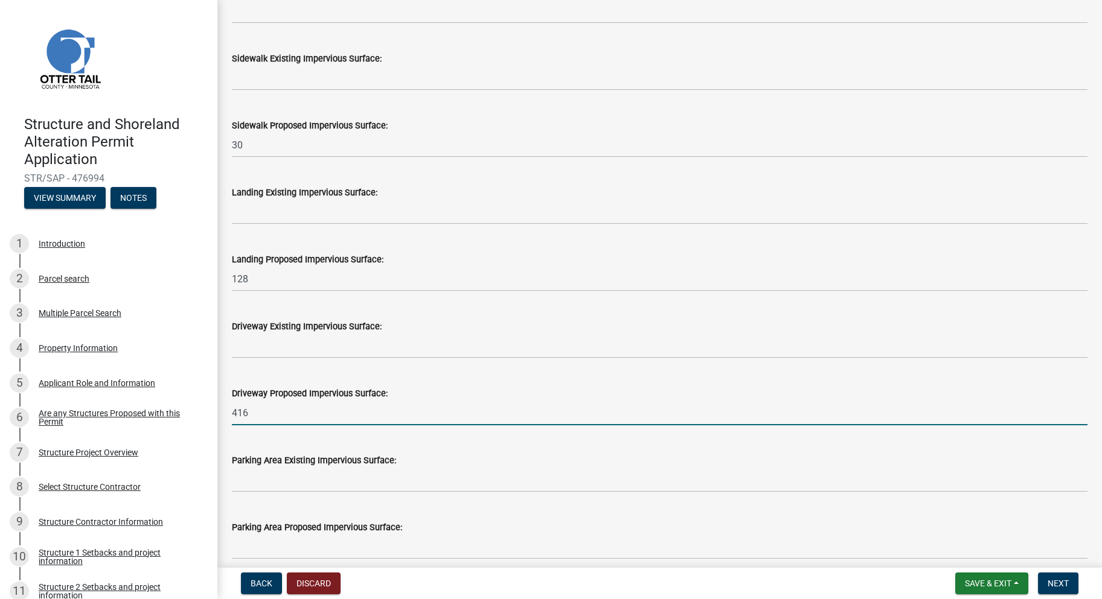
scroll to position [423, 0]
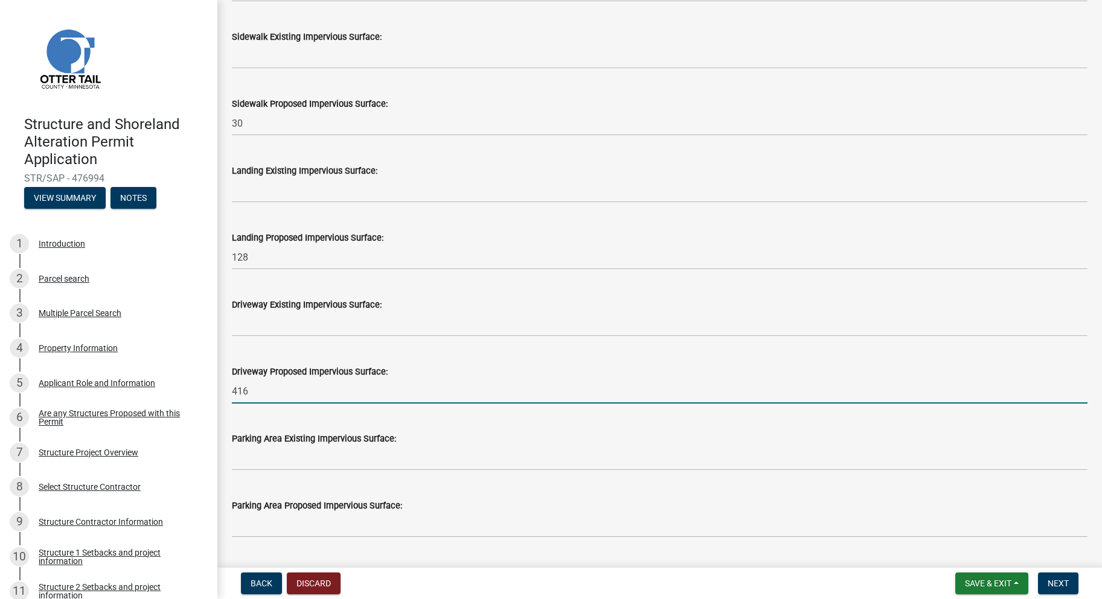
type input "416"
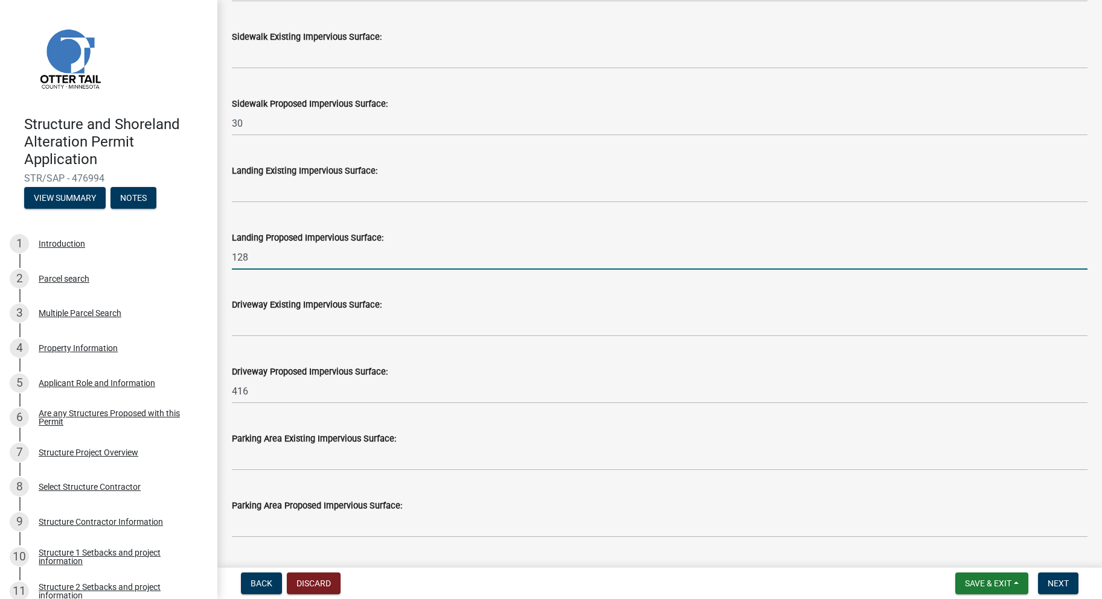
drag, startPoint x: 248, startPoint y: 253, endPoint x: 220, endPoint y: 251, distance: 28.5
click at [220, 251] on div "Impervious Surface Calculations - Other share Share Impervious Surfaces Other (…" at bounding box center [659, 431] width 884 height 1678
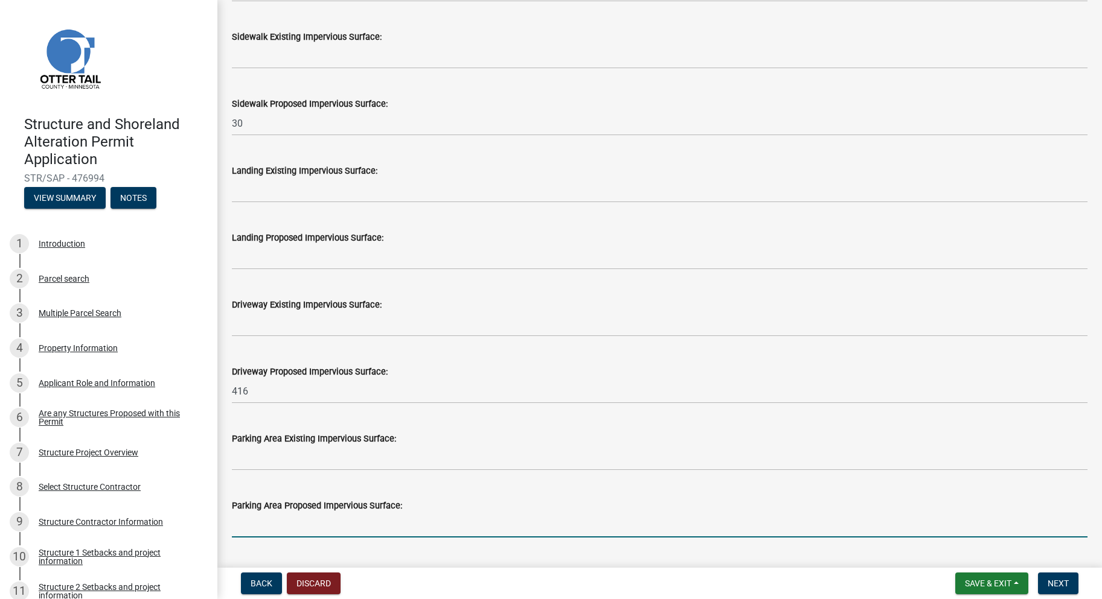
click at [269, 528] on input "text" at bounding box center [659, 525] width 855 height 25
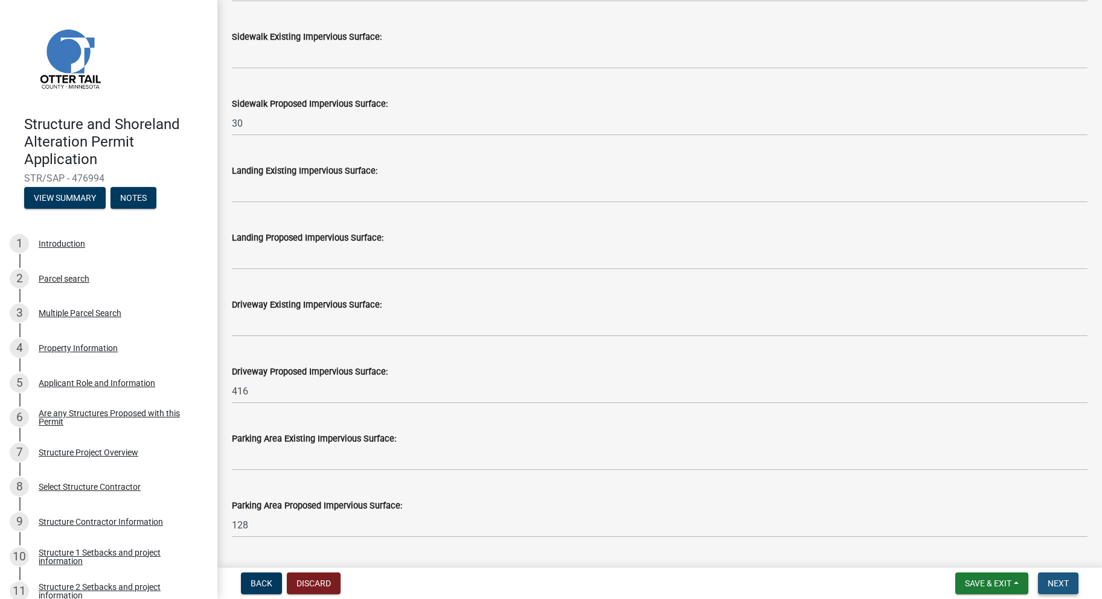
click at [1060, 586] on span "Next" at bounding box center [1057, 584] width 21 height 10
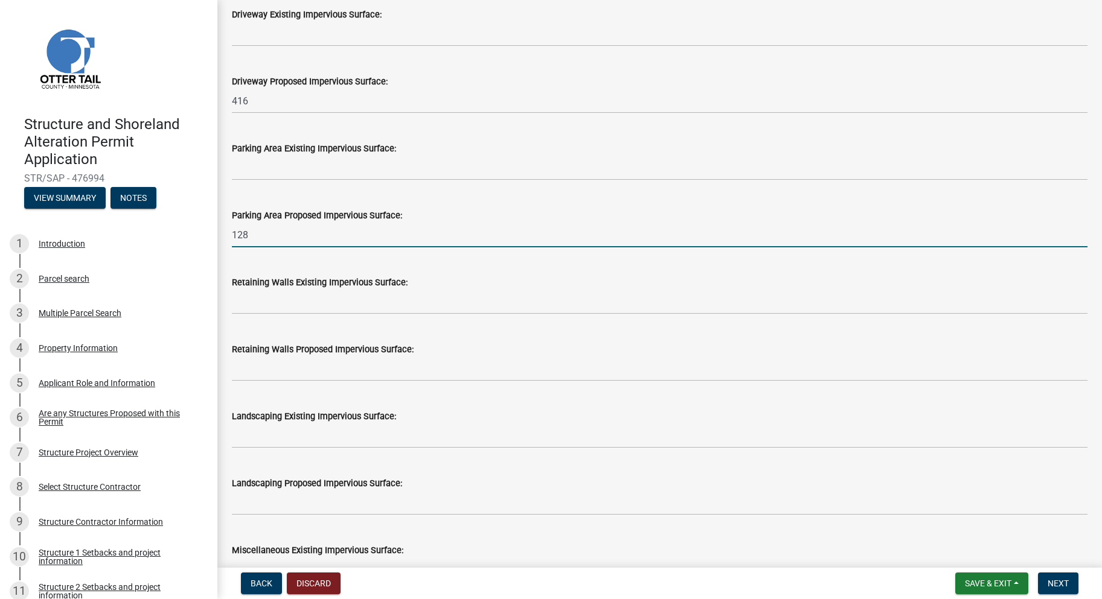
drag, startPoint x: 262, startPoint y: 238, endPoint x: 213, endPoint y: 224, distance: 50.8
click at [213, 224] on div "Structure and Shoreland Alteration Permit Application STR/SAP - 476994 View Sum…" at bounding box center [551, 299] width 1102 height 599
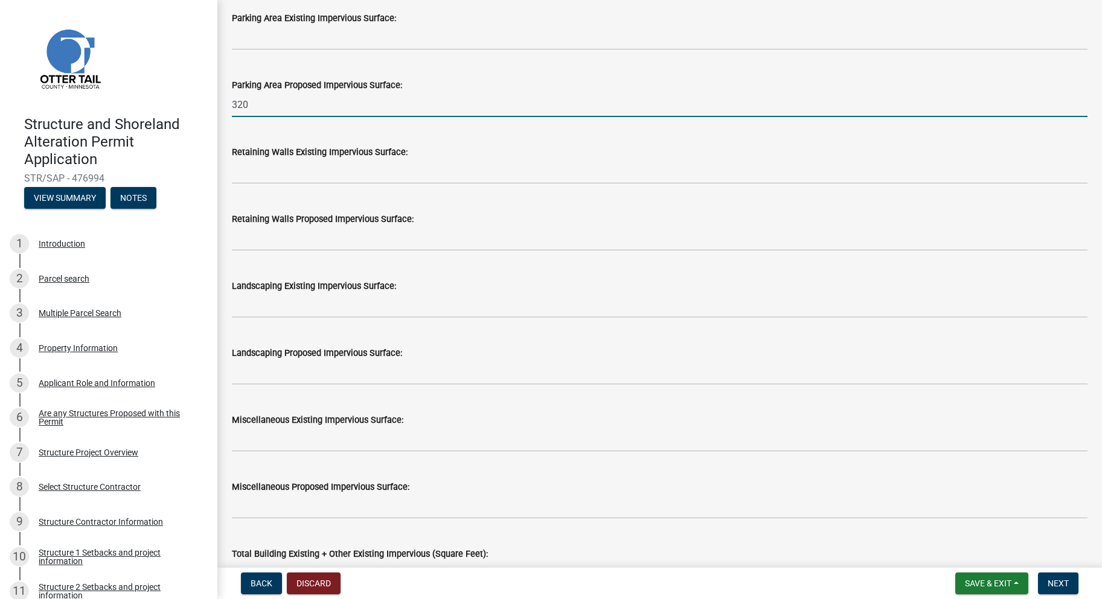
scroll to position [834, 0]
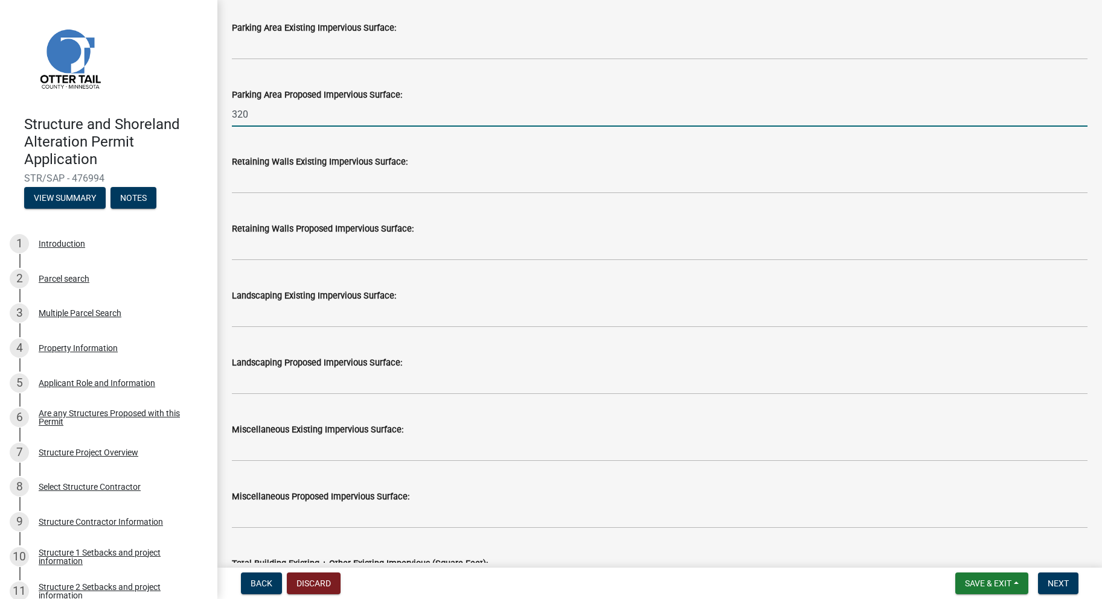
type input "320"
click at [659, 346] on div "Landscaping Proposed Impervious Surface:" at bounding box center [659, 367] width 855 height 56
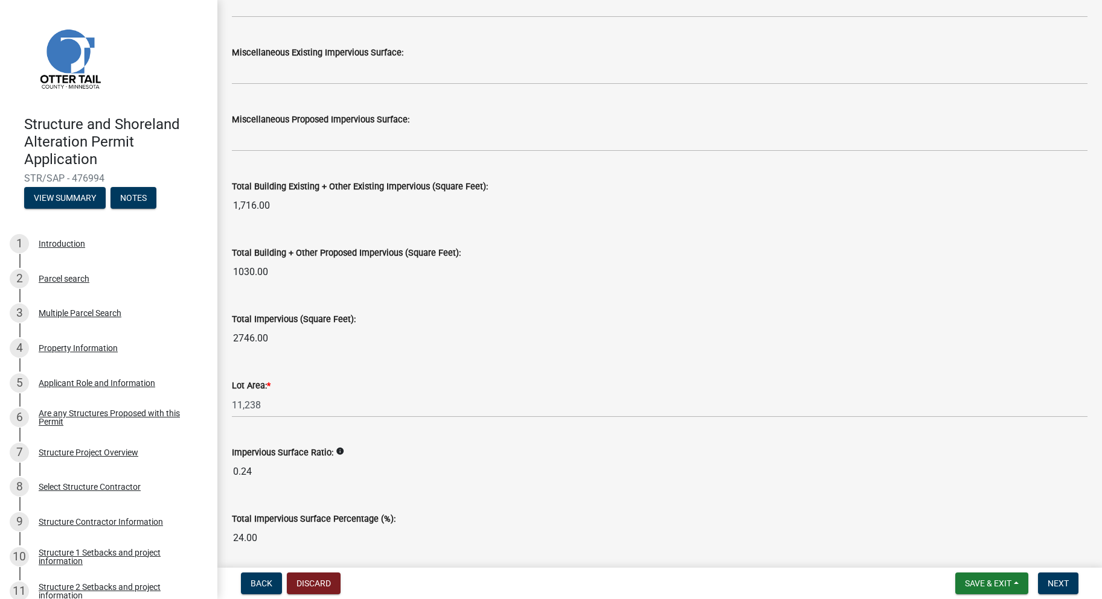
scroll to position [1256, 0]
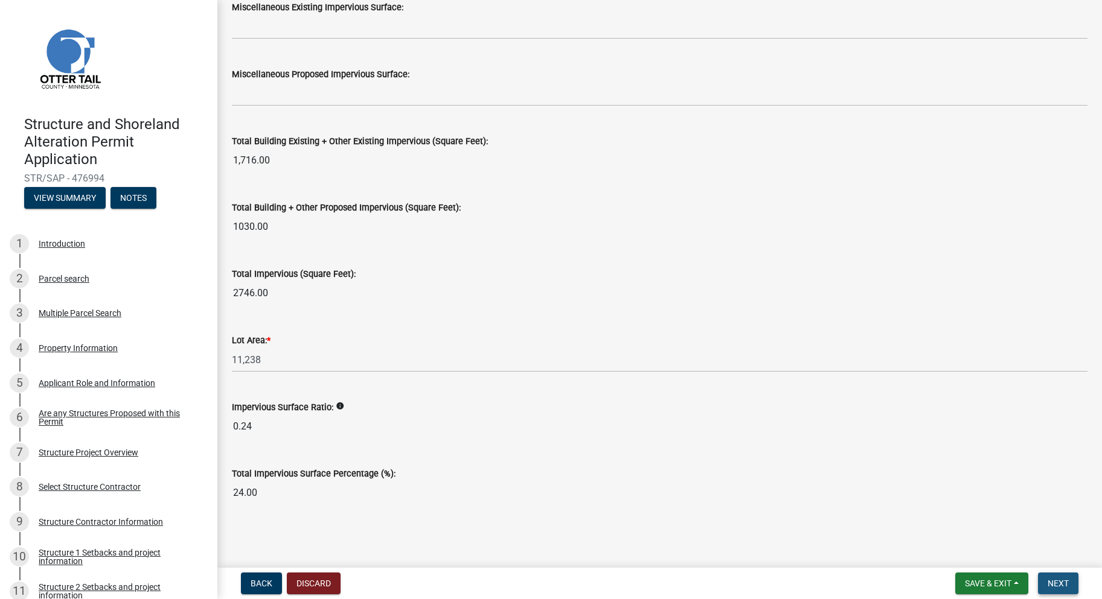
click at [1059, 585] on span "Next" at bounding box center [1057, 584] width 21 height 10
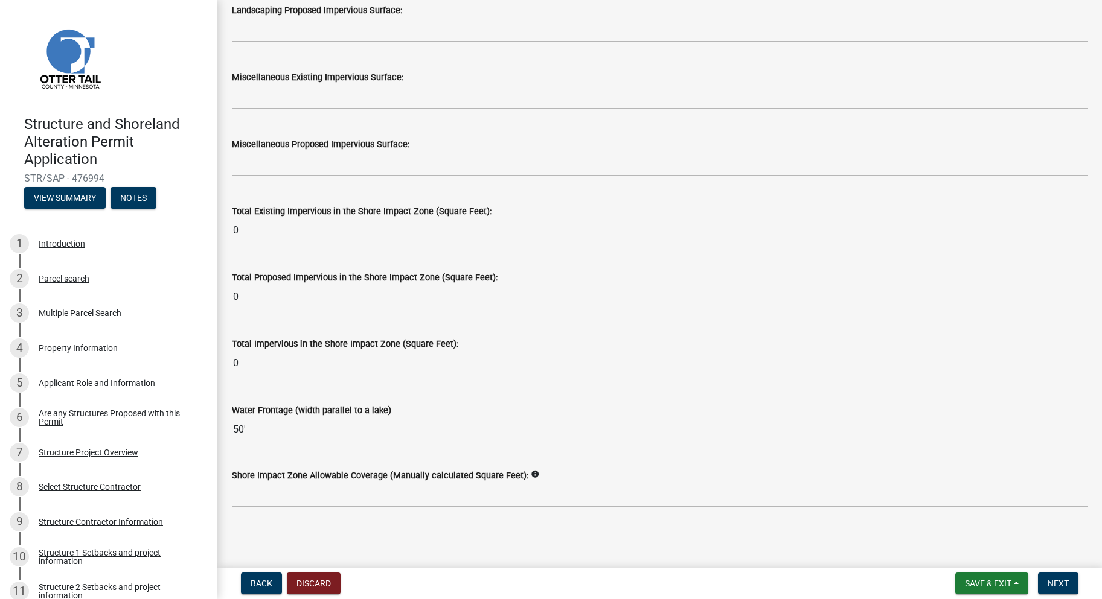
scroll to position [1415, 0]
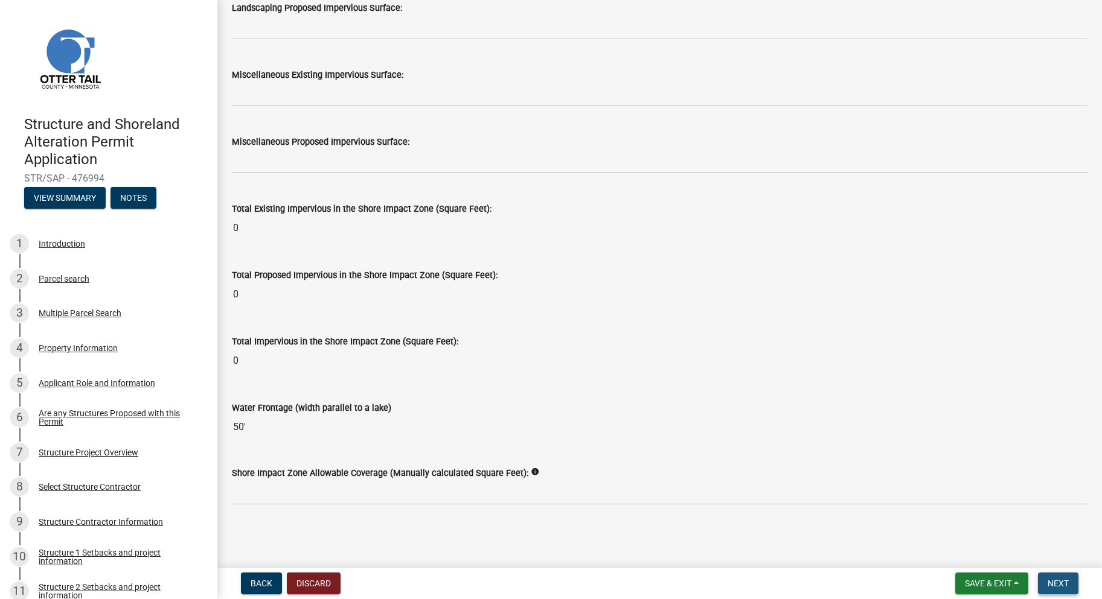
click at [1061, 584] on span "Next" at bounding box center [1057, 584] width 21 height 10
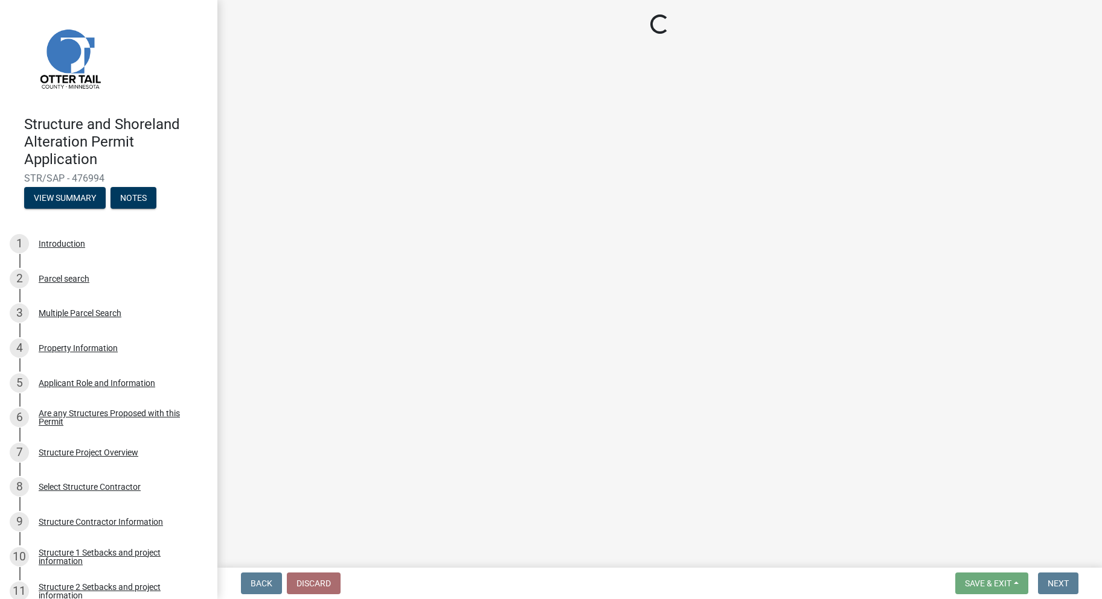
scroll to position [0, 0]
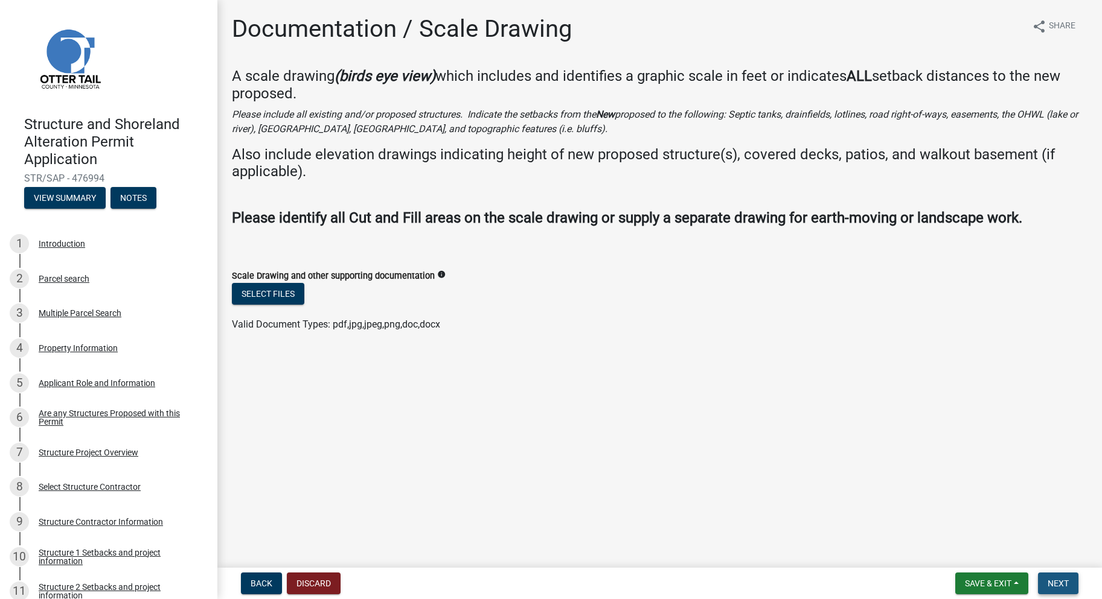
click at [1061, 589] on span "Next" at bounding box center [1057, 584] width 21 height 10
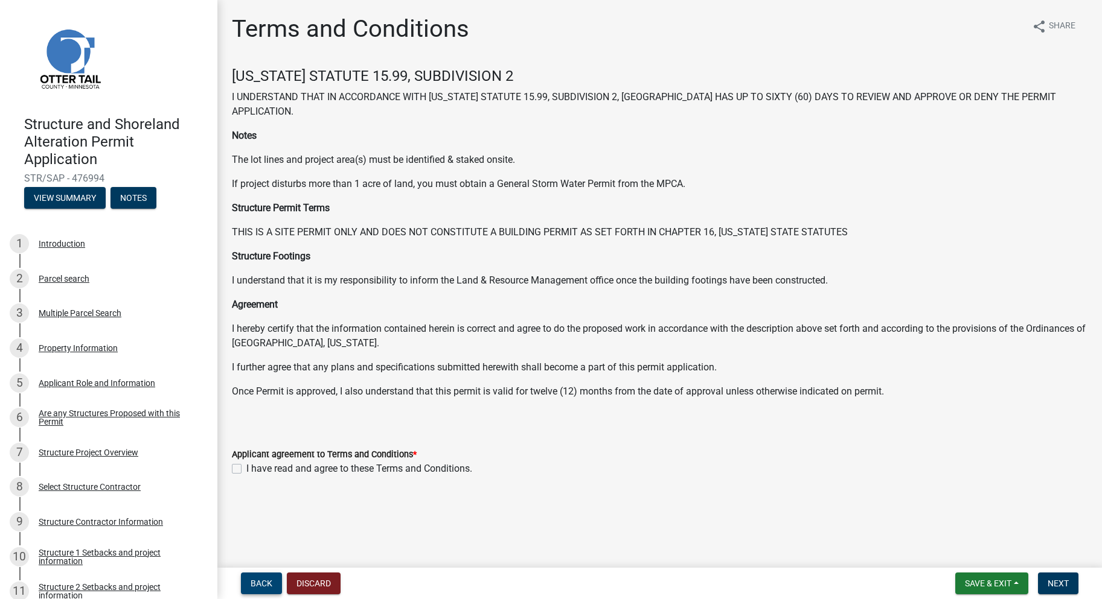
click at [259, 586] on span "Back" at bounding box center [262, 584] width 22 height 10
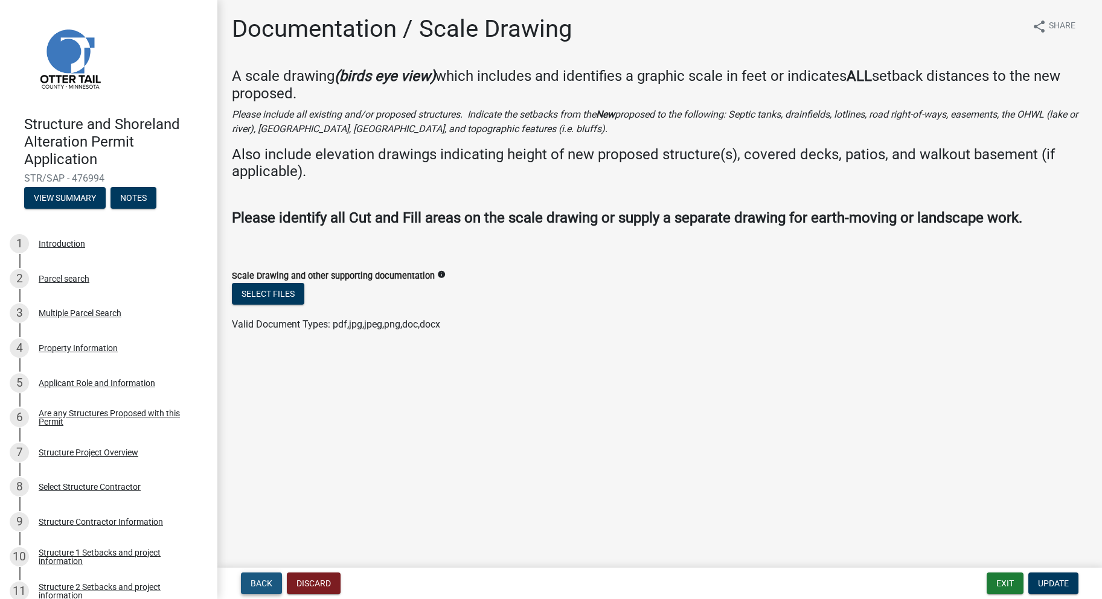
click at [256, 582] on span "Back" at bounding box center [262, 584] width 22 height 10
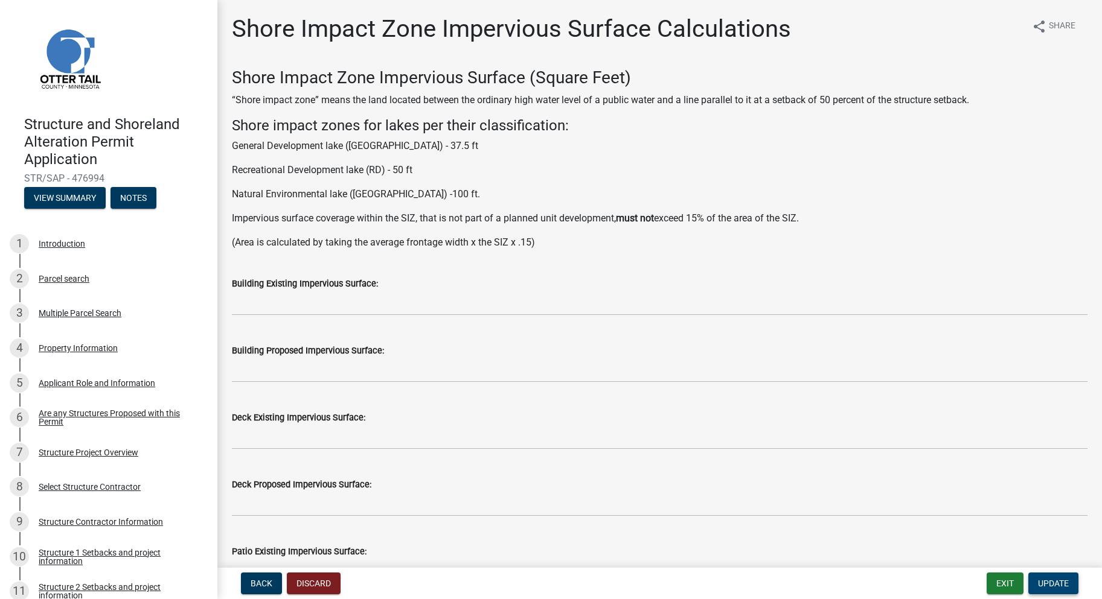
click at [1060, 587] on span "Update" at bounding box center [1053, 584] width 31 height 10
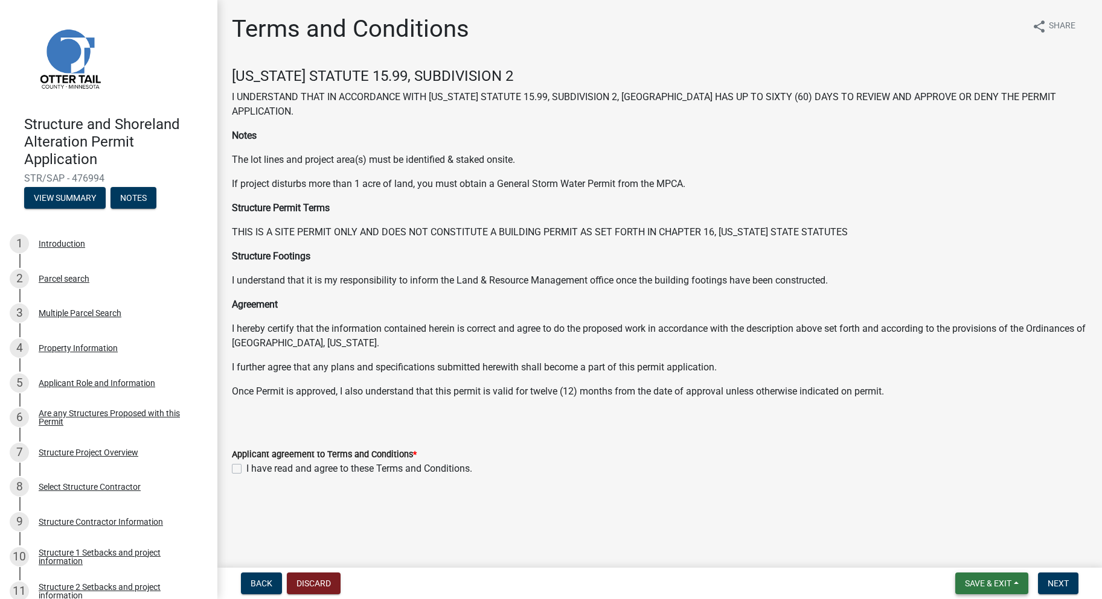
click at [1005, 582] on span "Save & Exit" at bounding box center [988, 584] width 46 height 10
click at [980, 557] on button "Save & Exit" at bounding box center [979, 552] width 97 height 29
